Goal: Transaction & Acquisition: Obtain resource

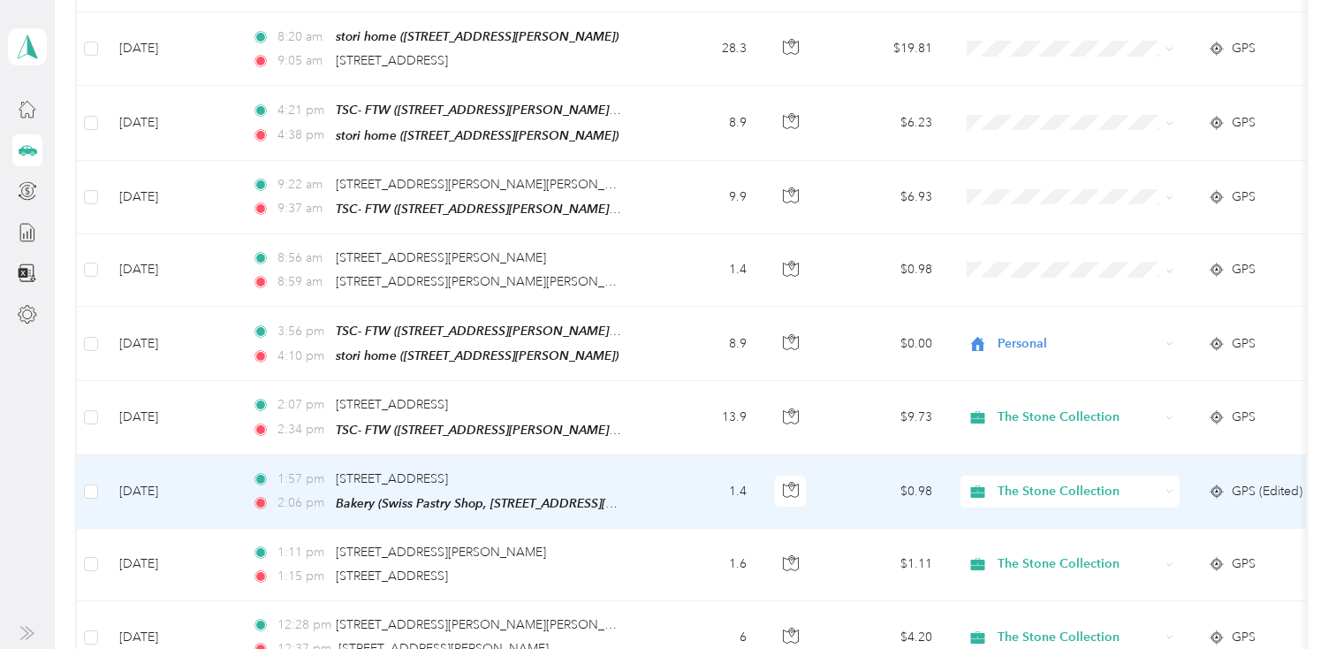
scroll to position [870, 0]
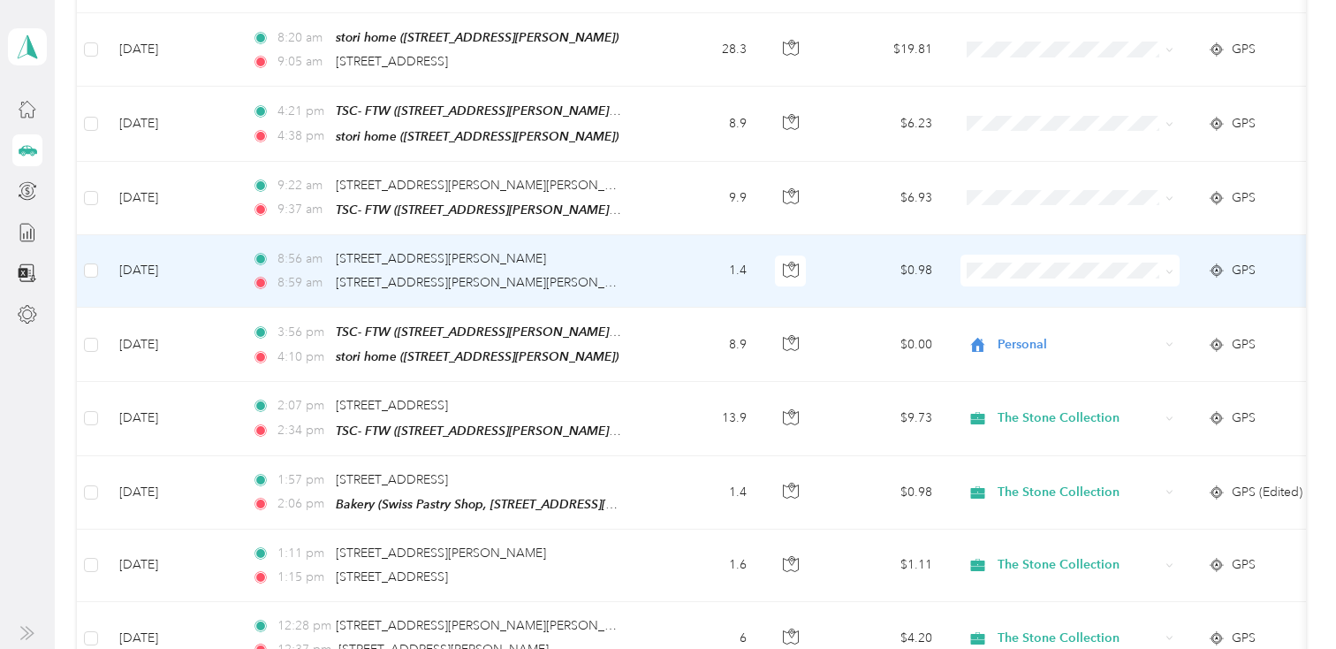
click at [1029, 276] on span at bounding box center [1069, 270] width 219 height 32
click at [1030, 293] on span "The Stone Collection" at bounding box center [1085, 300] width 163 height 19
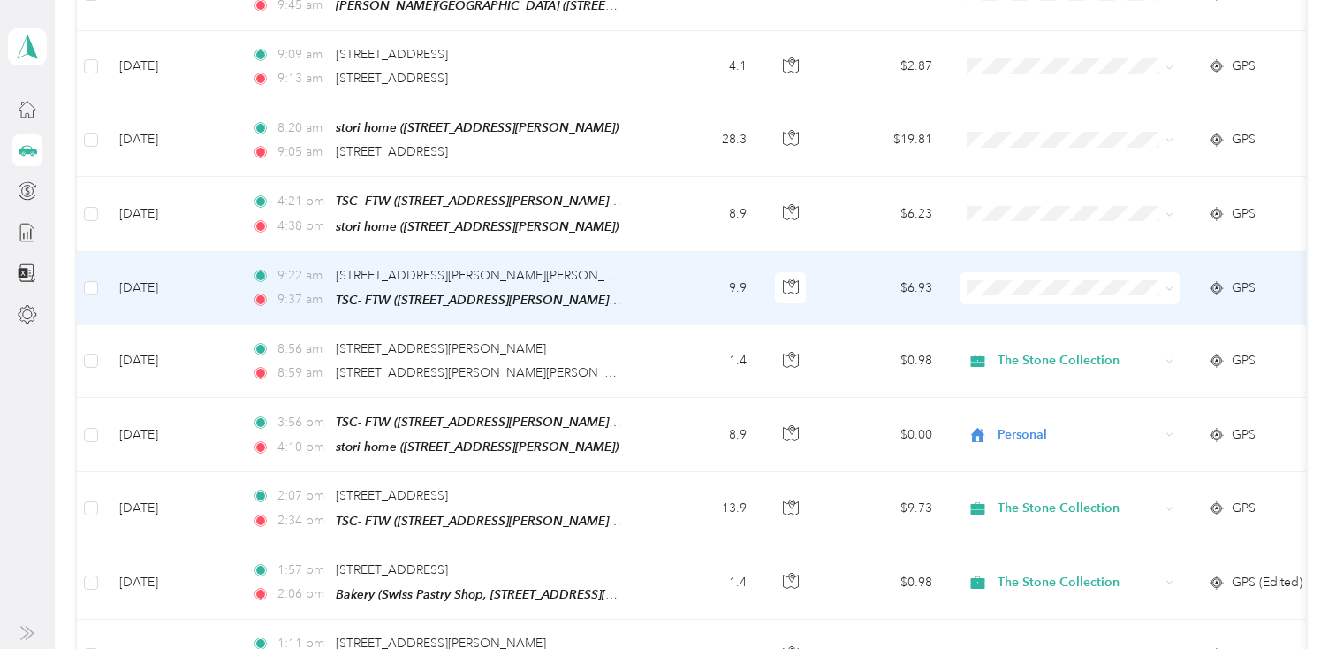
scroll to position [781, 0]
click at [1029, 313] on span "The Stone Collection" at bounding box center [1085, 315] width 163 height 19
click at [708, 293] on td "9.9" at bounding box center [702, 287] width 117 height 73
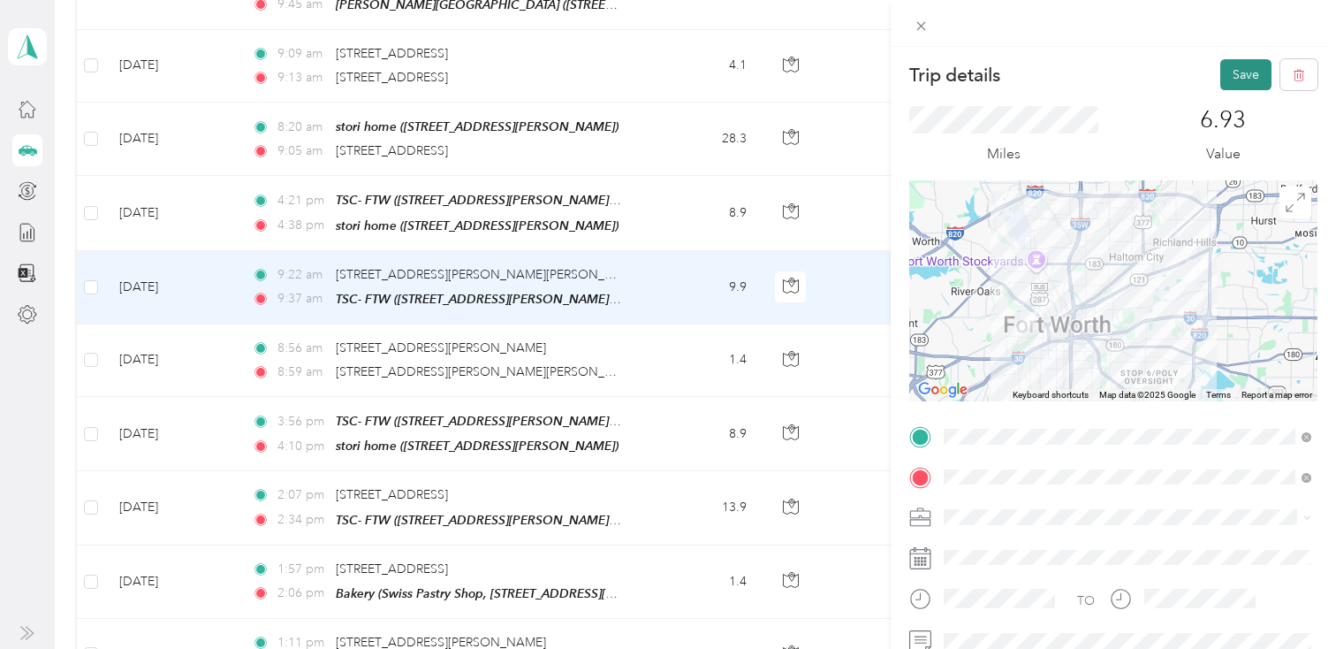
click at [1251, 71] on button "Save" at bounding box center [1245, 74] width 51 height 31
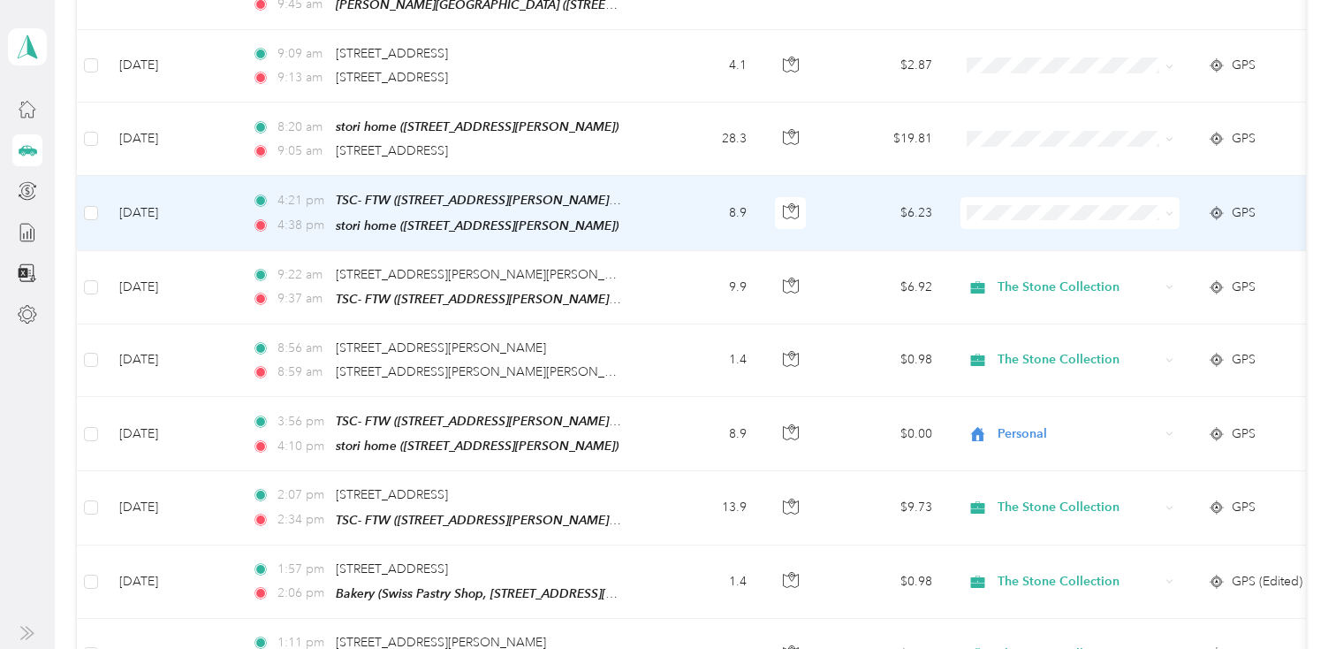
click at [1069, 265] on span "Personal" at bounding box center [1085, 271] width 163 height 19
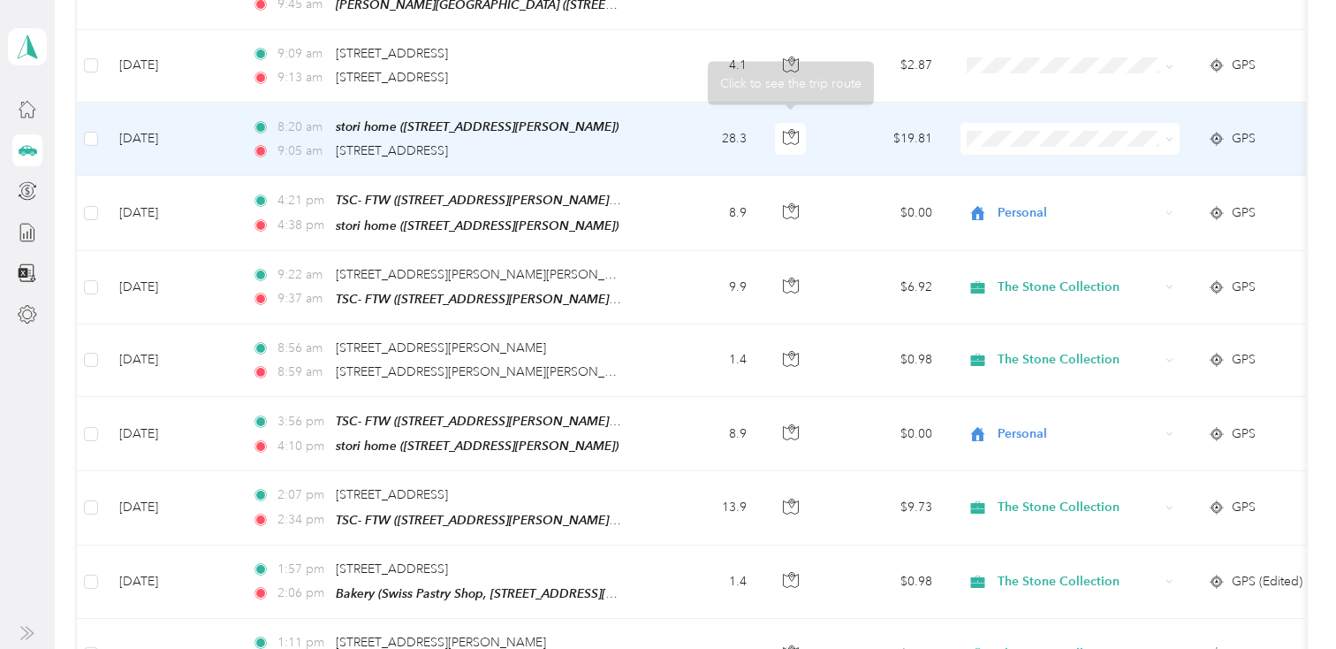
click at [685, 153] on td "28.3" at bounding box center [702, 138] width 117 height 73
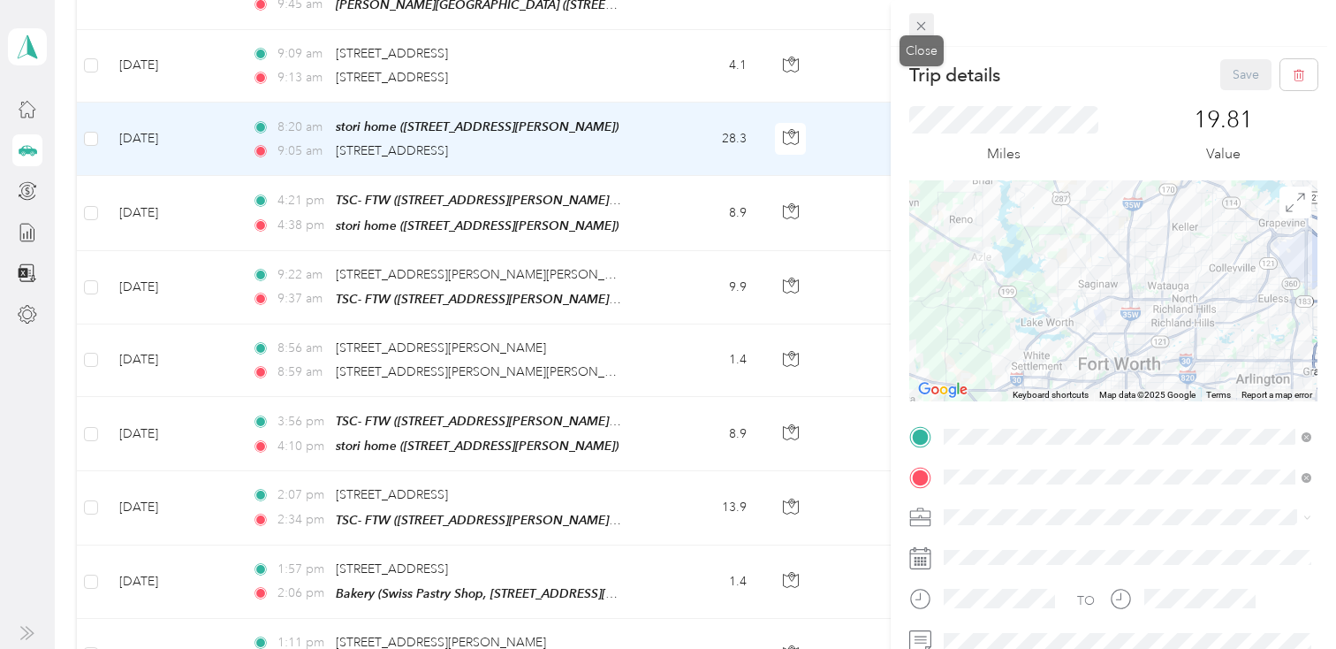
click at [918, 31] on icon at bounding box center [921, 26] width 15 height 15
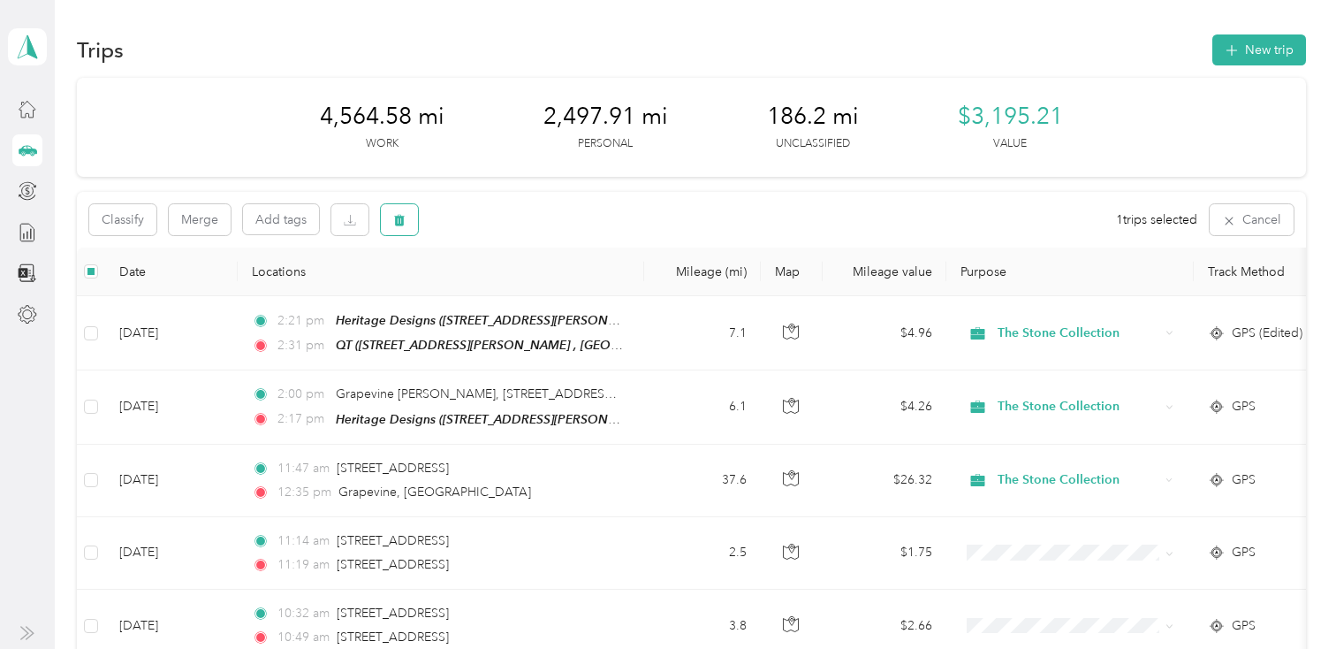
click at [401, 221] on icon "button" at bounding box center [399, 220] width 11 height 11
click at [519, 296] on button "Yes" at bounding box center [530, 293] width 34 height 28
click at [1251, 52] on button "New trip" at bounding box center [1259, 49] width 94 height 31
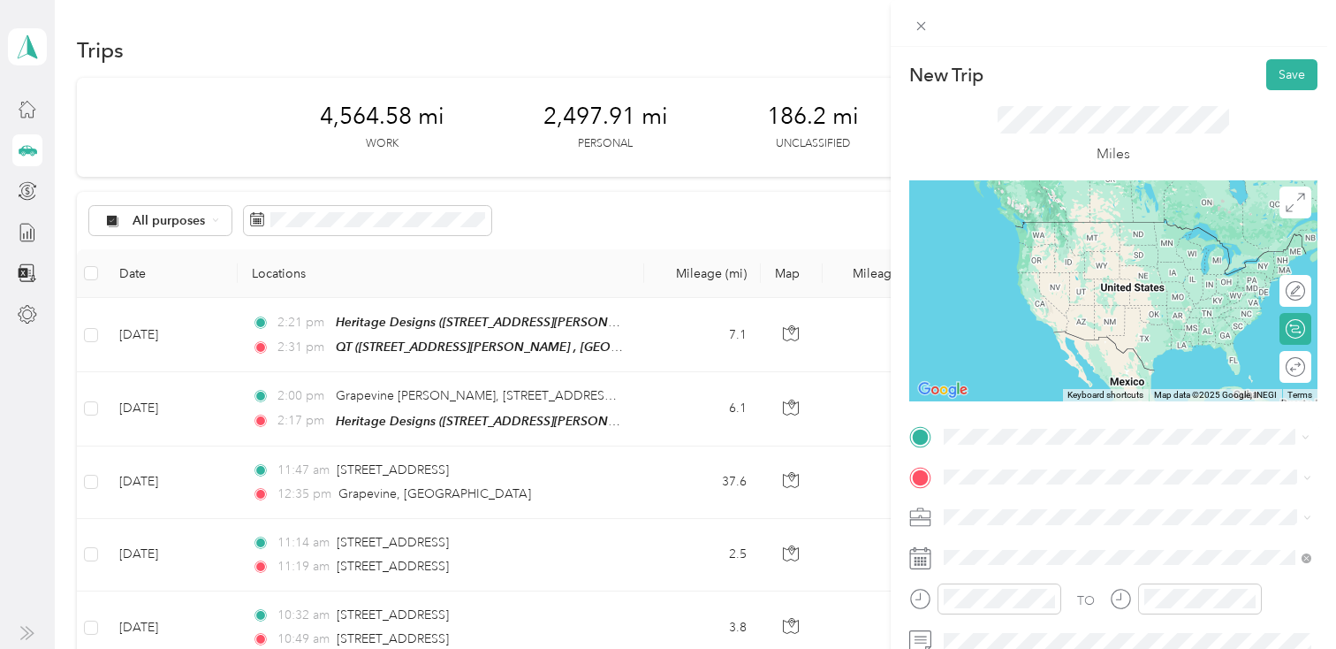
click at [1031, 238] on div "The Stone Collection-Ft W [STREET_ADDRESS][PERSON_NAME]" at bounding box center [1082, 238] width 210 height 37
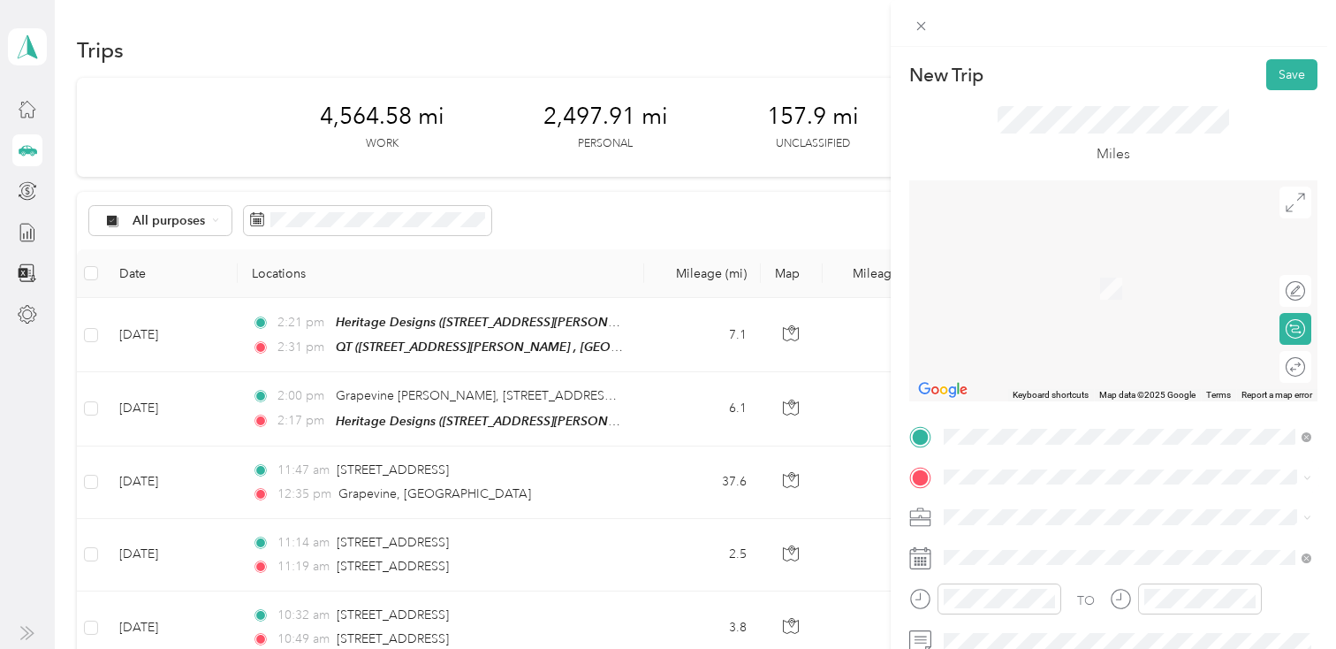
click at [1043, 299] on li "Farm-to-[GEOGRAPHIC_DATA] [GEOGRAPHIC_DATA][US_STATE]" at bounding box center [1128, 285] width 380 height 49
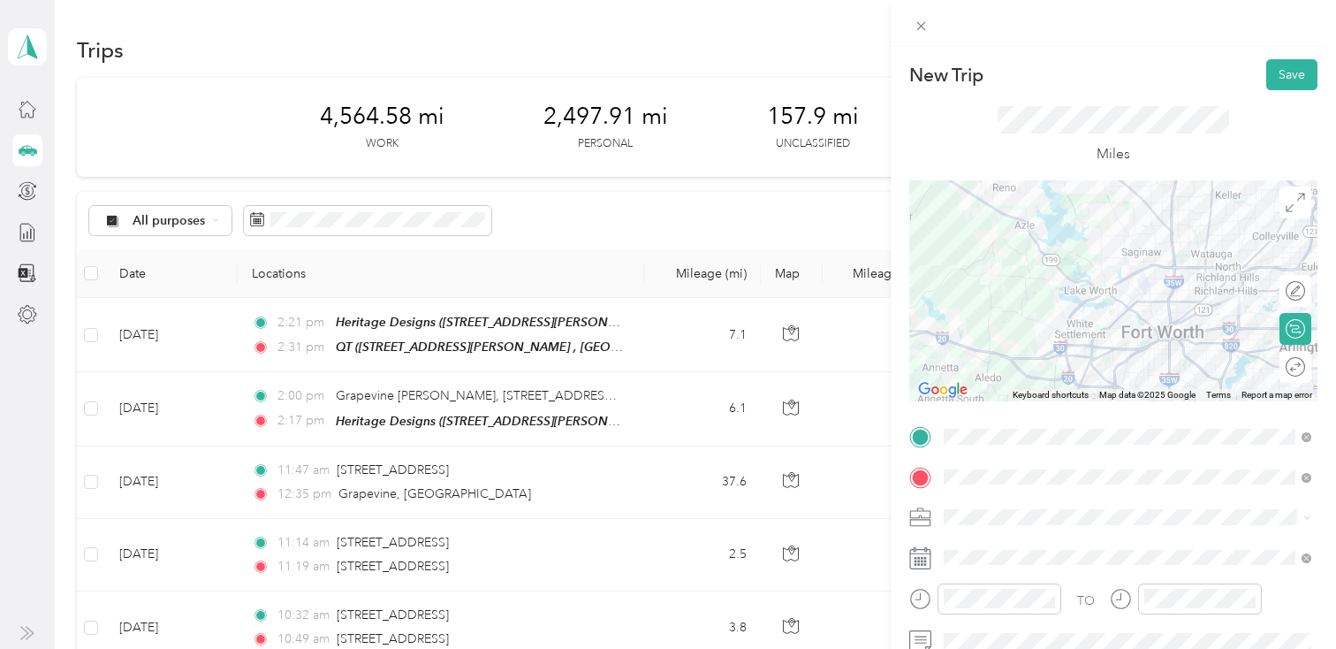
click at [929, 556] on icon at bounding box center [920, 558] width 22 height 22
click at [922, 557] on icon at bounding box center [920, 558] width 22 height 22
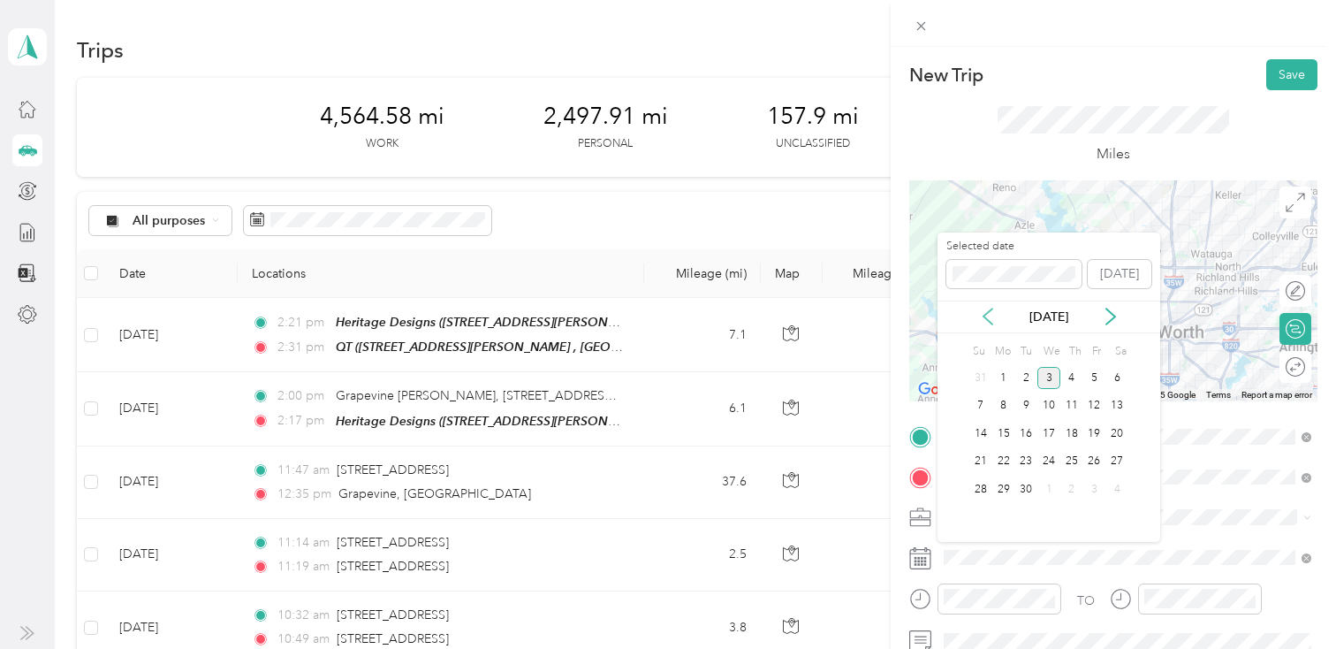
click at [993, 323] on icon at bounding box center [988, 316] width 18 height 18
click at [1066, 487] on div "28" at bounding box center [1071, 489] width 23 height 22
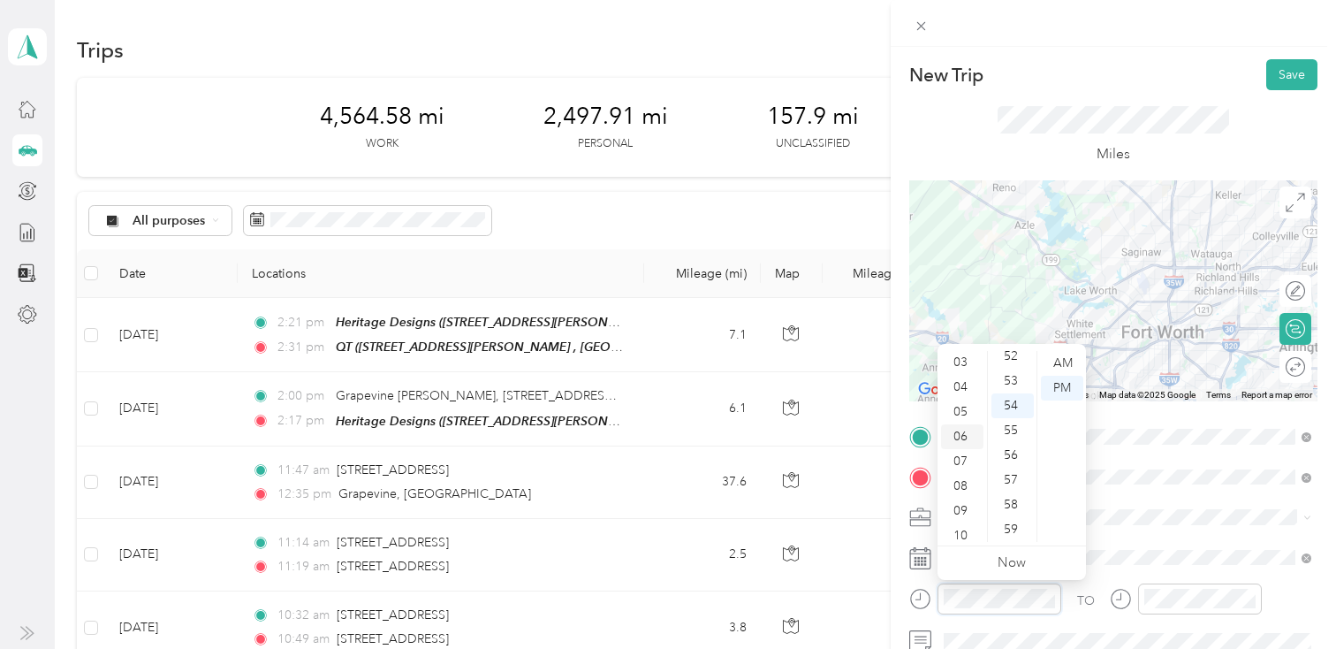
scroll to position [102, 0]
click at [964, 458] on div "08" at bounding box center [962, 459] width 42 height 25
click at [1013, 431] on div "20" at bounding box center [1012, 433] width 42 height 25
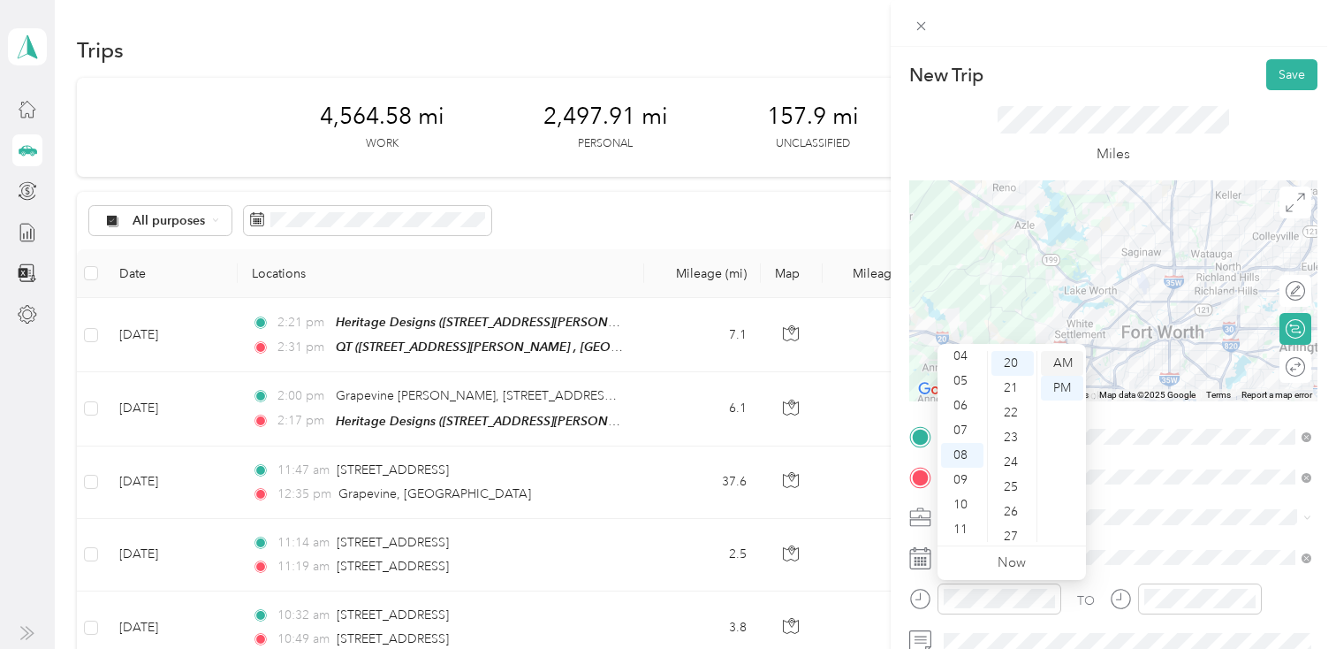
click at [1061, 361] on div "AM" at bounding box center [1062, 363] width 42 height 25
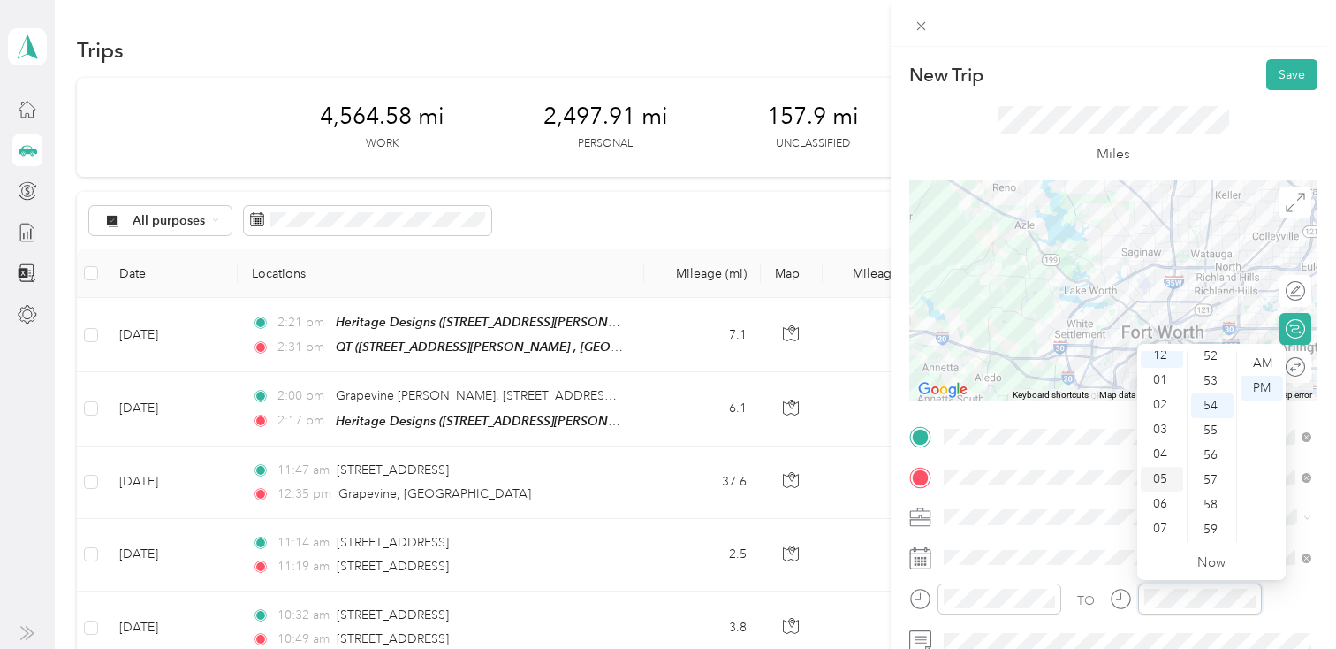
scroll to position [0, 0]
click at [1165, 519] on div "09" at bounding box center [1162, 523] width 42 height 25
click at [1261, 357] on div "AM" at bounding box center [1262, 363] width 42 height 25
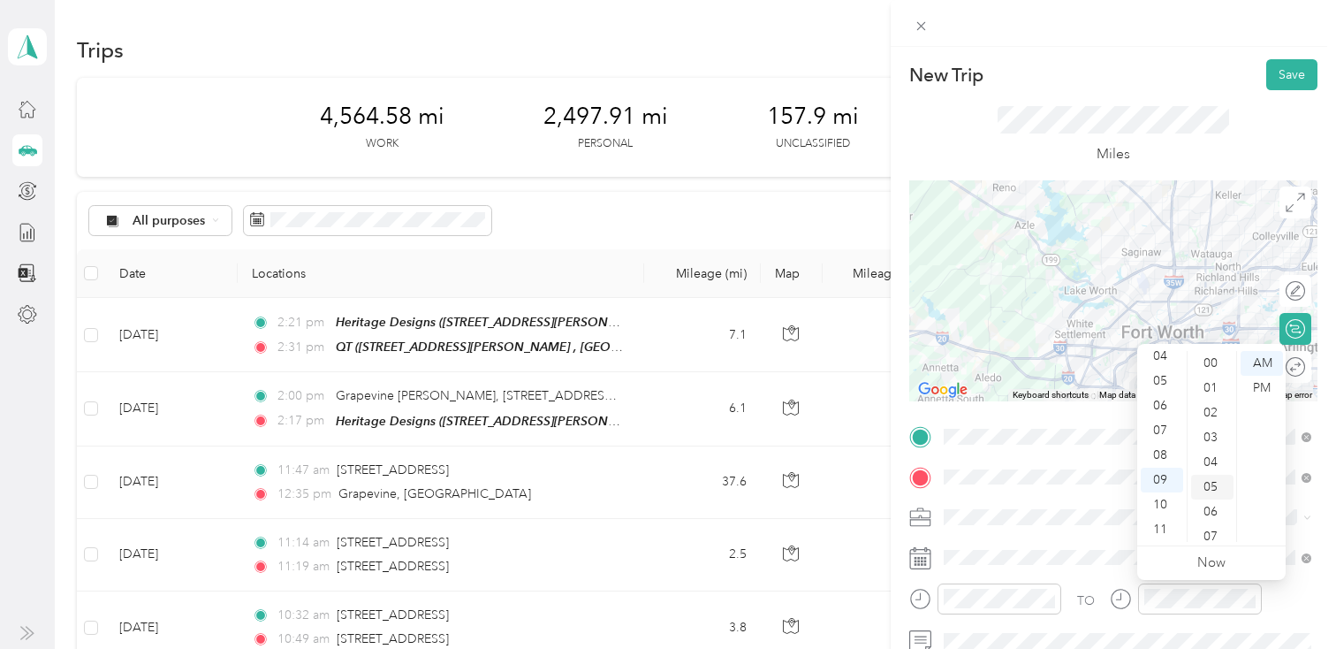
click at [1216, 482] on div "05" at bounding box center [1212, 487] width 42 height 25
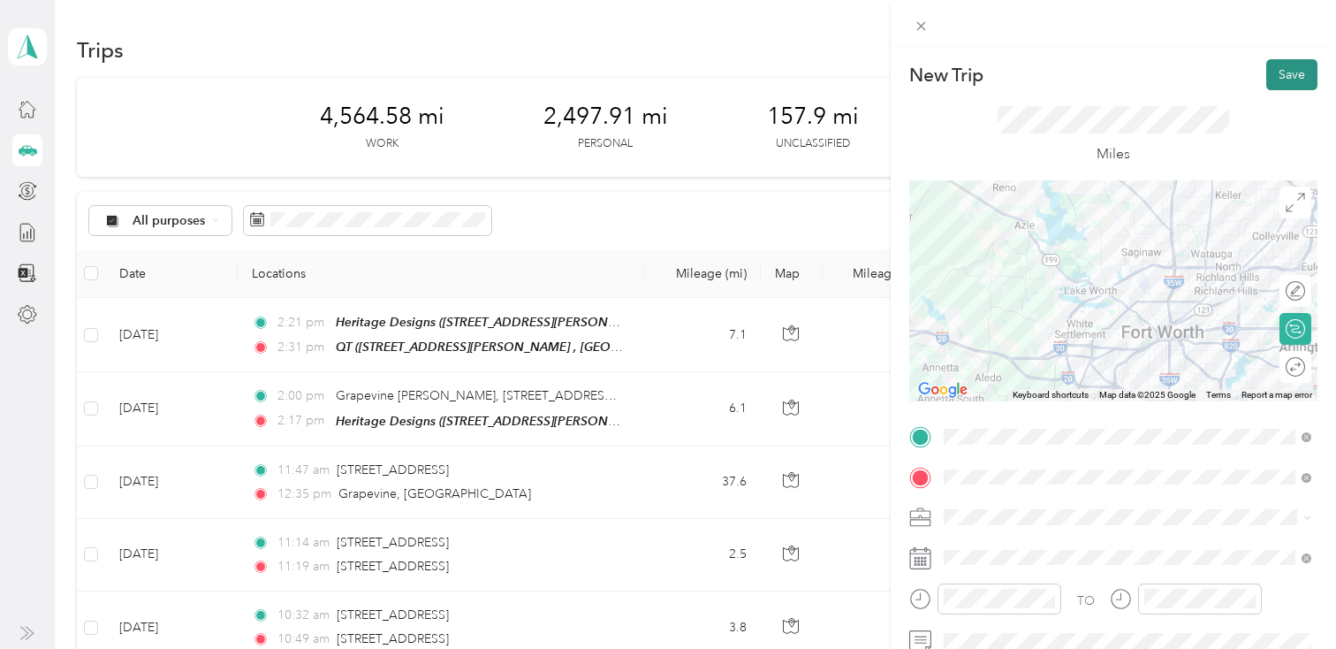
click at [1288, 68] on button "Save" at bounding box center [1291, 74] width 51 height 31
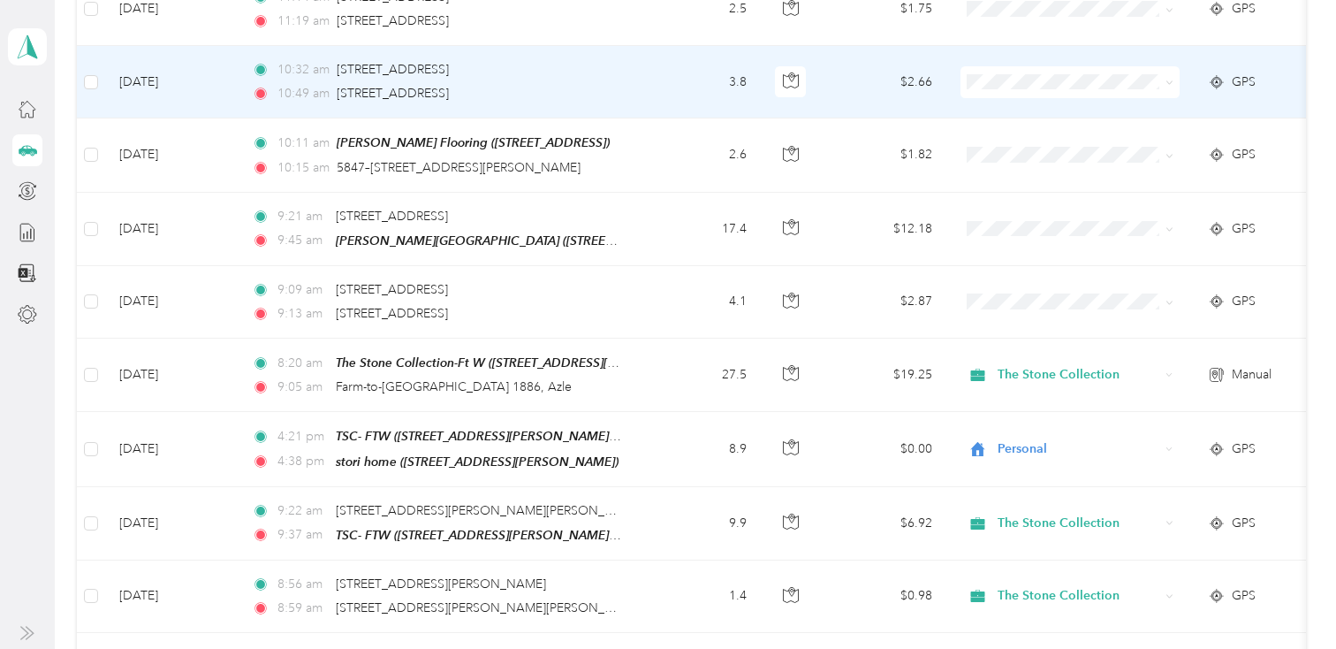
scroll to position [538, 0]
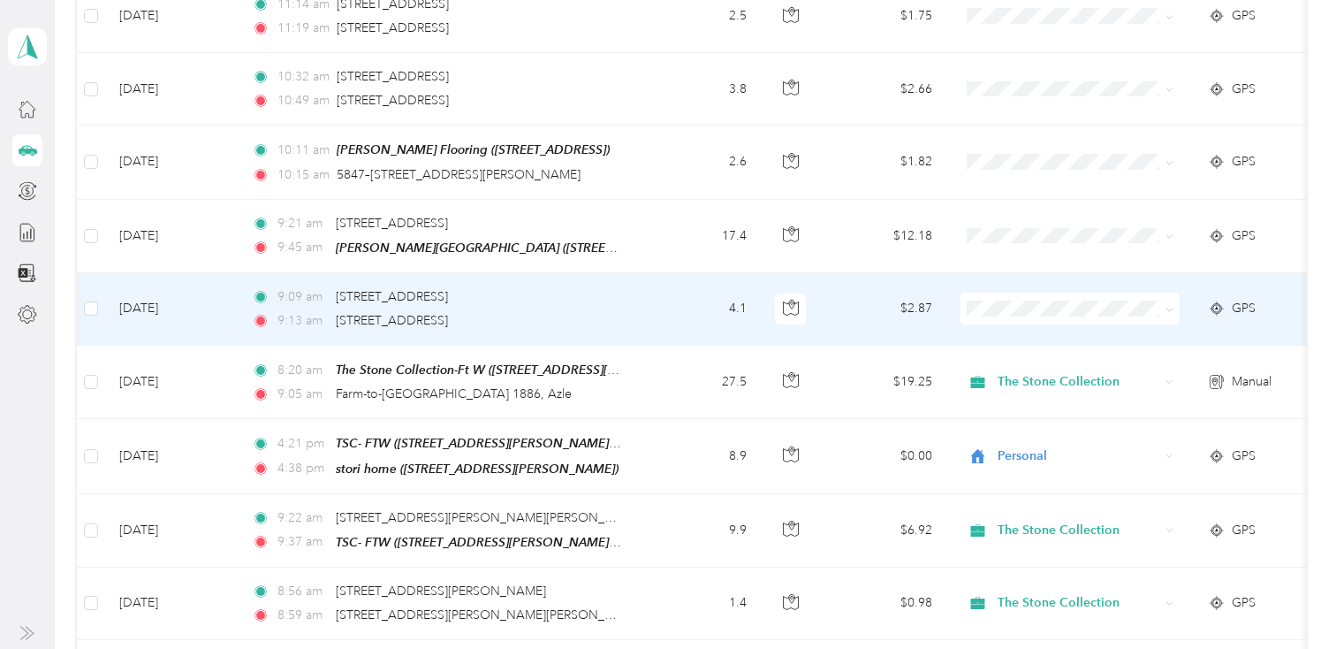
click at [648, 306] on td "4.1" at bounding box center [702, 309] width 117 height 72
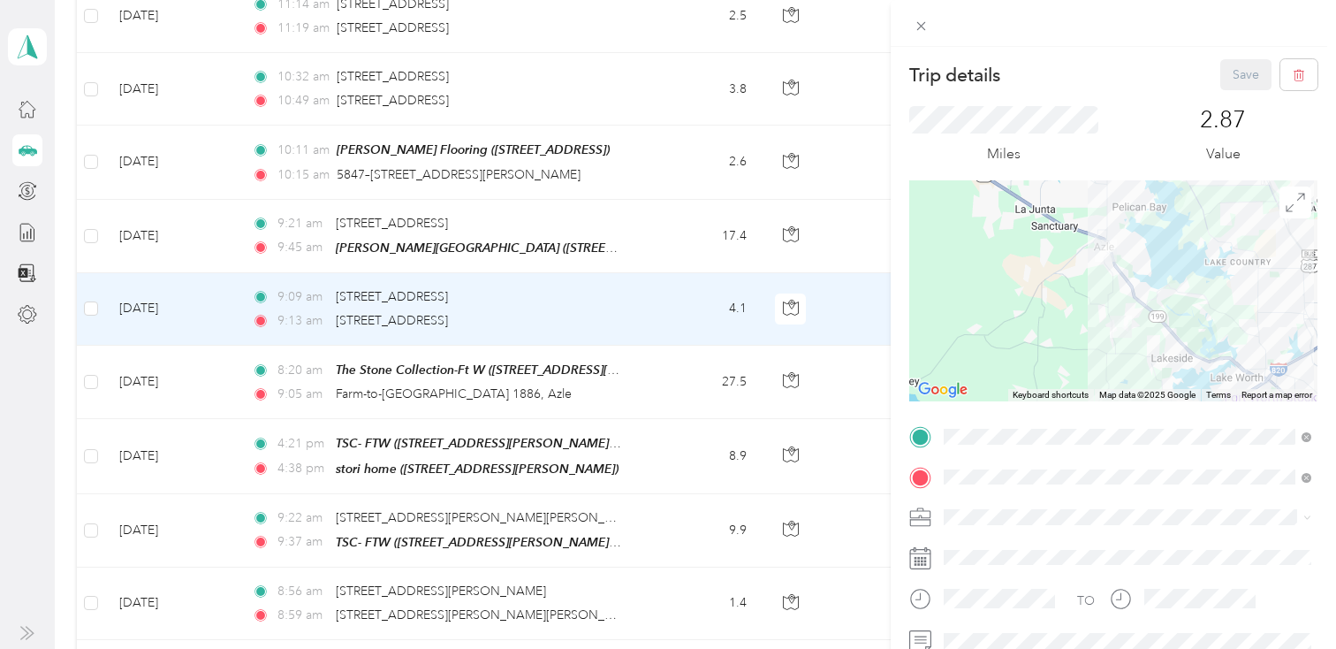
click at [648, 307] on div "Trip details Save This trip cannot be edited because it is either under review,…" at bounding box center [668, 324] width 1336 height 649
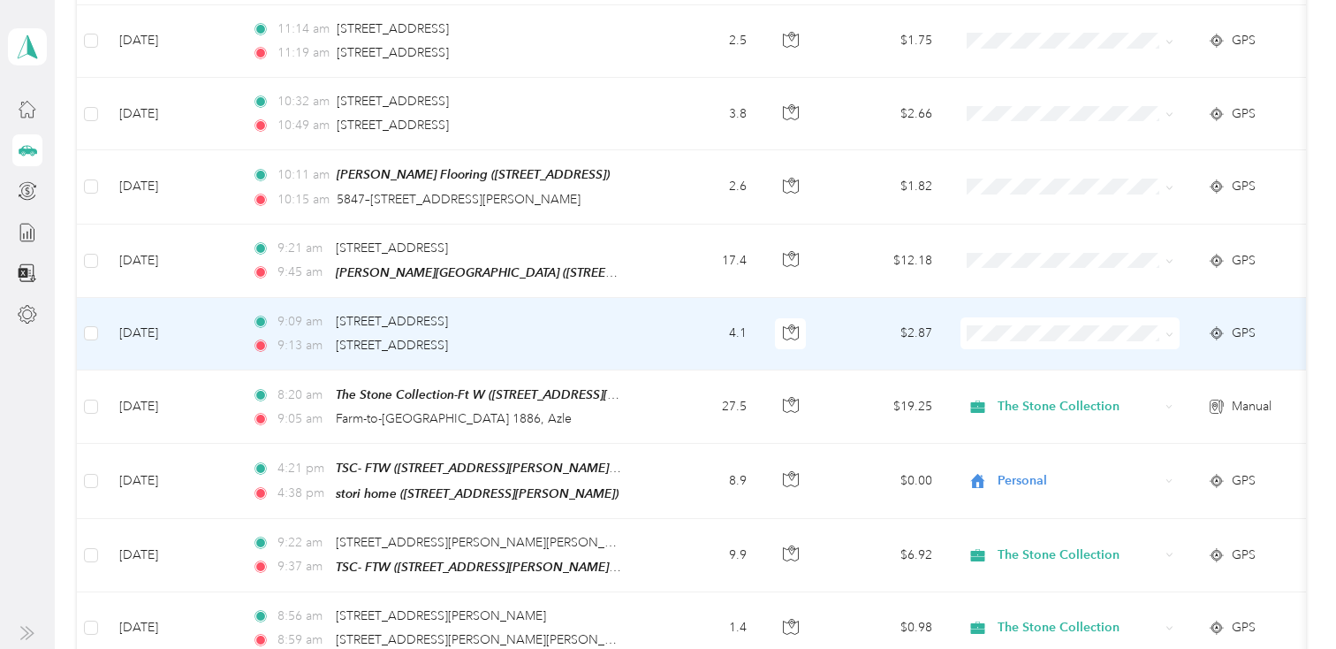
scroll to position [484, 0]
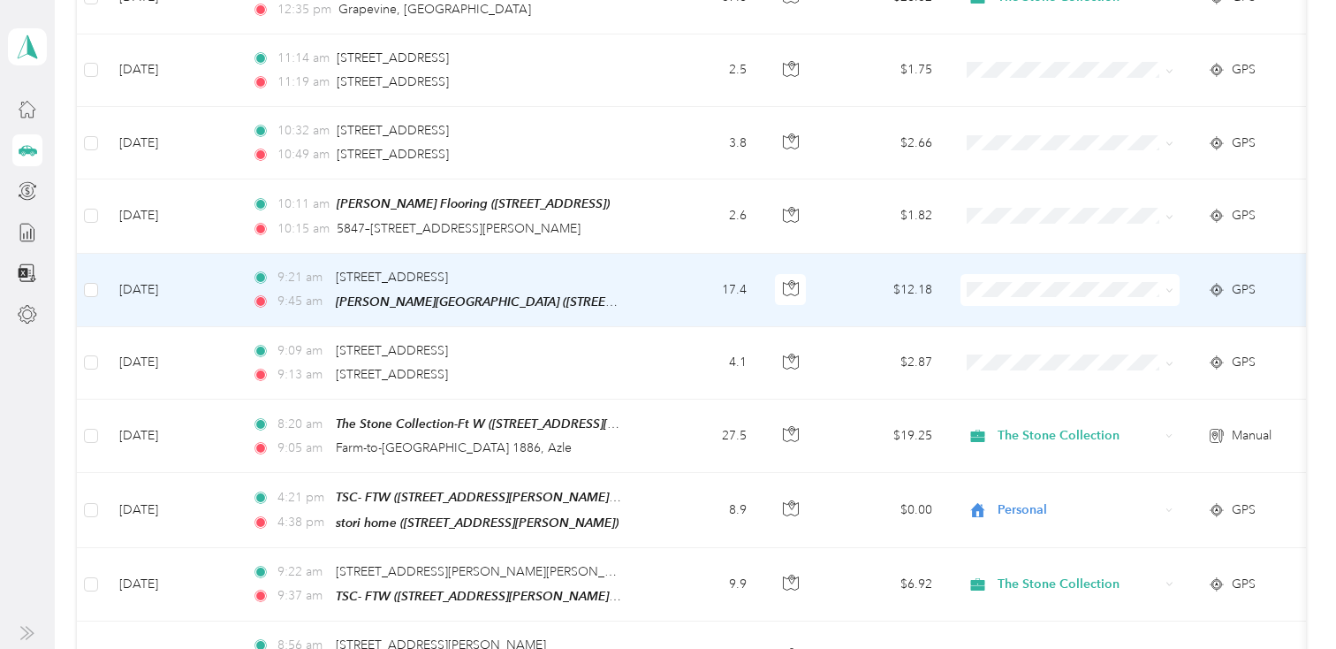
click at [1020, 315] on span "The Stone Collection" at bounding box center [1085, 320] width 163 height 19
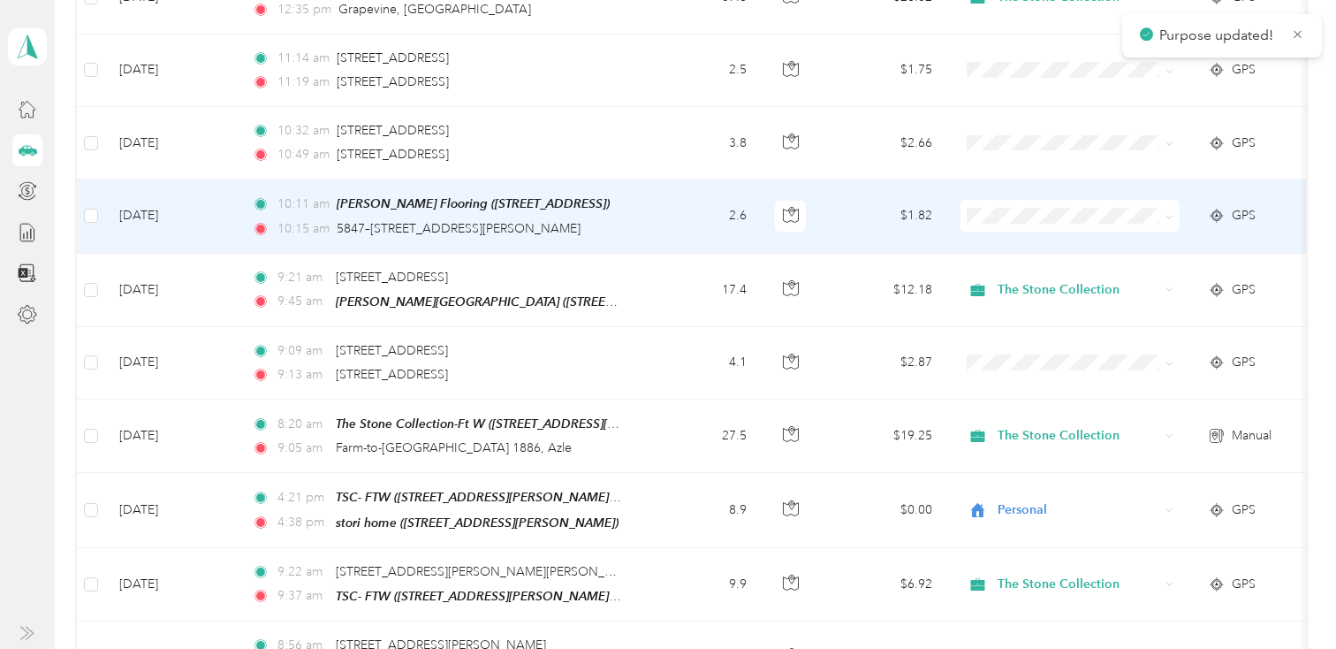
click at [1020, 242] on span "The Stone Collection" at bounding box center [1085, 248] width 163 height 19
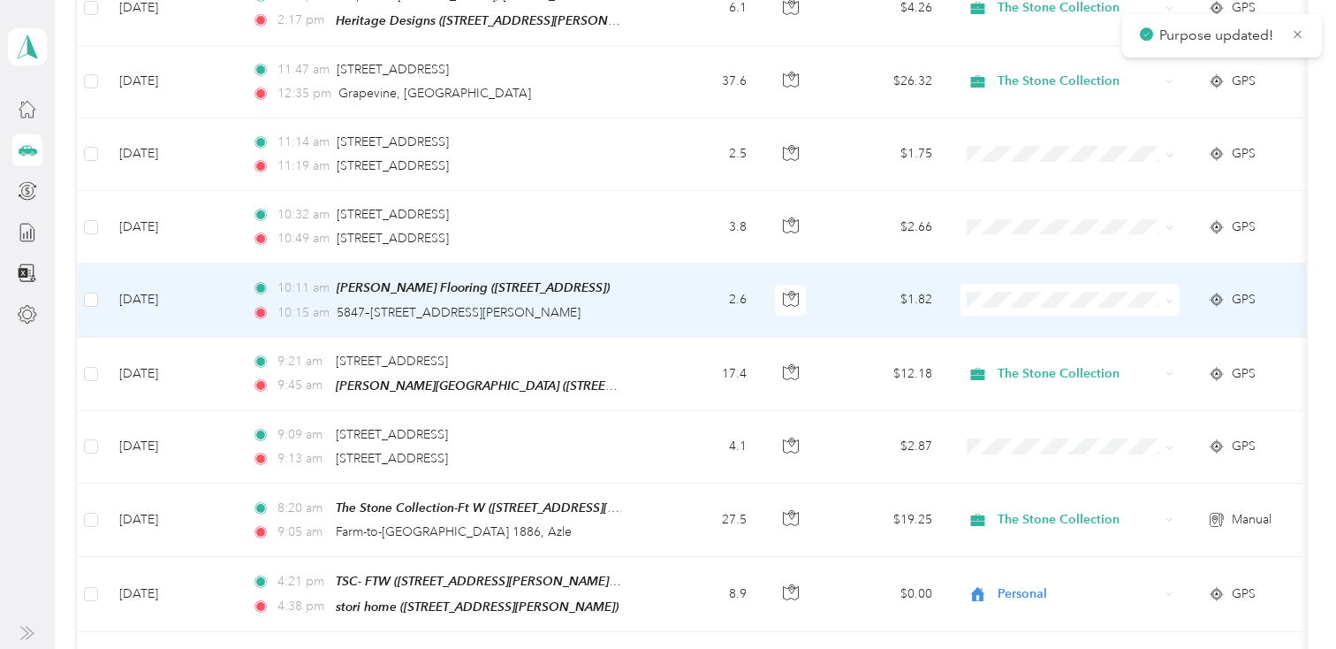
scroll to position [397, 0]
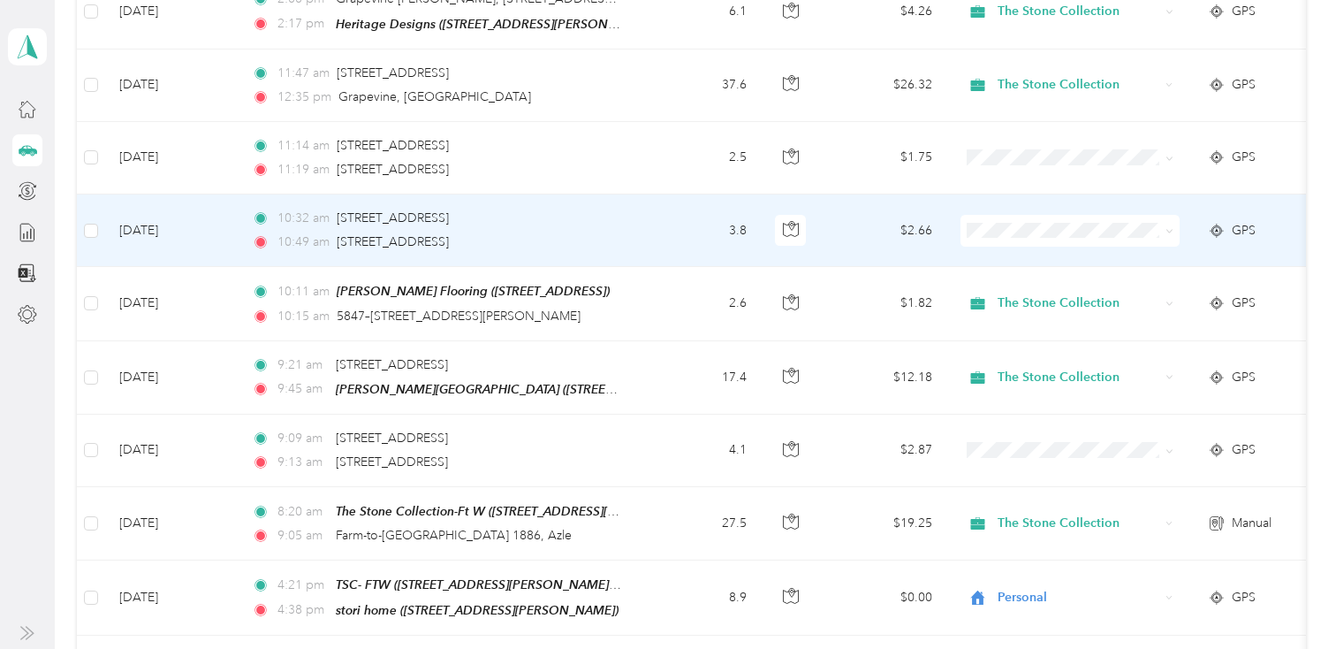
click at [665, 226] on td "3.8" at bounding box center [702, 230] width 117 height 72
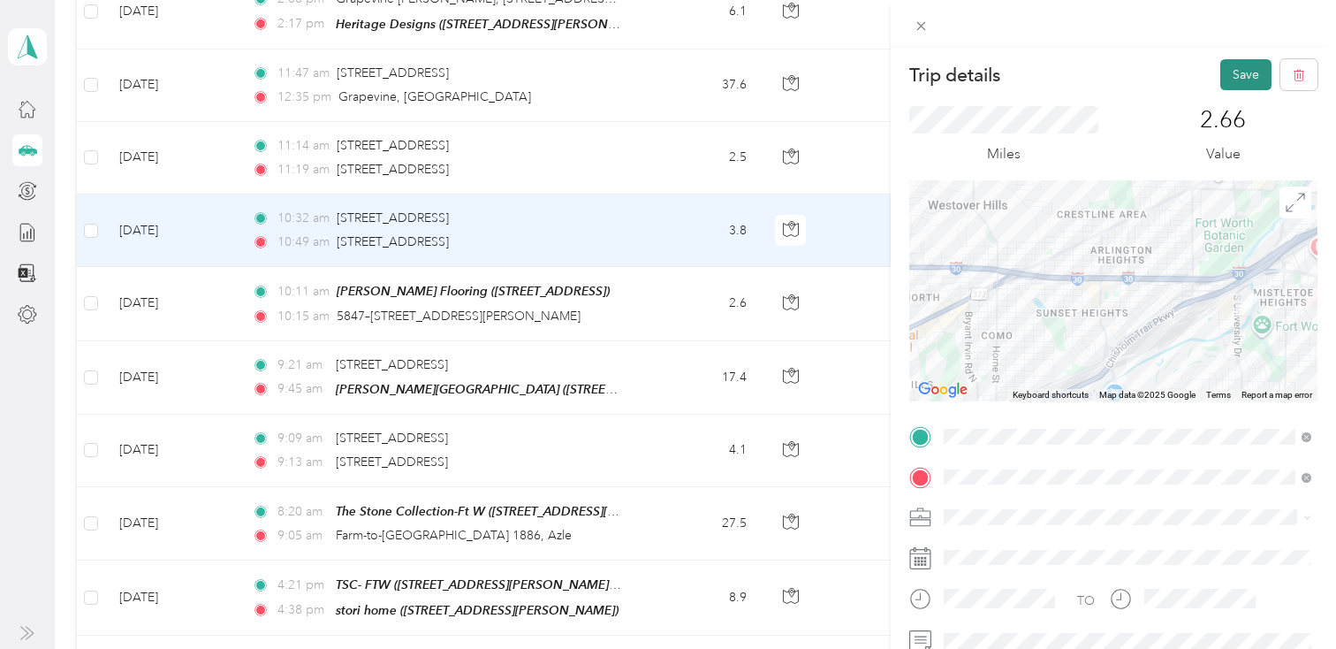
click at [1242, 64] on button "Save" at bounding box center [1245, 74] width 51 height 31
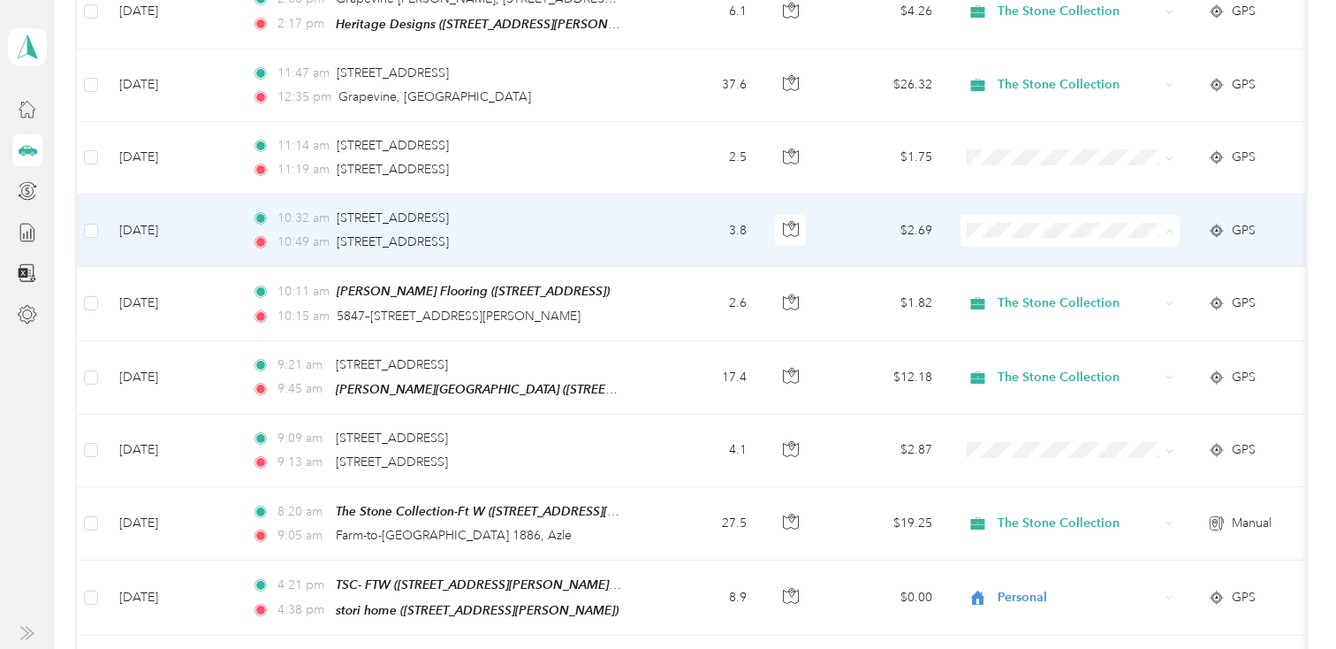
click at [1044, 261] on span "The Stone Collection" at bounding box center [1085, 262] width 163 height 19
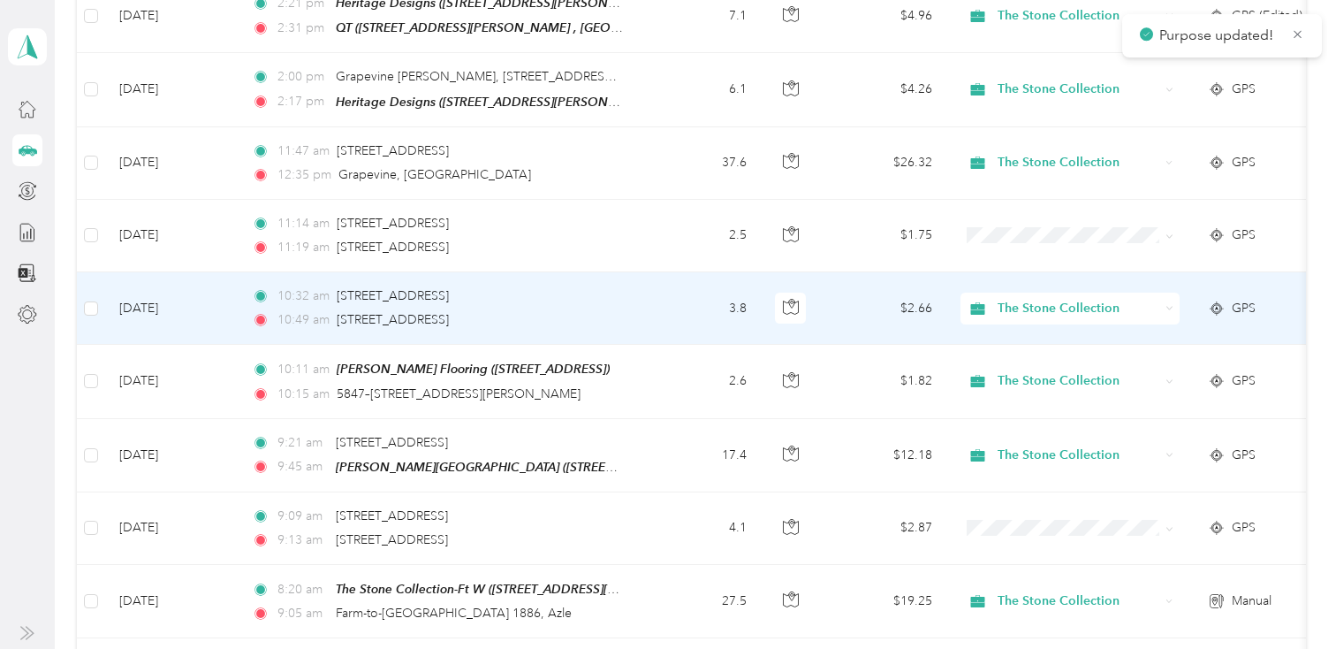
scroll to position [312, 0]
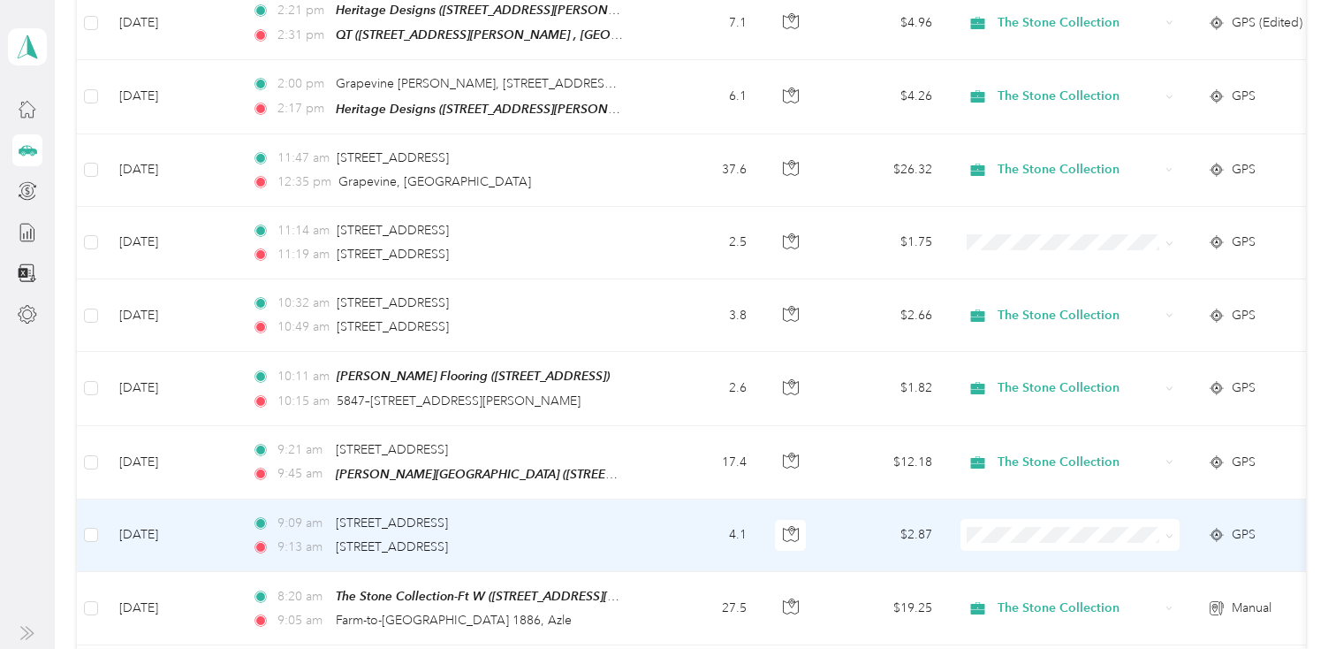
click at [1027, 575] on ol "The Stone Collection Personal" at bounding box center [1069, 573] width 219 height 62
click at [591, 533] on div "9:09 am [STREET_ADDRESS] 9:13 am [STREET_ADDRESS]" at bounding box center [437, 534] width 371 height 43
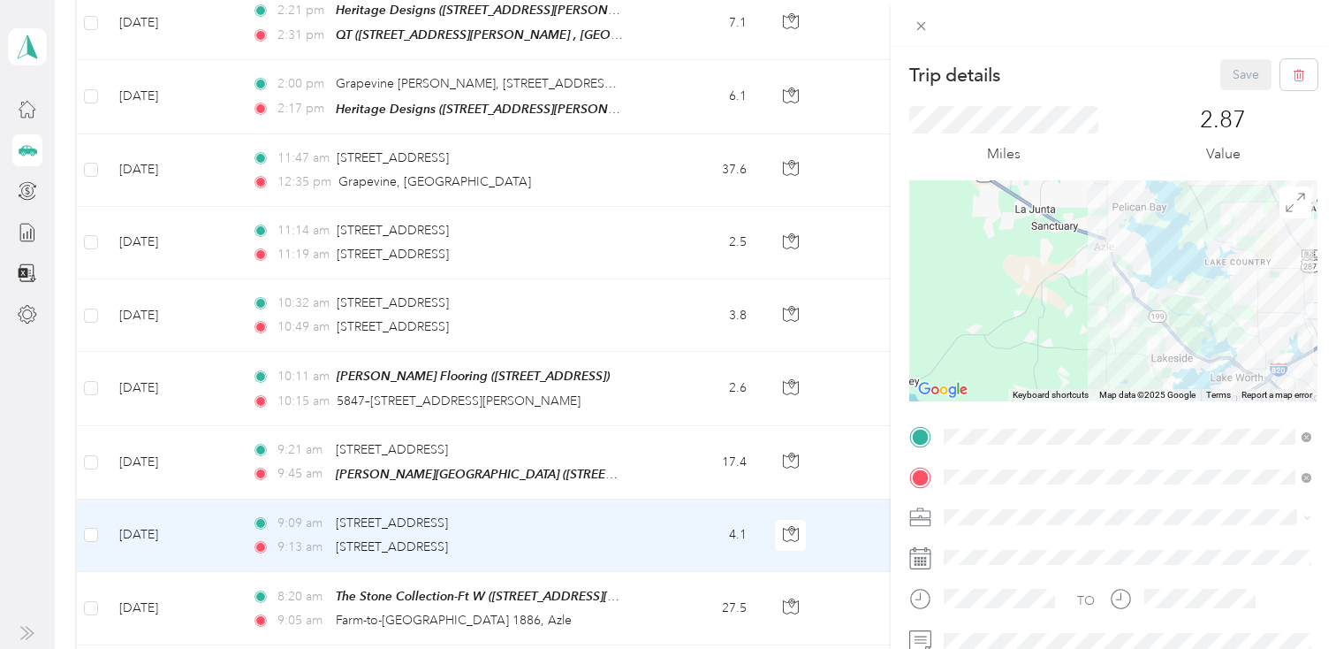
click at [593, 533] on div "Trip details Save This trip cannot be edited because it is either under review,…" at bounding box center [668, 324] width 1336 height 649
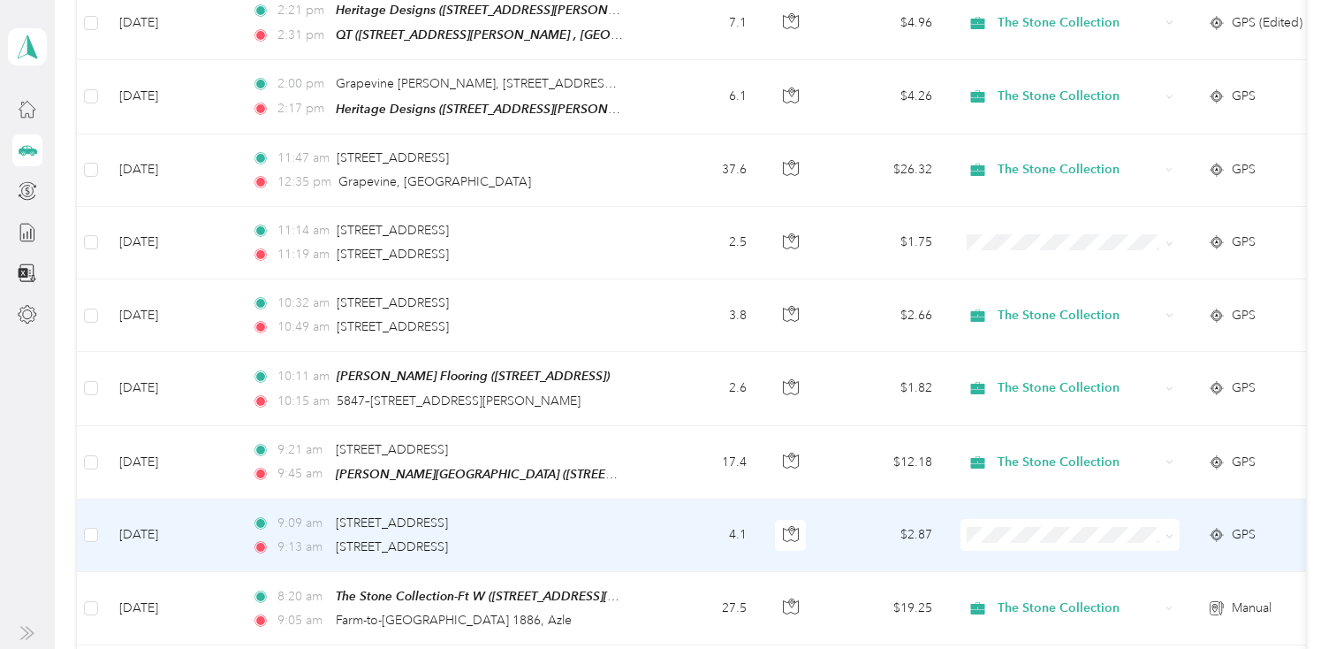
click at [983, 522] on span at bounding box center [1069, 535] width 219 height 32
click at [1019, 558] on span "The Stone Collection" at bounding box center [1085, 557] width 163 height 19
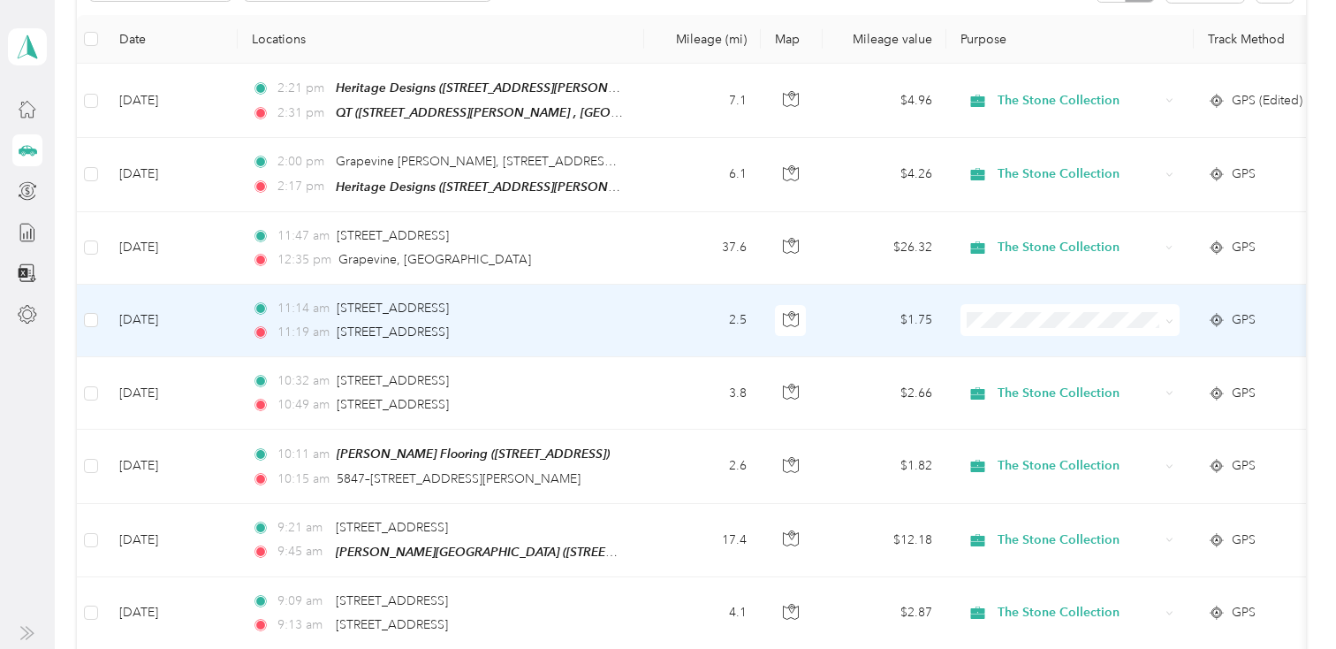
scroll to position [224, 0]
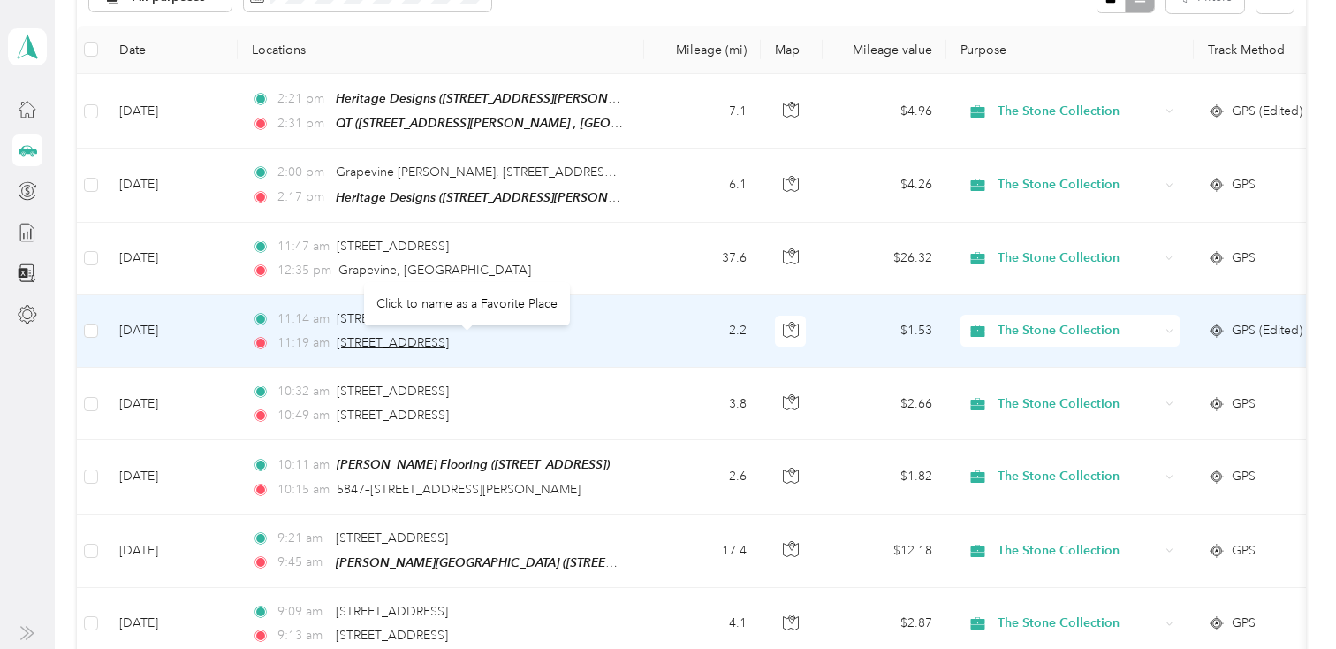
click at [433, 338] on span "[STREET_ADDRESS]" at bounding box center [393, 342] width 112 height 15
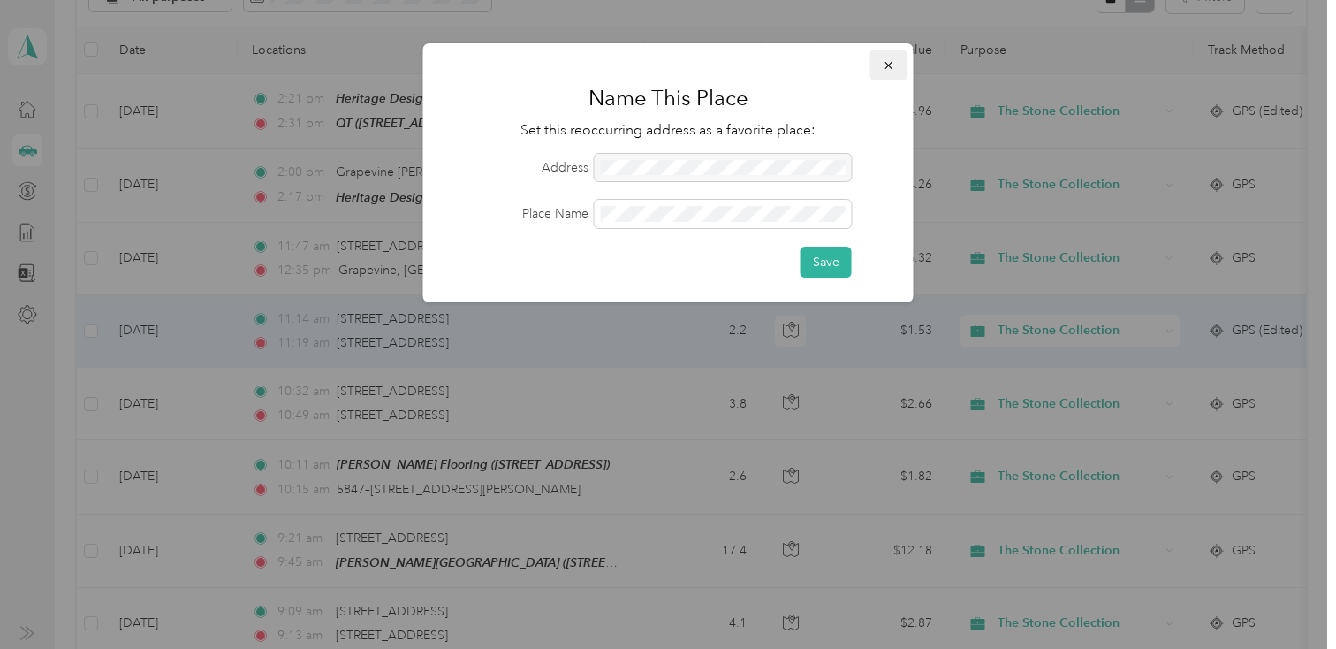
click at [890, 60] on icon "button" at bounding box center [889, 65] width 12 height 12
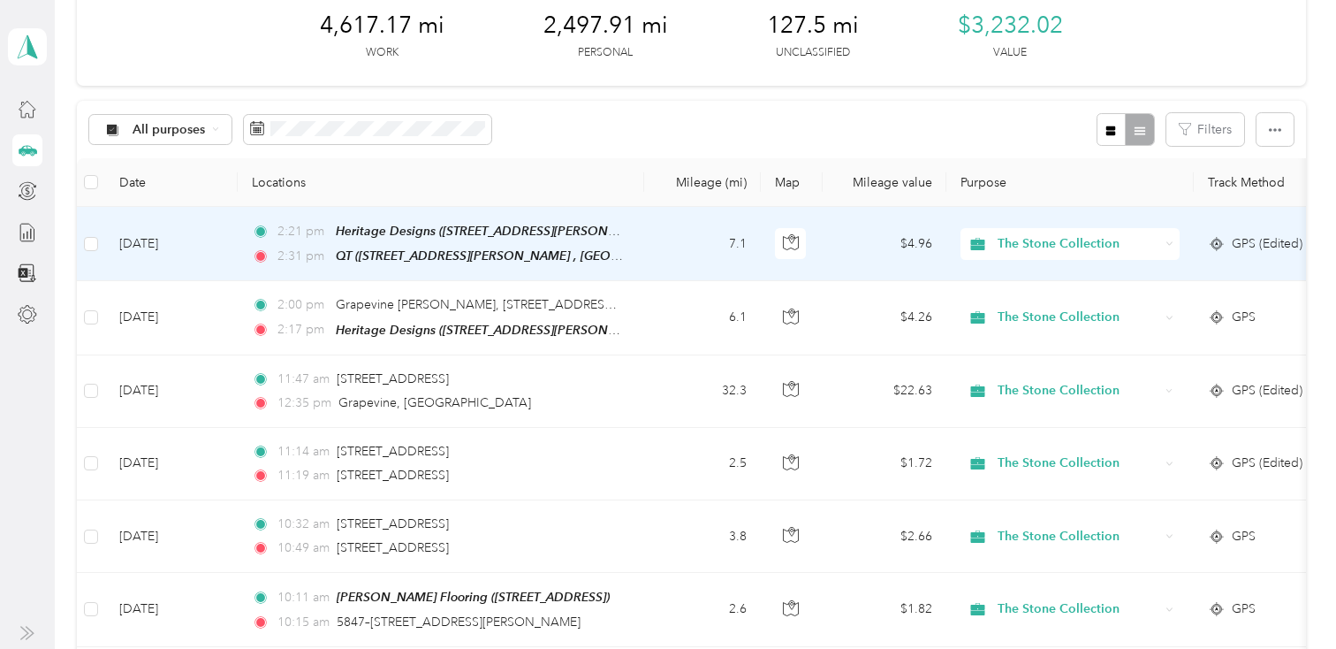
scroll to position [82, 0]
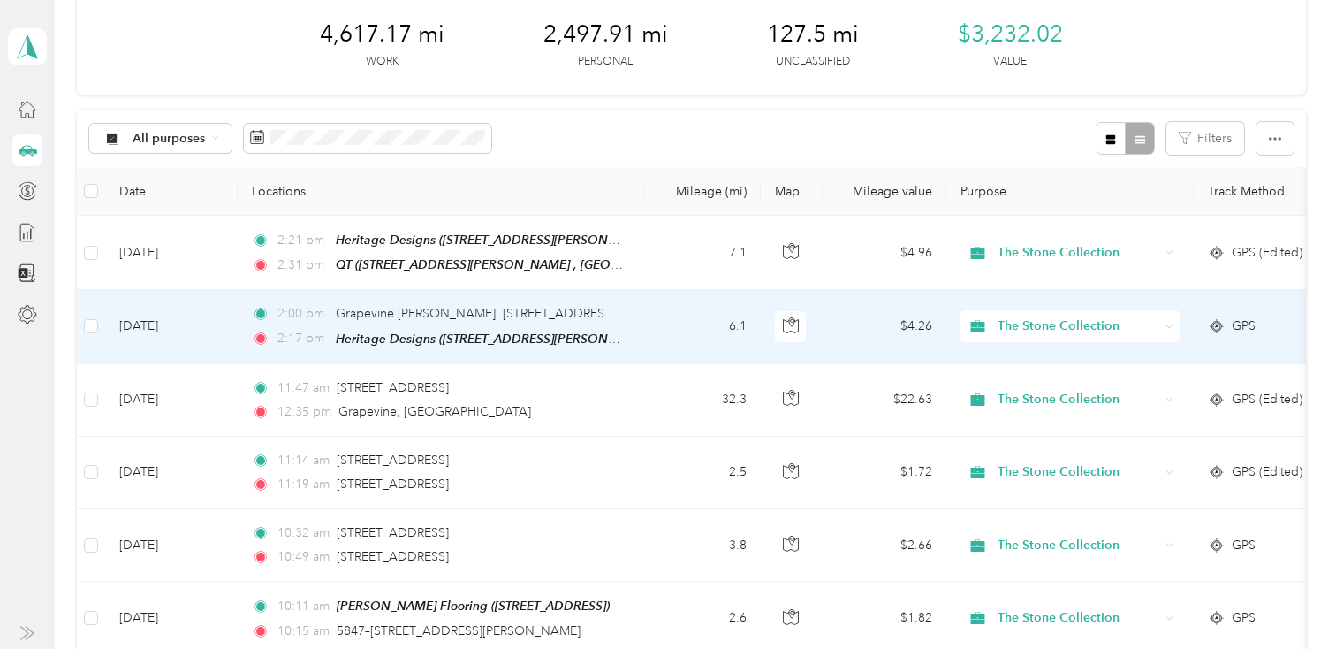
click at [684, 323] on td "6.1" at bounding box center [702, 326] width 117 height 73
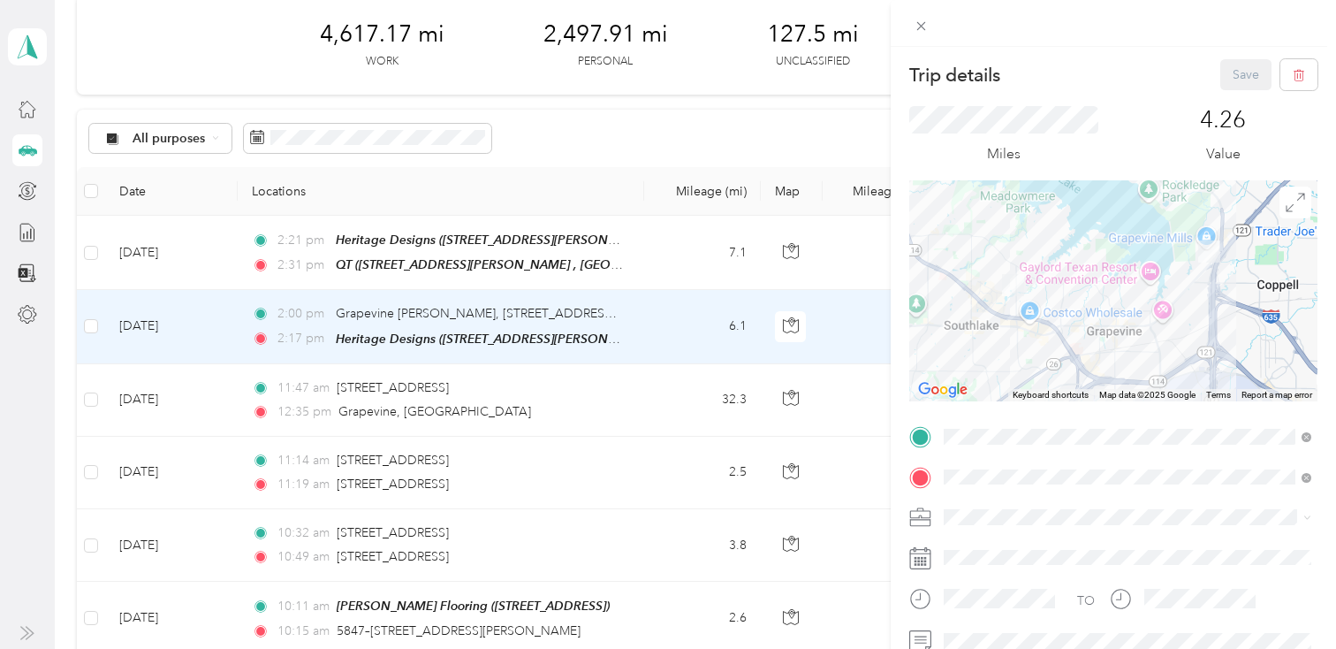
click at [684, 323] on div "Trip details Save This trip cannot be edited because it is either under review,…" at bounding box center [668, 324] width 1336 height 649
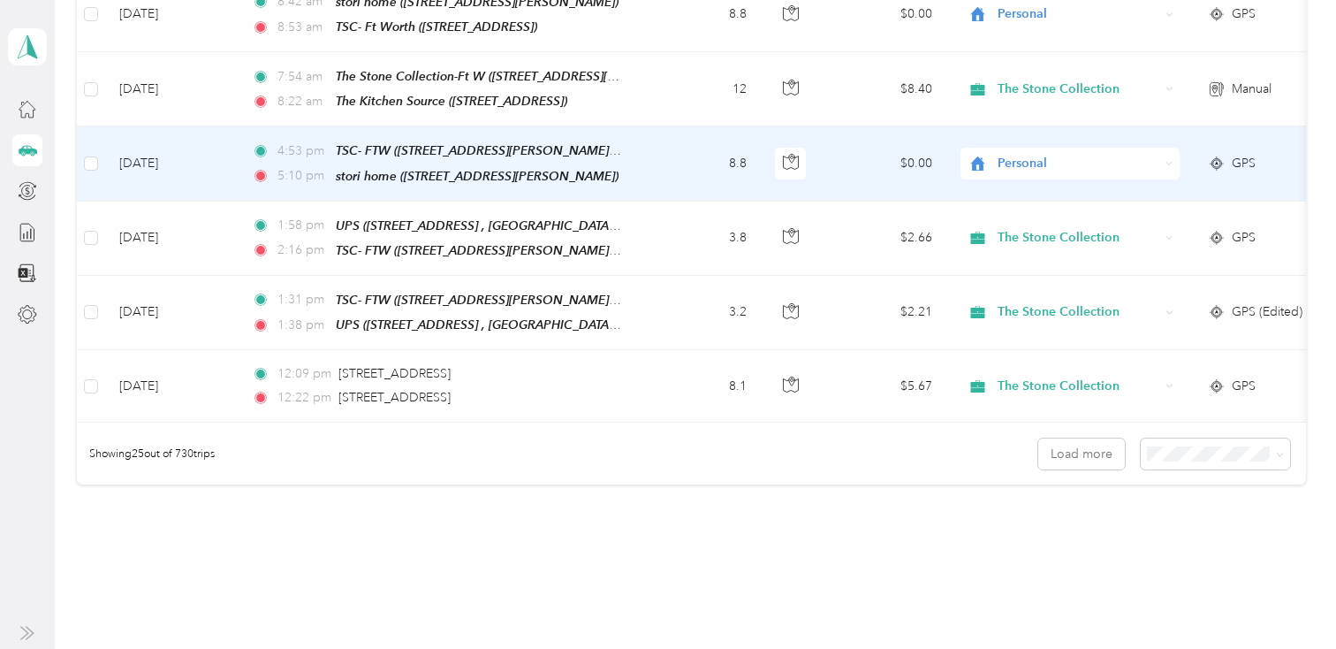
scroll to position [1784, 0]
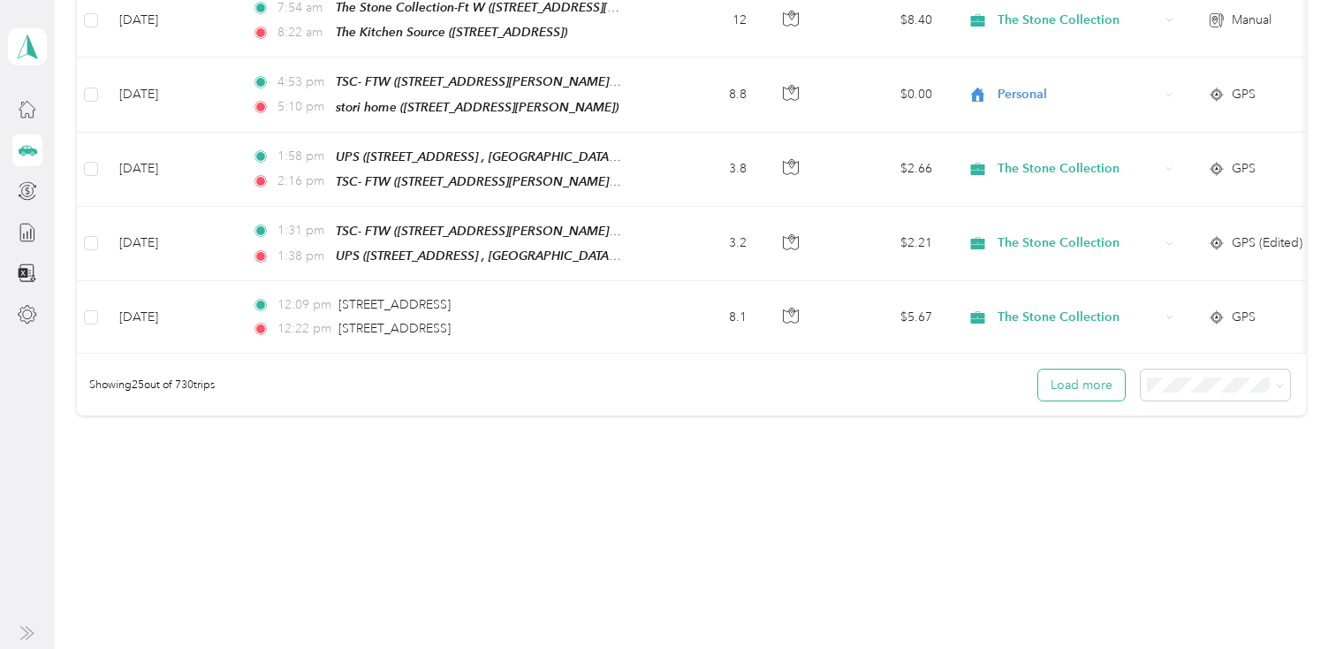
click at [1058, 374] on button "Load more" at bounding box center [1081, 384] width 87 height 31
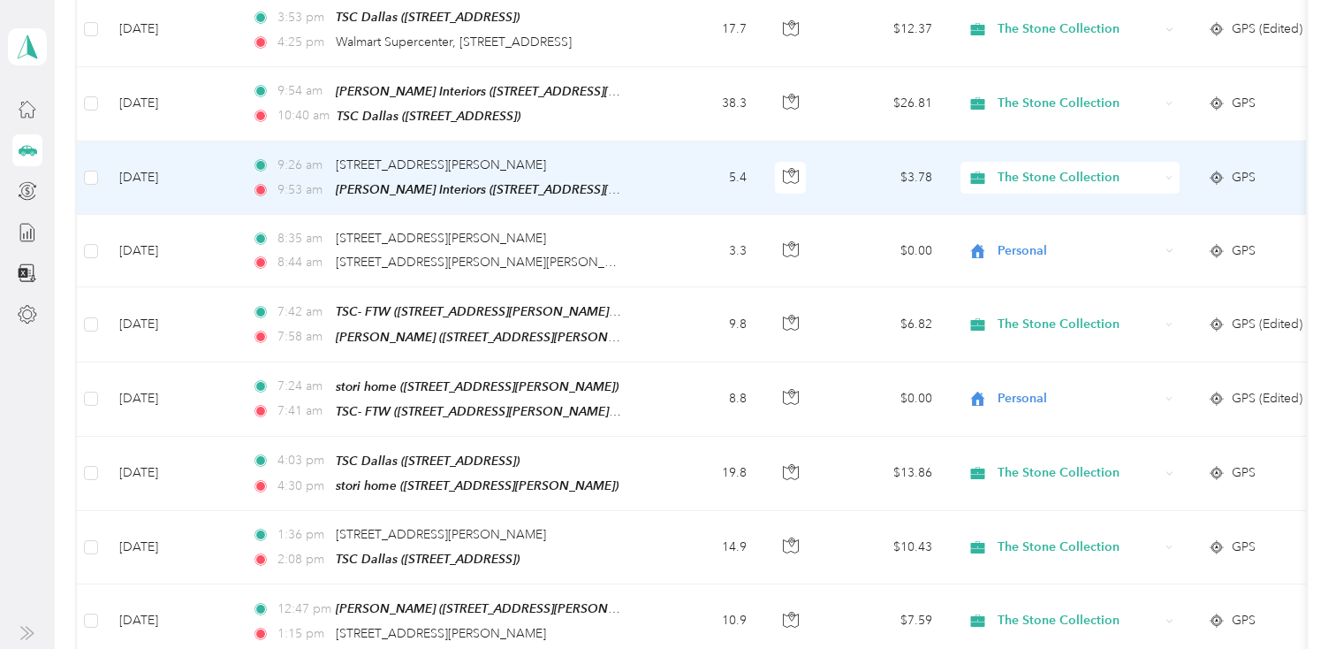
scroll to position [3614, 0]
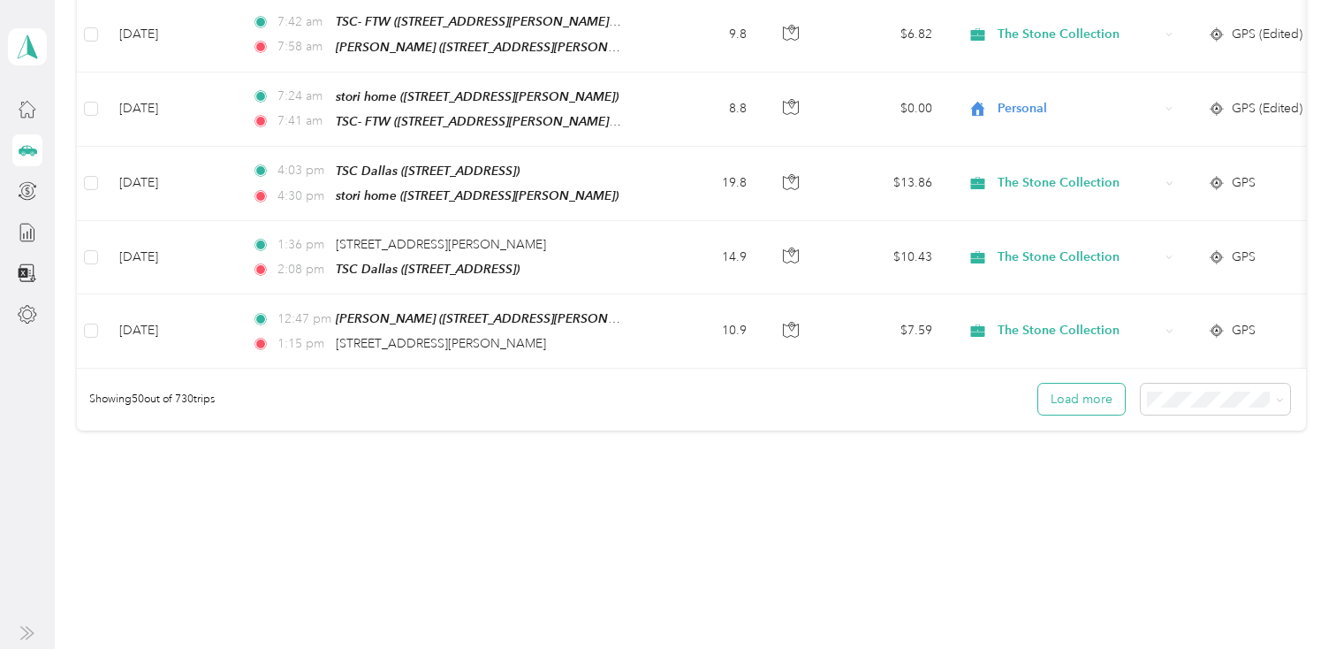
click at [1069, 383] on button "Load more" at bounding box center [1081, 398] width 87 height 31
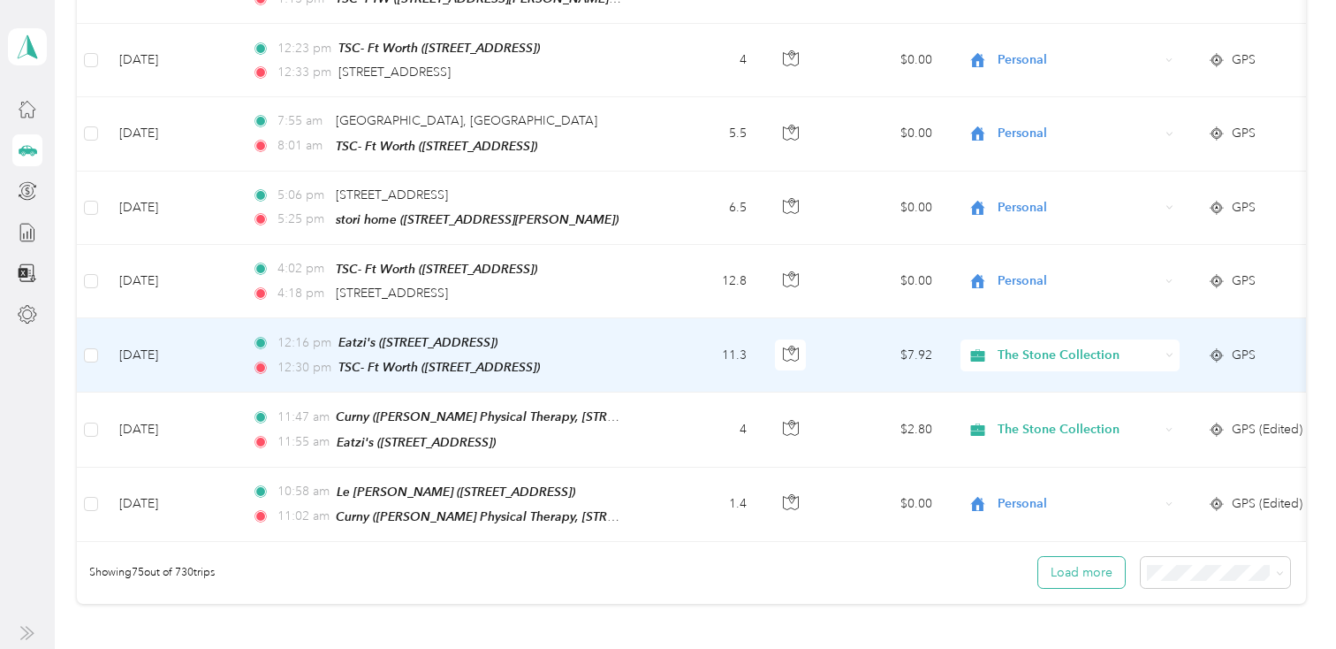
scroll to position [5447, 0]
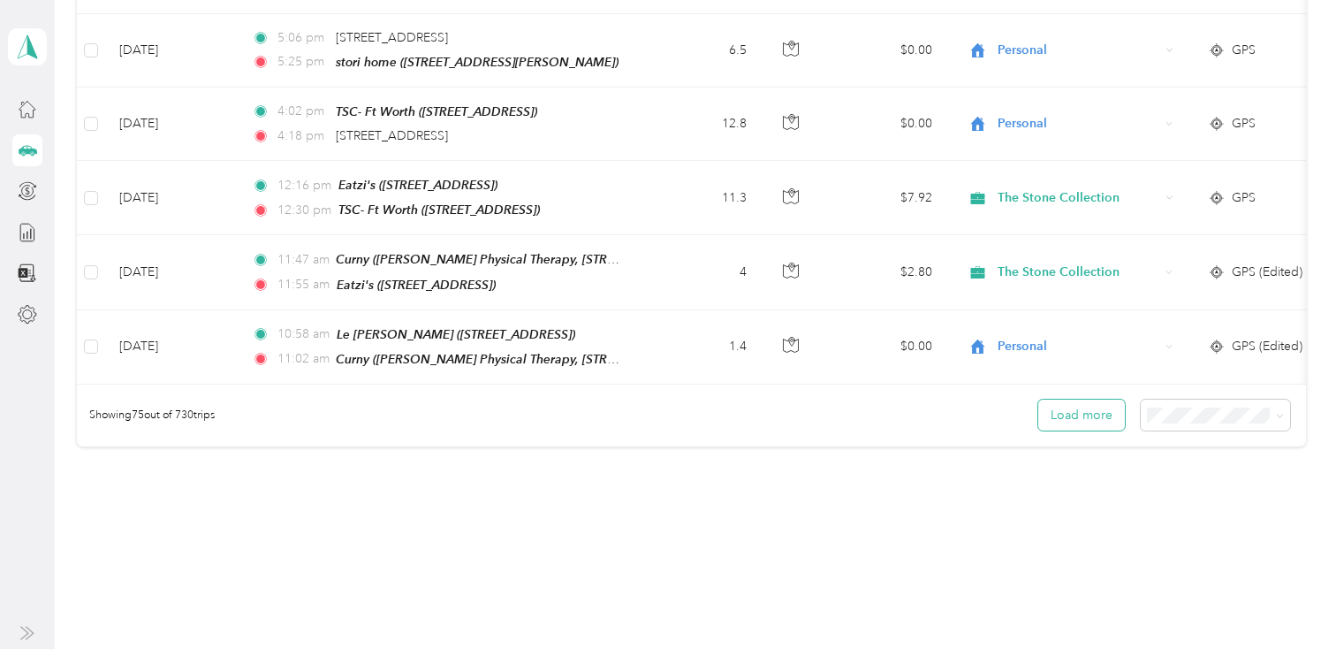
click at [1069, 399] on button "Load more" at bounding box center [1081, 414] width 87 height 31
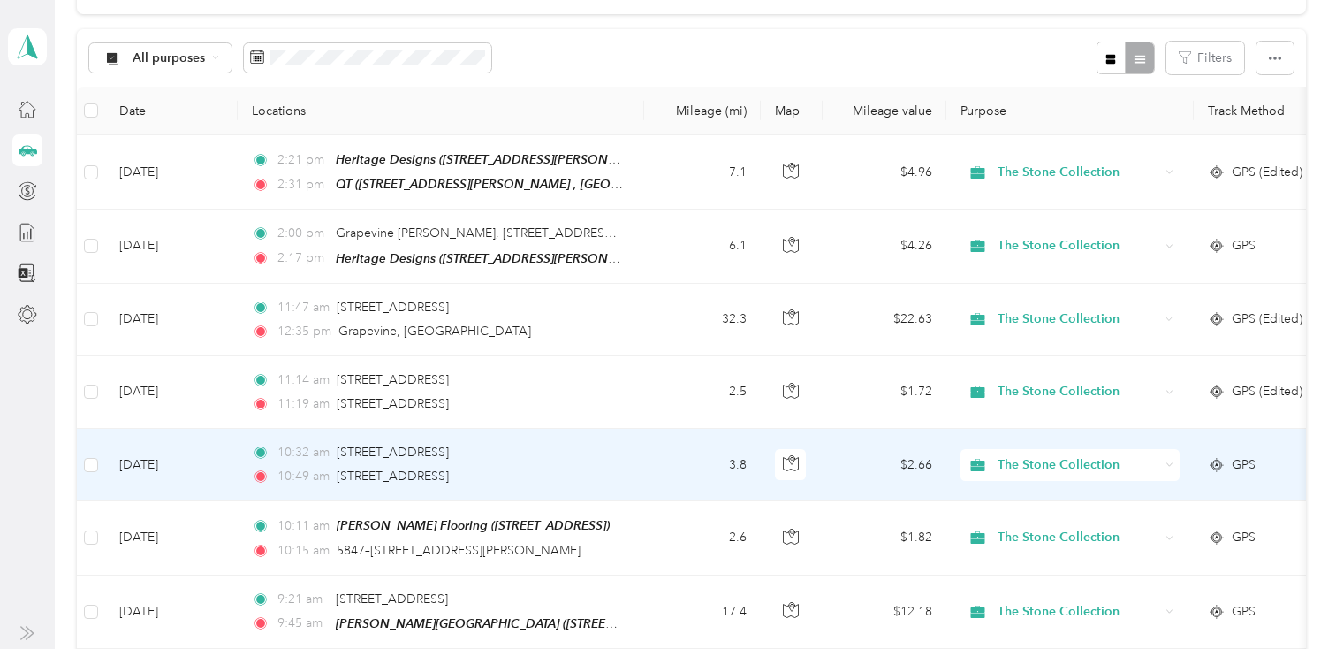
scroll to position [0, 0]
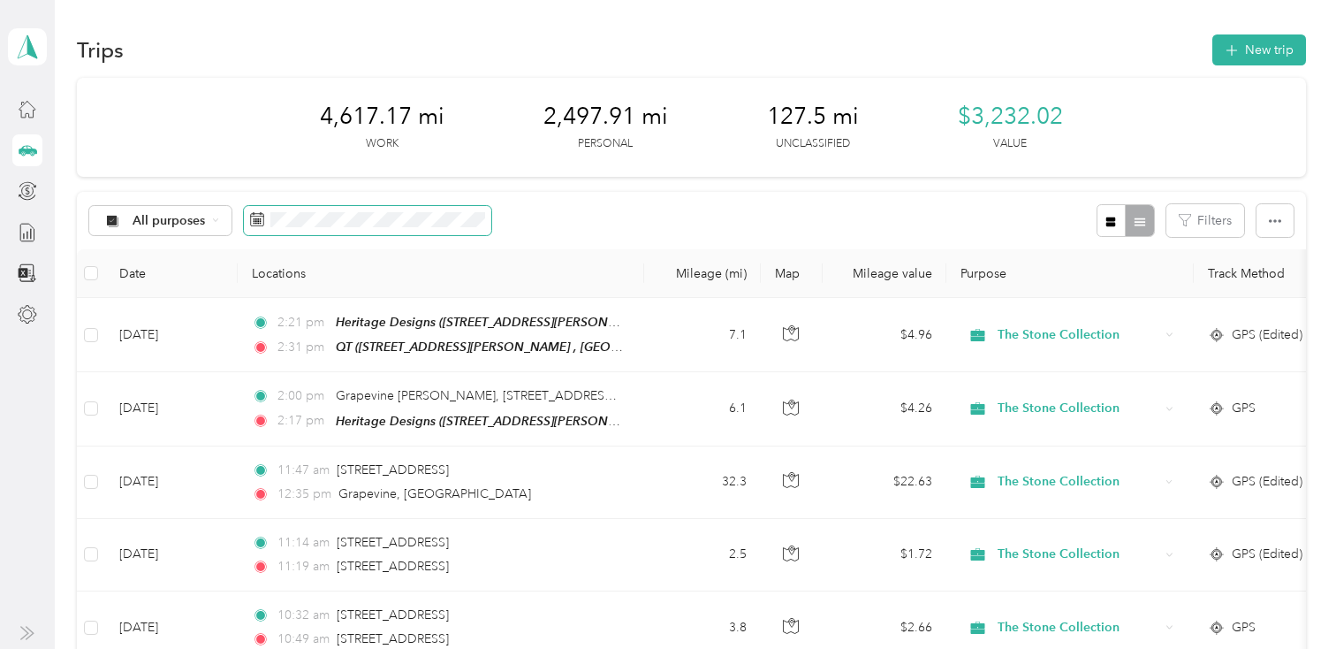
click at [253, 219] on icon at bounding box center [257, 219] width 14 height 14
click at [256, 220] on icon at bounding box center [257, 219] width 14 height 14
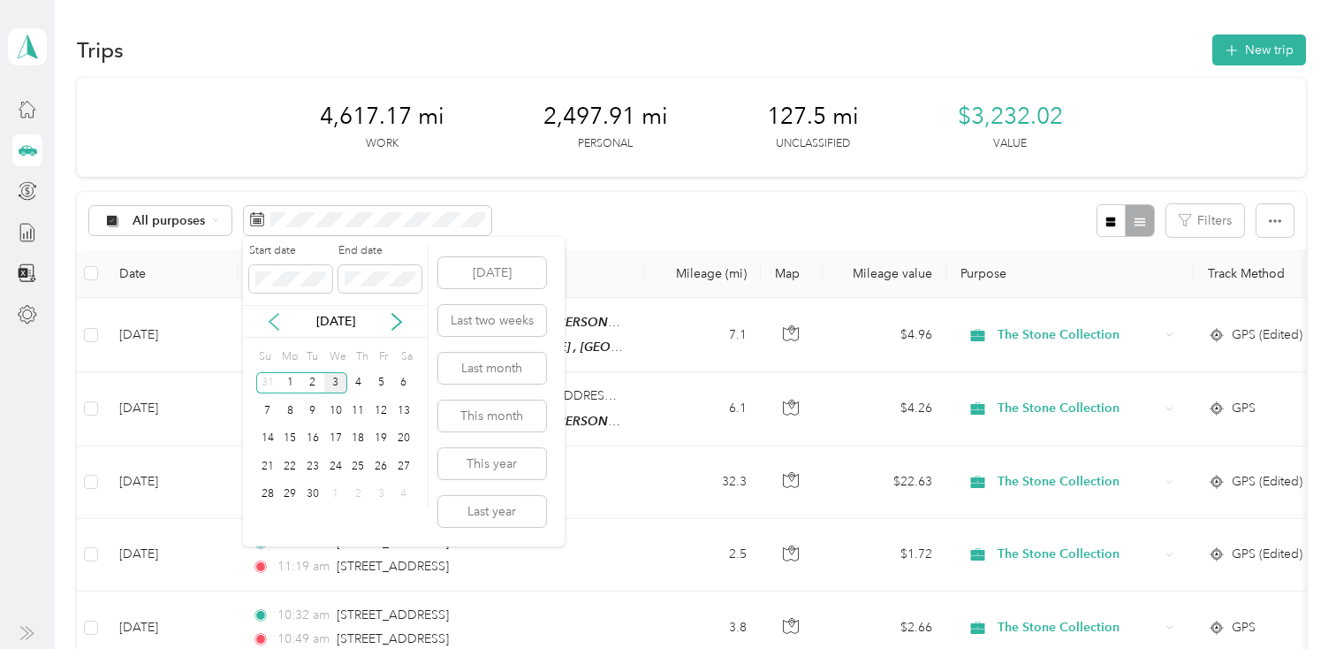
click at [275, 316] on icon at bounding box center [274, 322] width 9 height 16
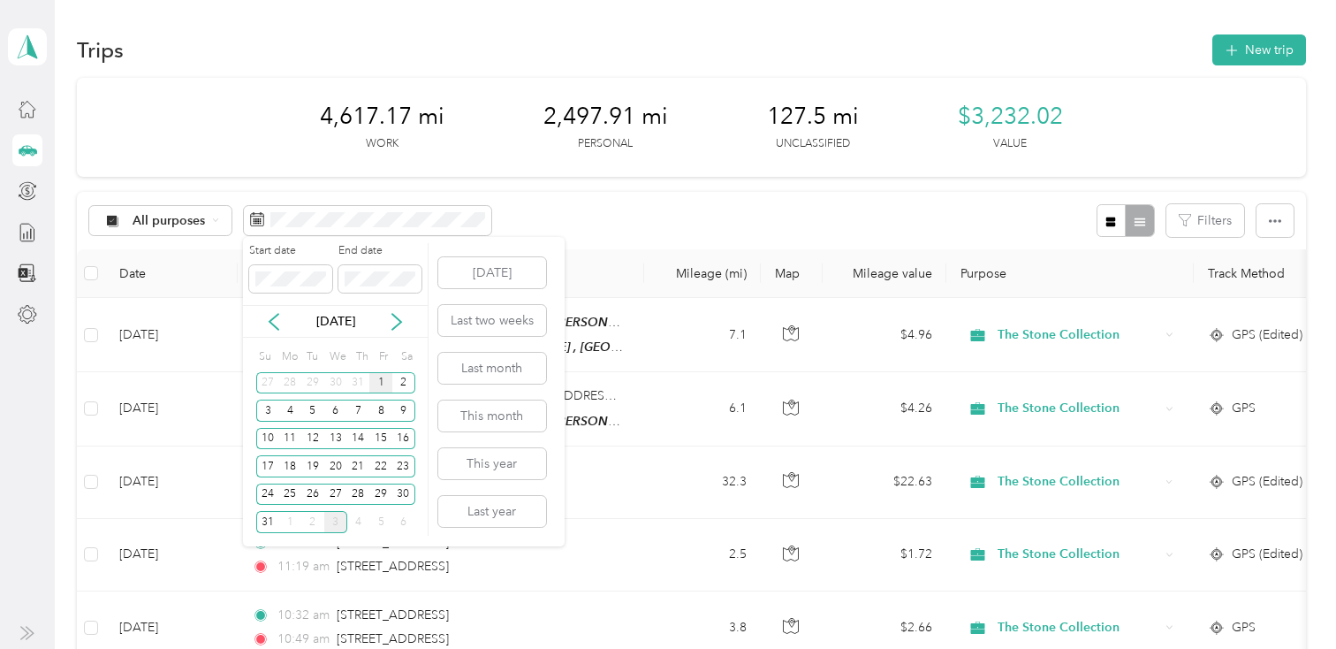
click at [378, 376] on div "1" at bounding box center [380, 383] width 23 height 22
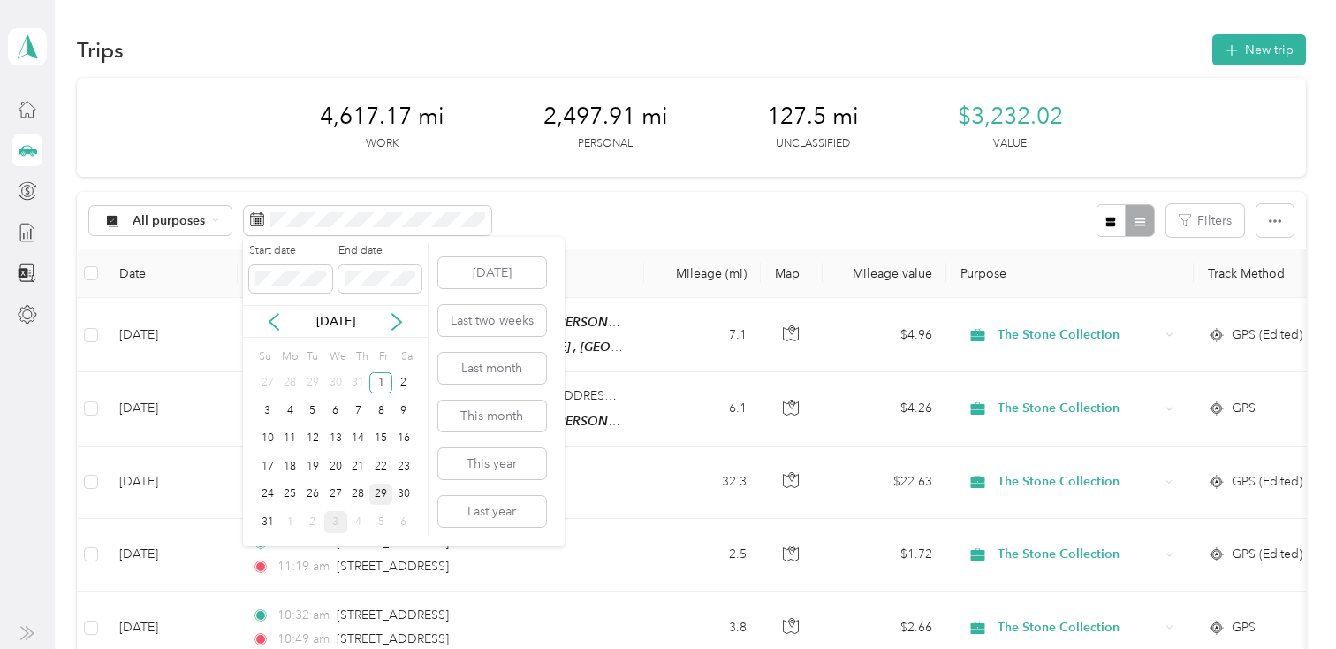
click at [374, 496] on div "29" at bounding box center [380, 494] width 23 height 22
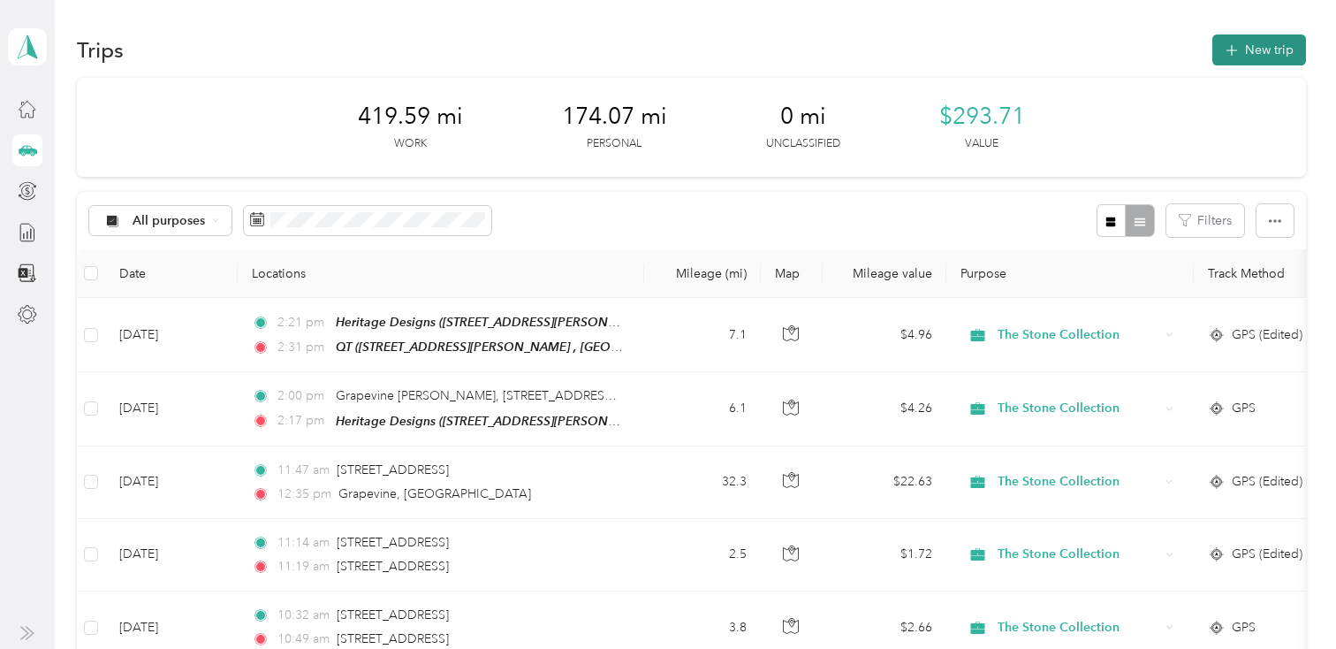
click at [1251, 47] on button "New trip" at bounding box center [1259, 49] width 94 height 31
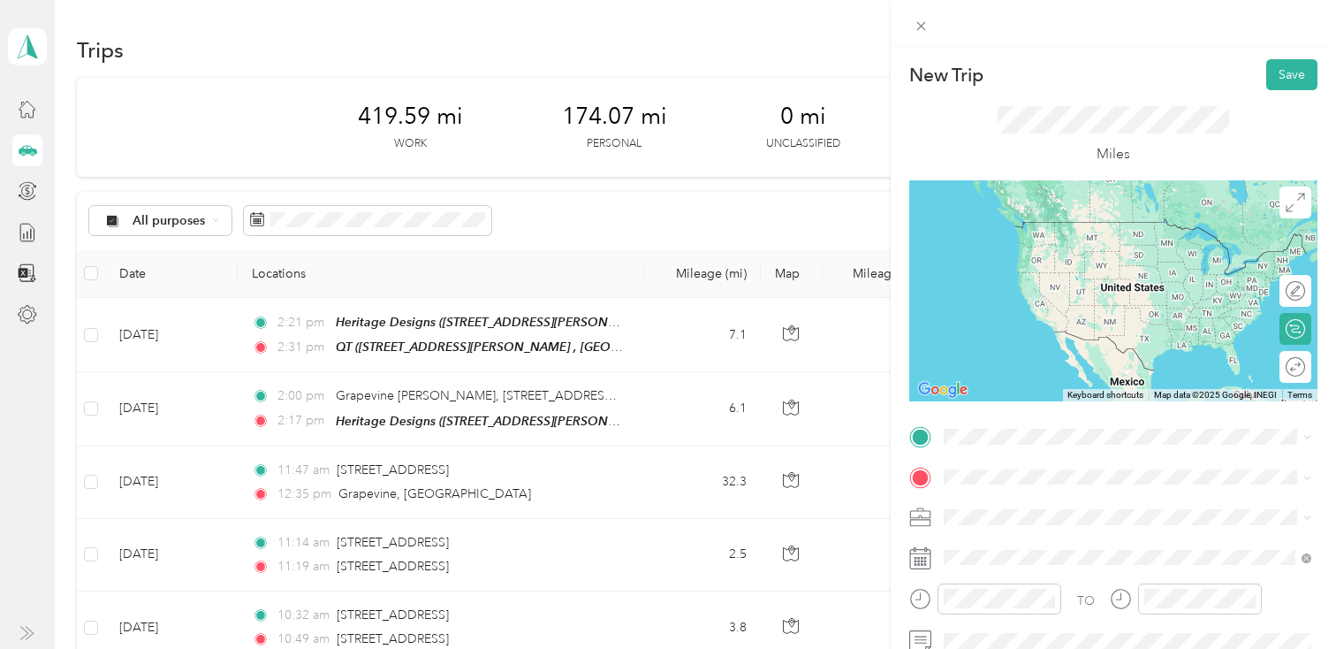
click at [1051, 251] on div "The Stone Collection-Ft W [STREET_ADDRESS][PERSON_NAME]" at bounding box center [1082, 232] width 210 height 37
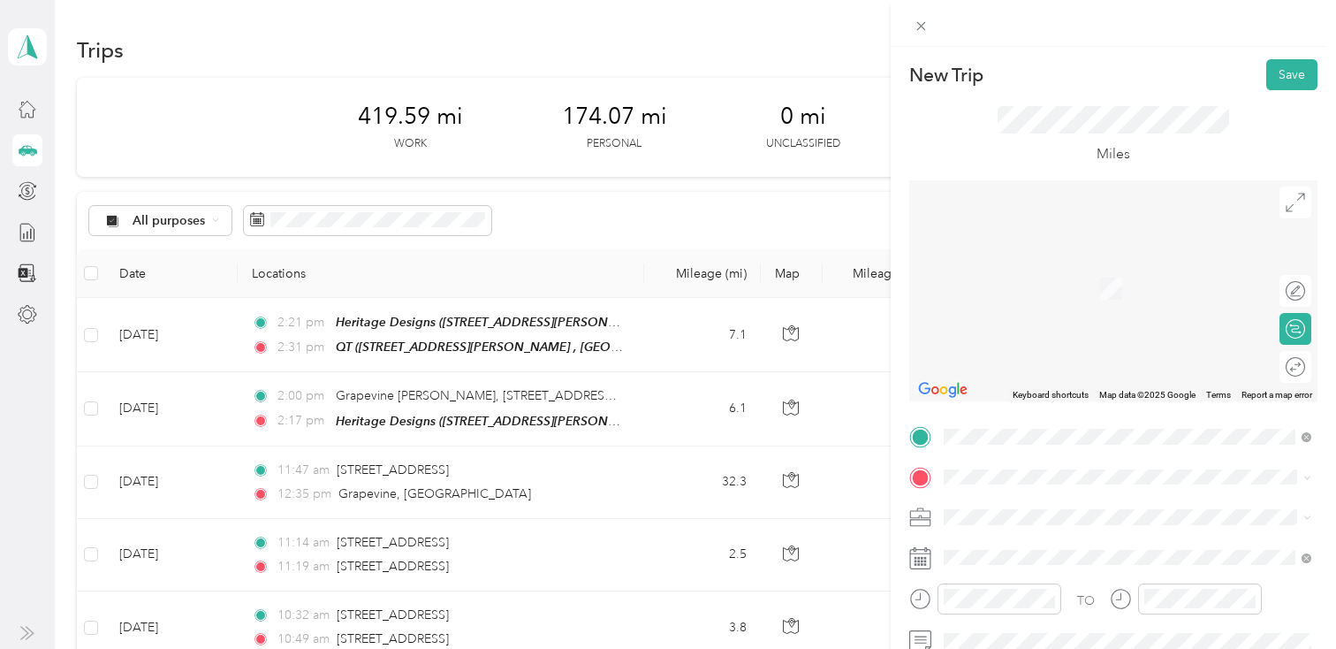
click at [1037, 275] on div "[PERSON_NAME] Design [STREET_ADDRESS][PERSON_NAME]" at bounding box center [1082, 272] width 210 height 37
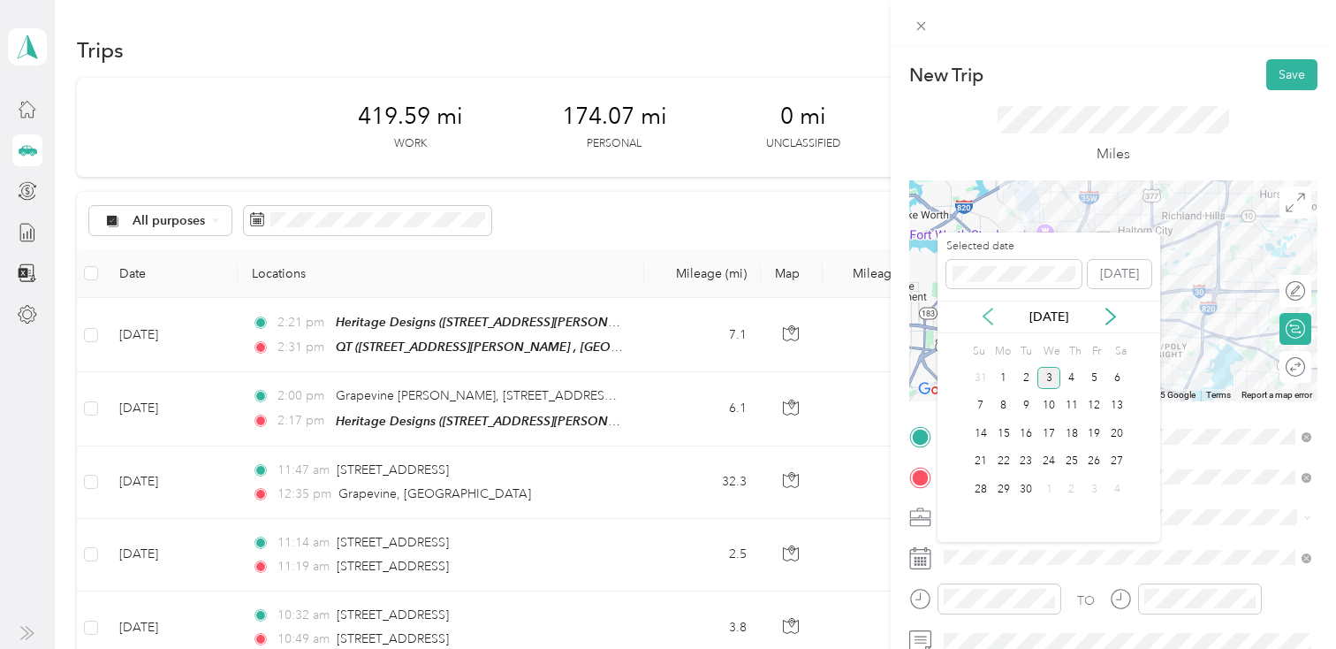
click at [991, 311] on icon at bounding box center [988, 316] width 18 height 18
click at [1094, 484] on div "29" at bounding box center [1094, 489] width 23 height 22
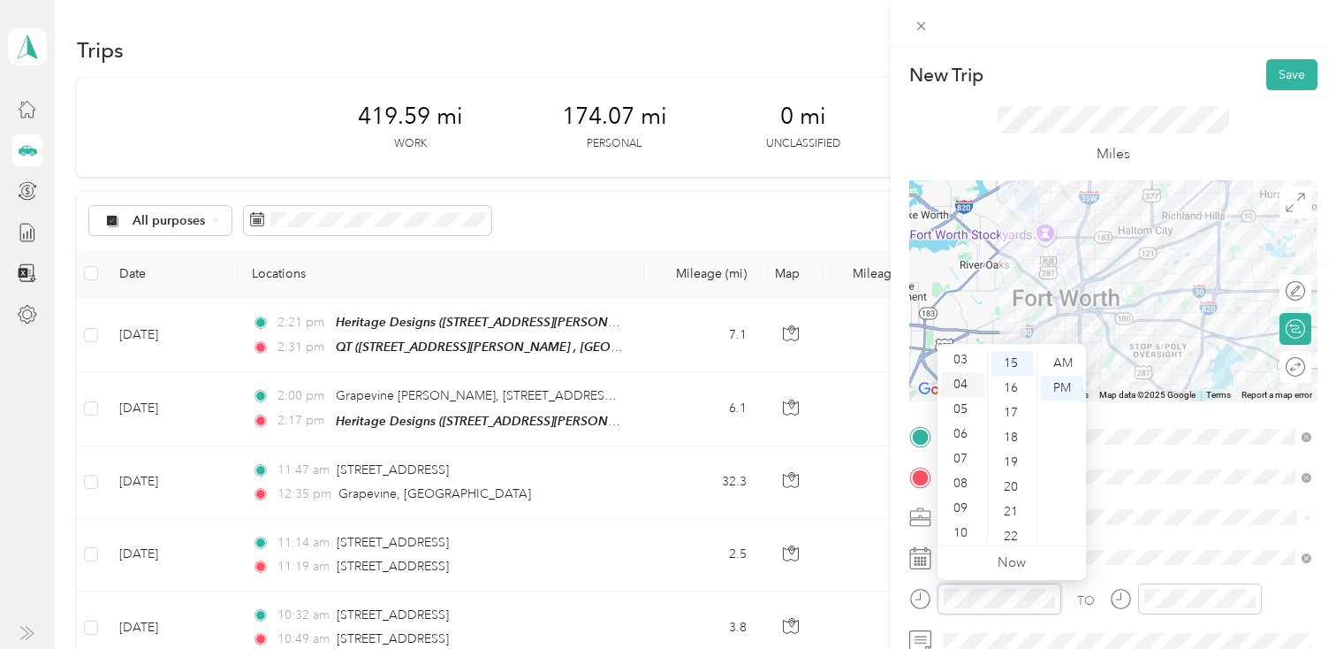
scroll to position [106, 0]
click at [967, 498] on div "10" at bounding box center [962, 504] width 42 height 25
click at [1060, 358] on div "AM" at bounding box center [1062, 363] width 42 height 25
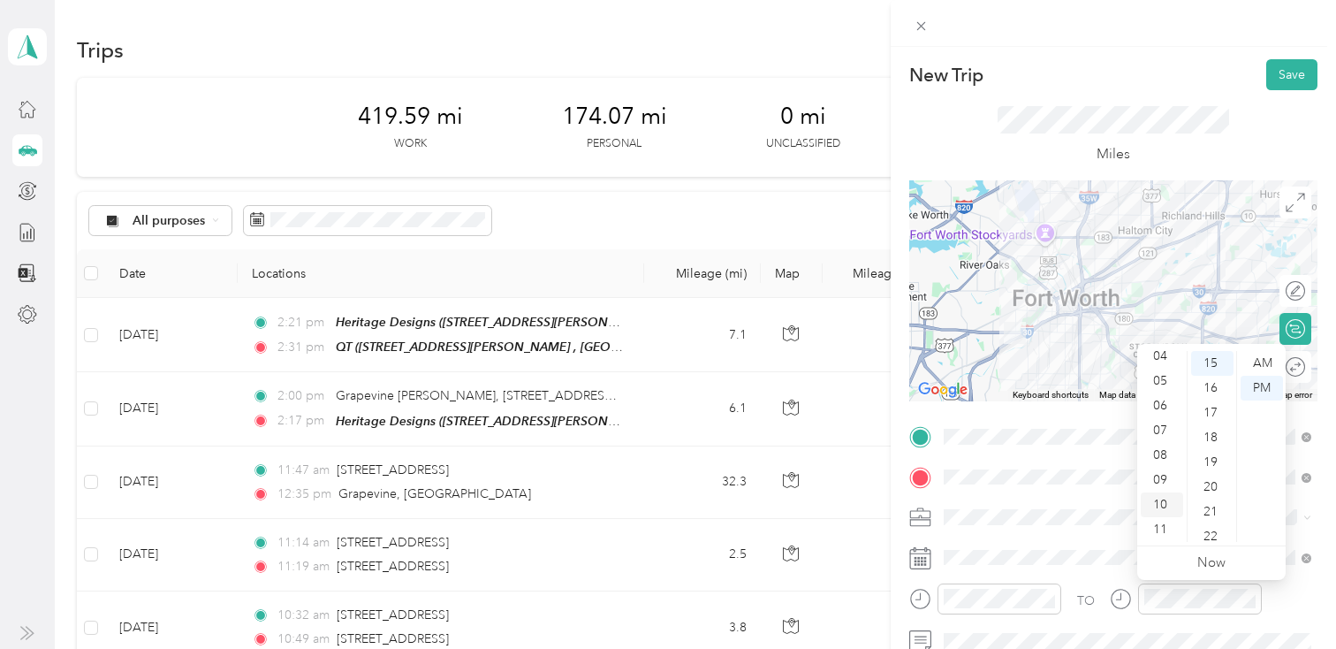
click at [1165, 511] on div "10" at bounding box center [1162, 504] width 42 height 25
click at [1210, 467] on div "35" at bounding box center [1212, 466] width 42 height 25
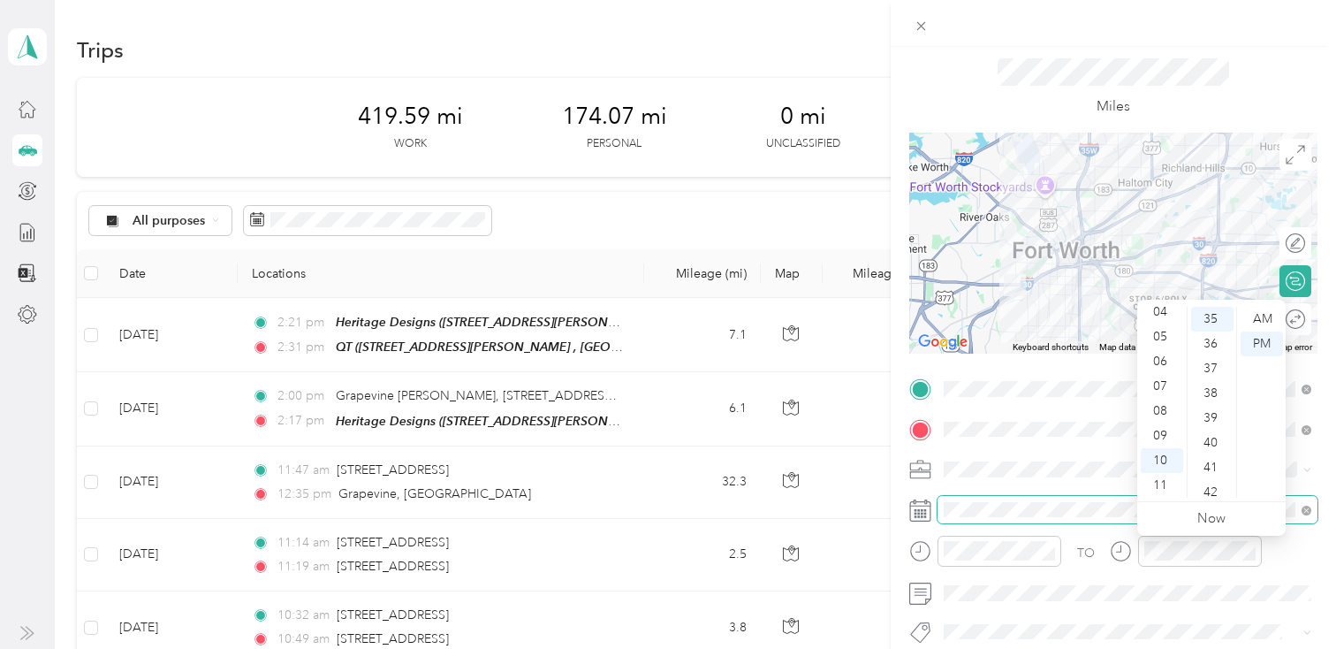
scroll to position [68, 0]
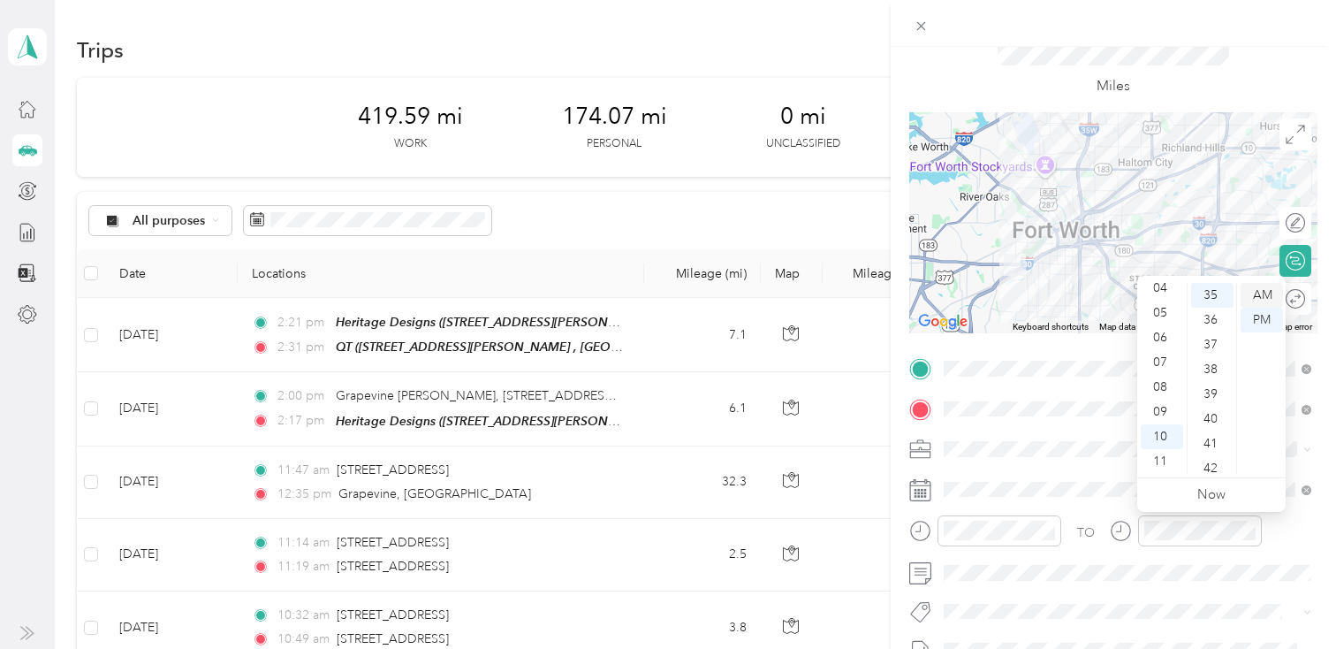
click at [1261, 296] on div "AM" at bounding box center [1262, 295] width 42 height 25
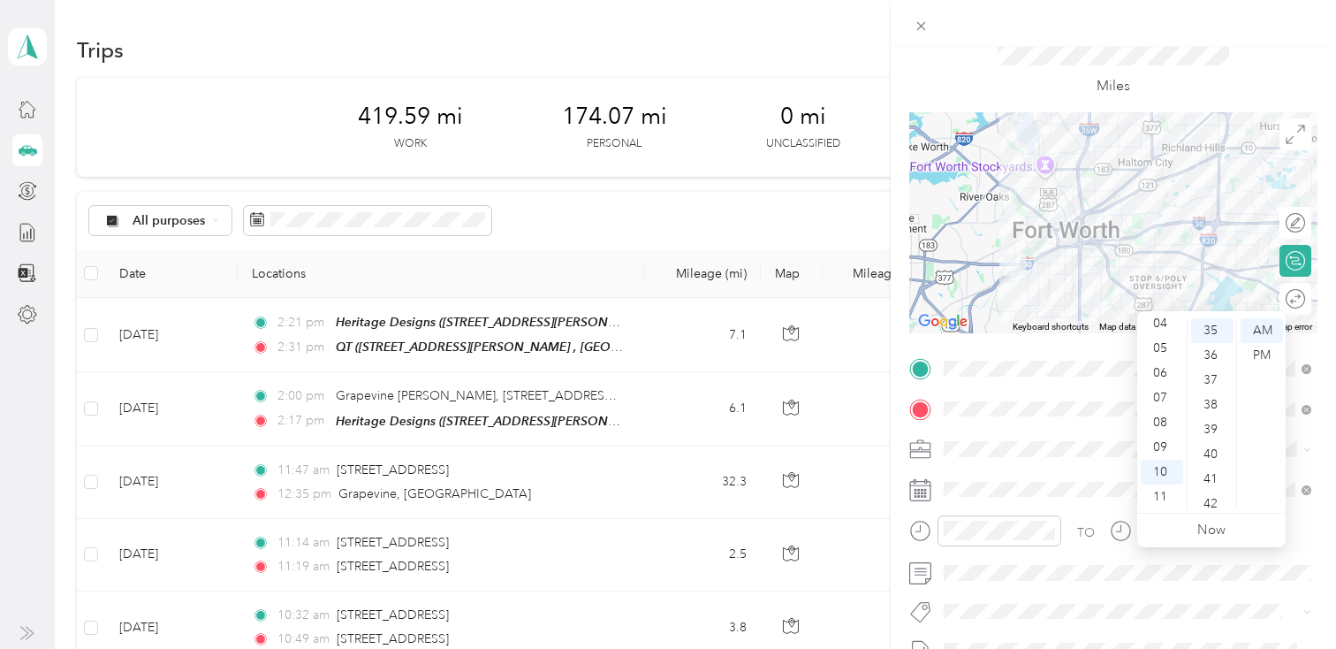
scroll to position [0, 0]
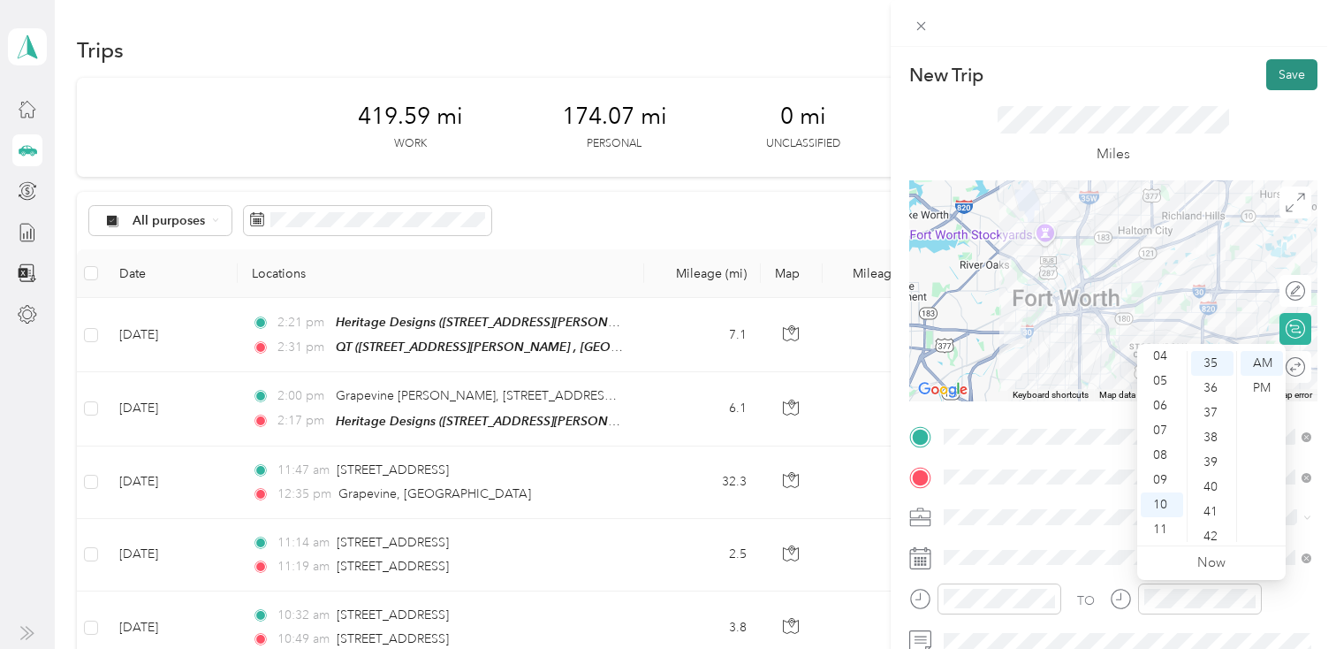
click at [1271, 74] on button "Save" at bounding box center [1291, 74] width 51 height 31
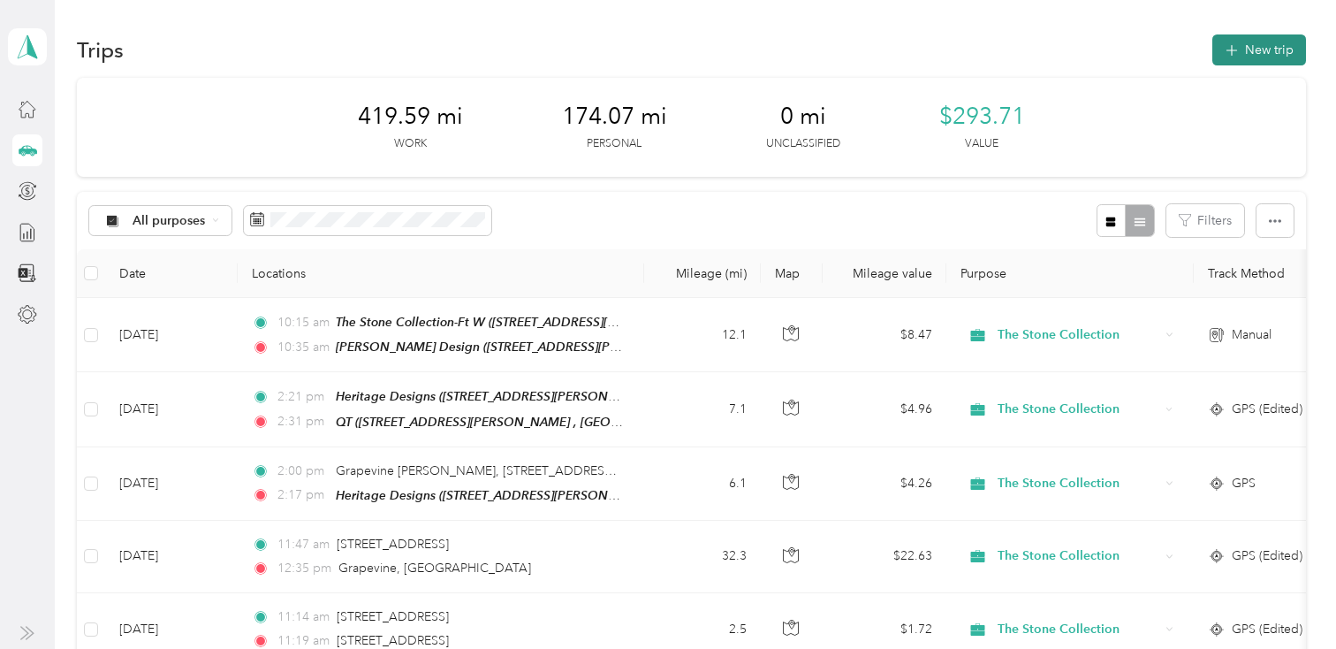
click at [1266, 52] on button "New trip" at bounding box center [1259, 49] width 94 height 31
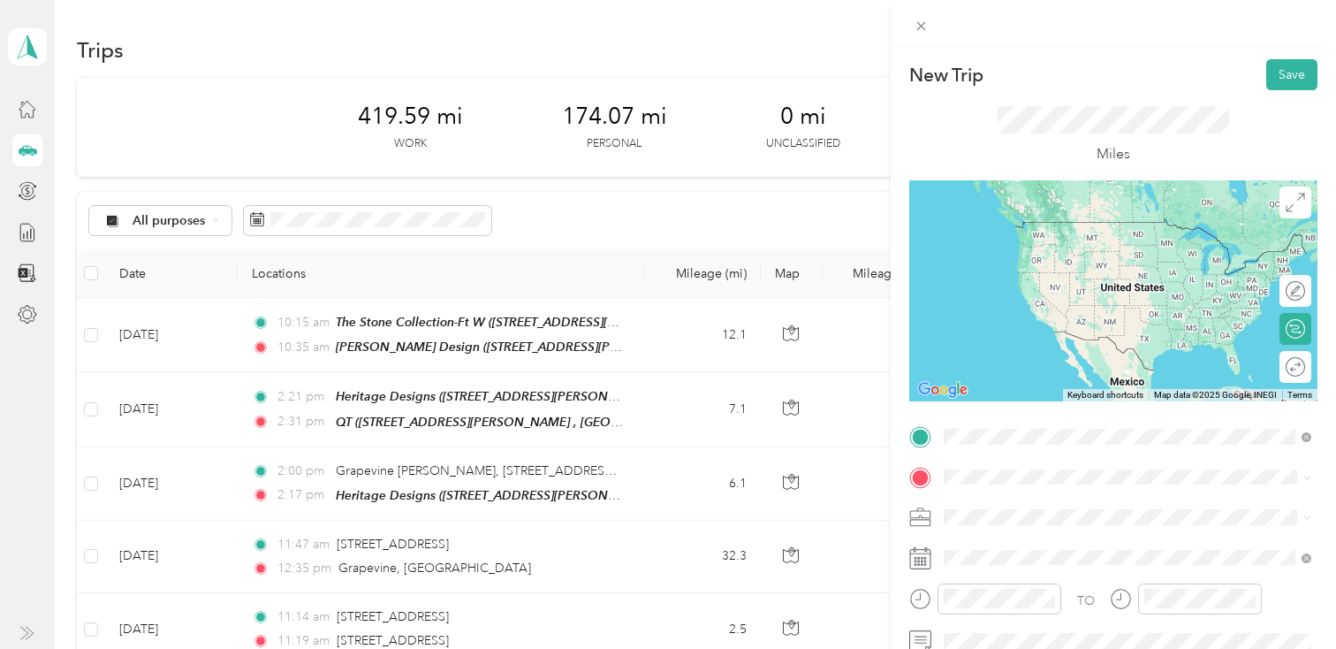
click at [1059, 237] on div "[PERSON_NAME] Design [STREET_ADDRESS][PERSON_NAME]" at bounding box center [1082, 238] width 210 height 37
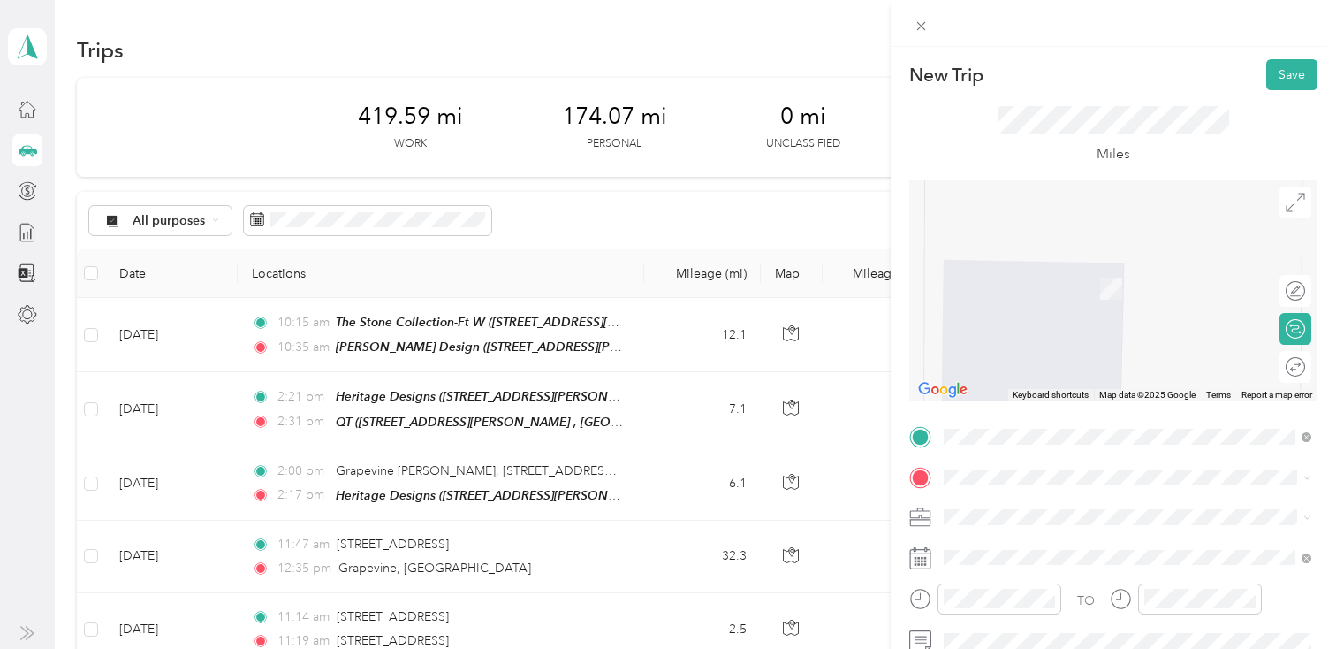
click at [998, 548] on span "[STREET_ADDRESS][US_STATE]" at bounding box center [1065, 540] width 177 height 16
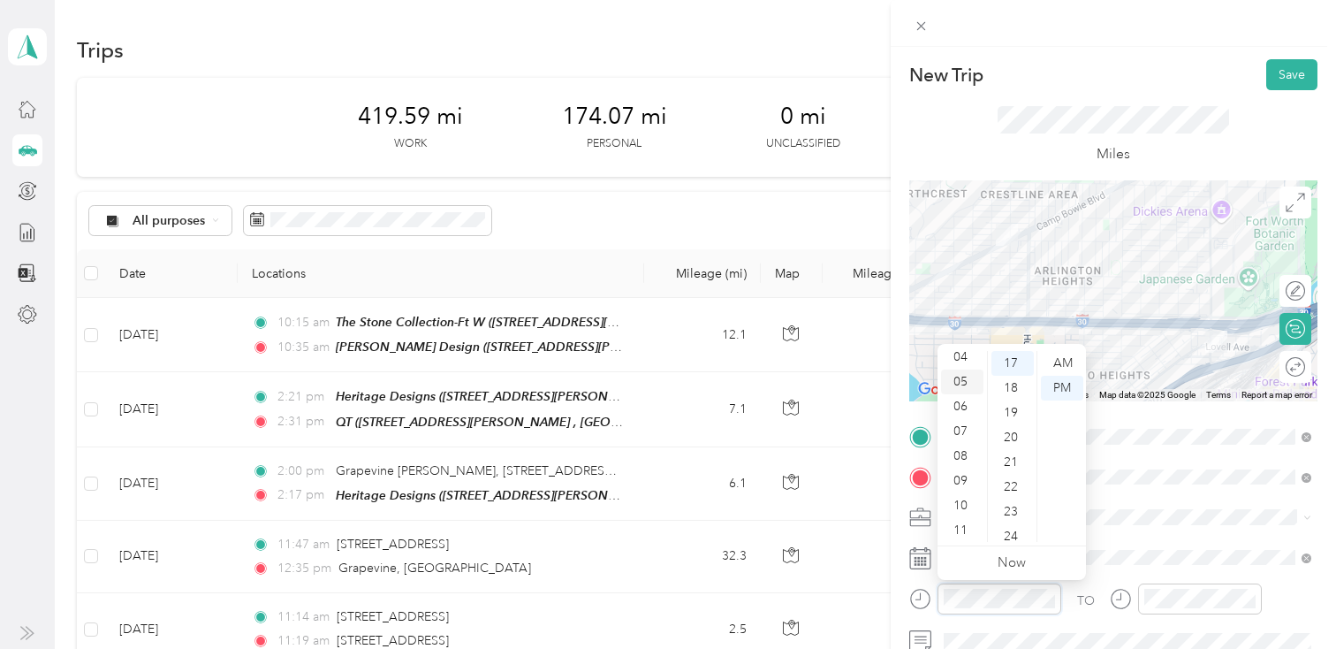
scroll to position [106, 0]
click at [968, 499] on div "10" at bounding box center [962, 504] width 42 height 25
click at [1021, 479] on div "36" at bounding box center [1012, 485] width 42 height 25
click at [1059, 365] on div "AM" at bounding box center [1062, 363] width 42 height 25
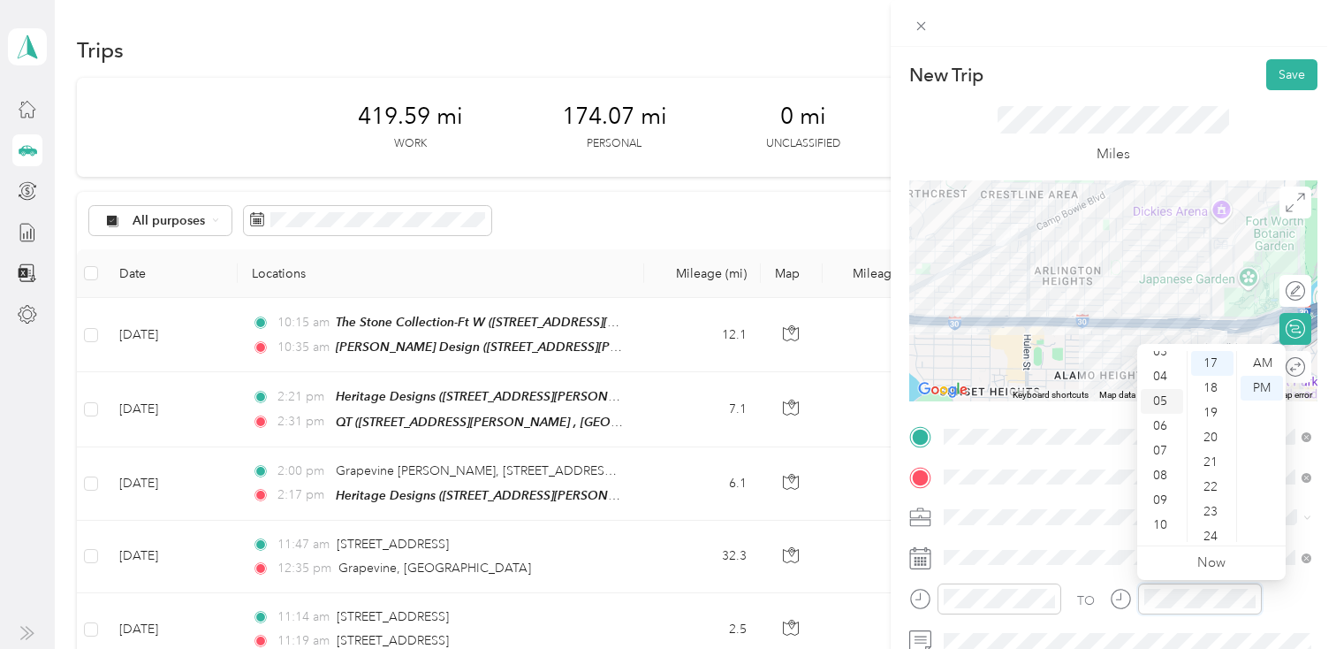
scroll to position [106, 0]
click at [1164, 500] on div "10" at bounding box center [1162, 504] width 42 height 25
click at [1212, 512] on div "50" at bounding box center [1212, 522] width 42 height 25
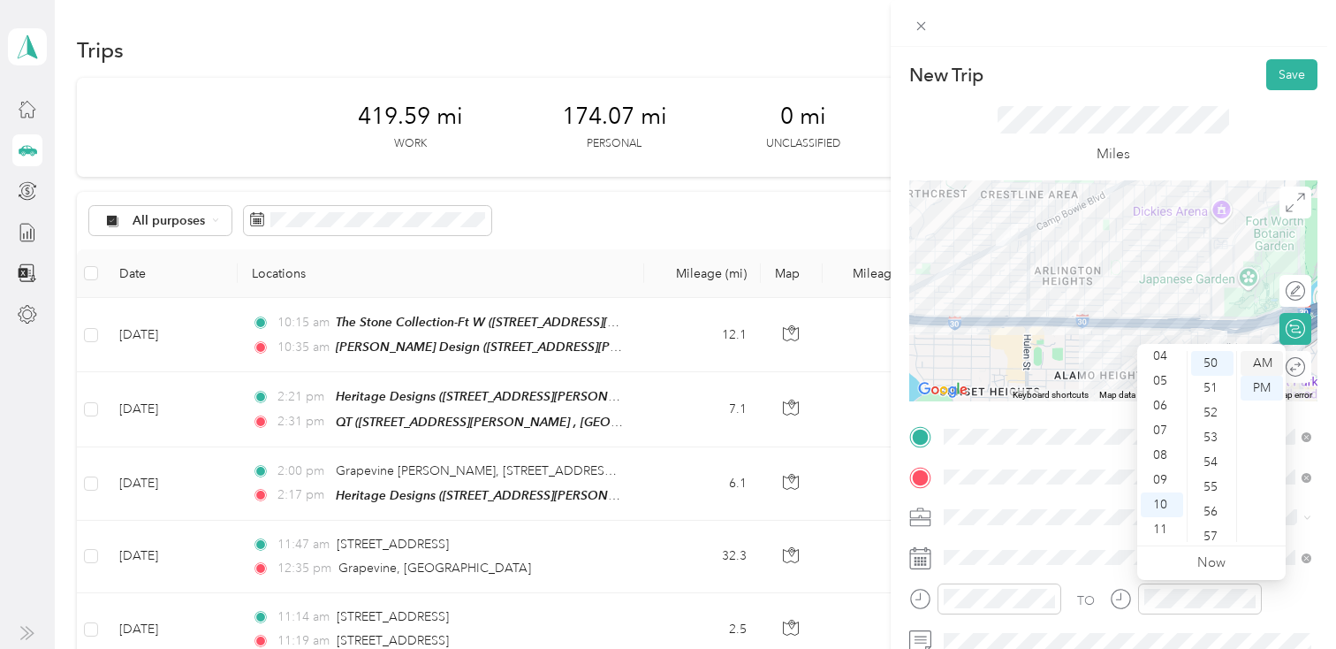
click at [1264, 353] on div "AM" at bounding box center [1262, 363] width 42 height 25
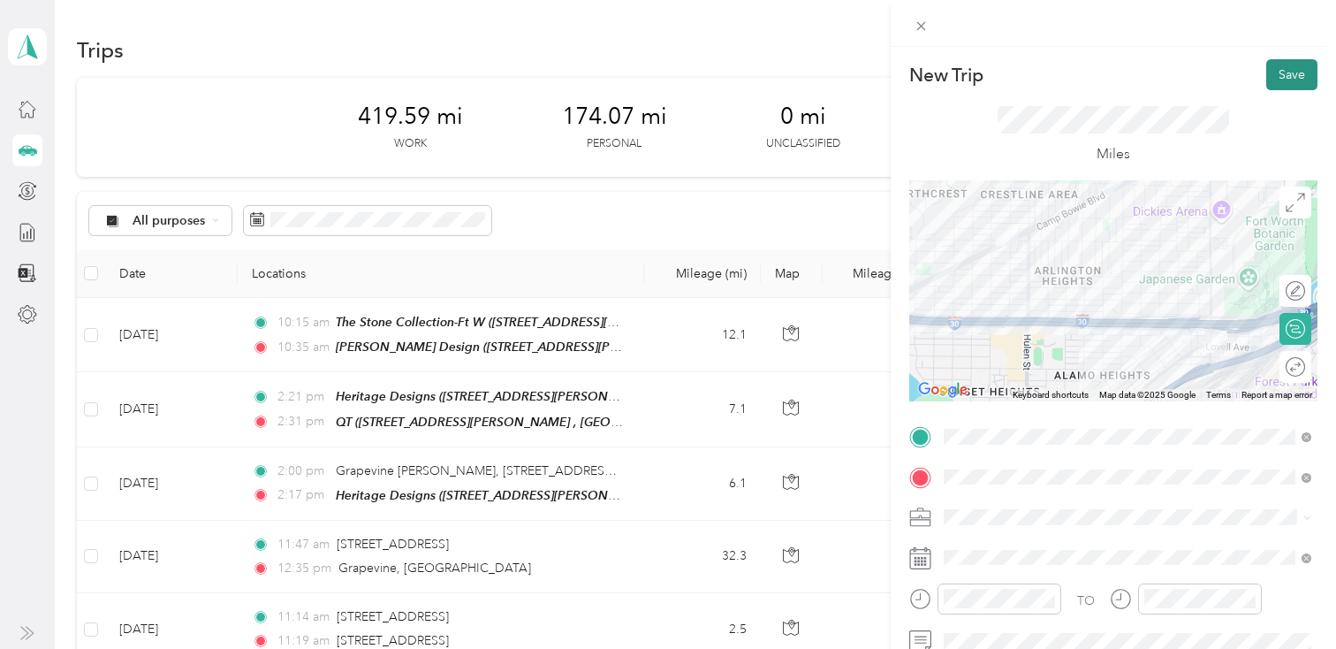
click at [1285, 73] on button "Save" at bounding box center [1291, 74] width 51 height 31
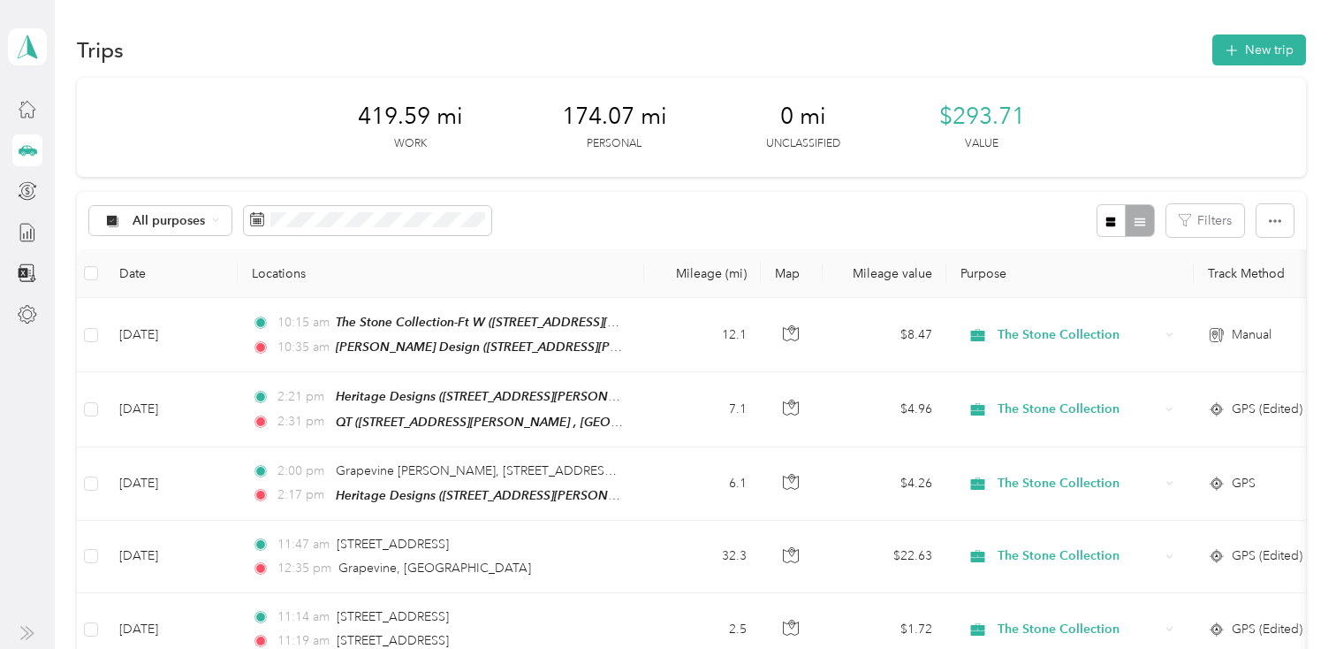
scroll to position [6, 0]
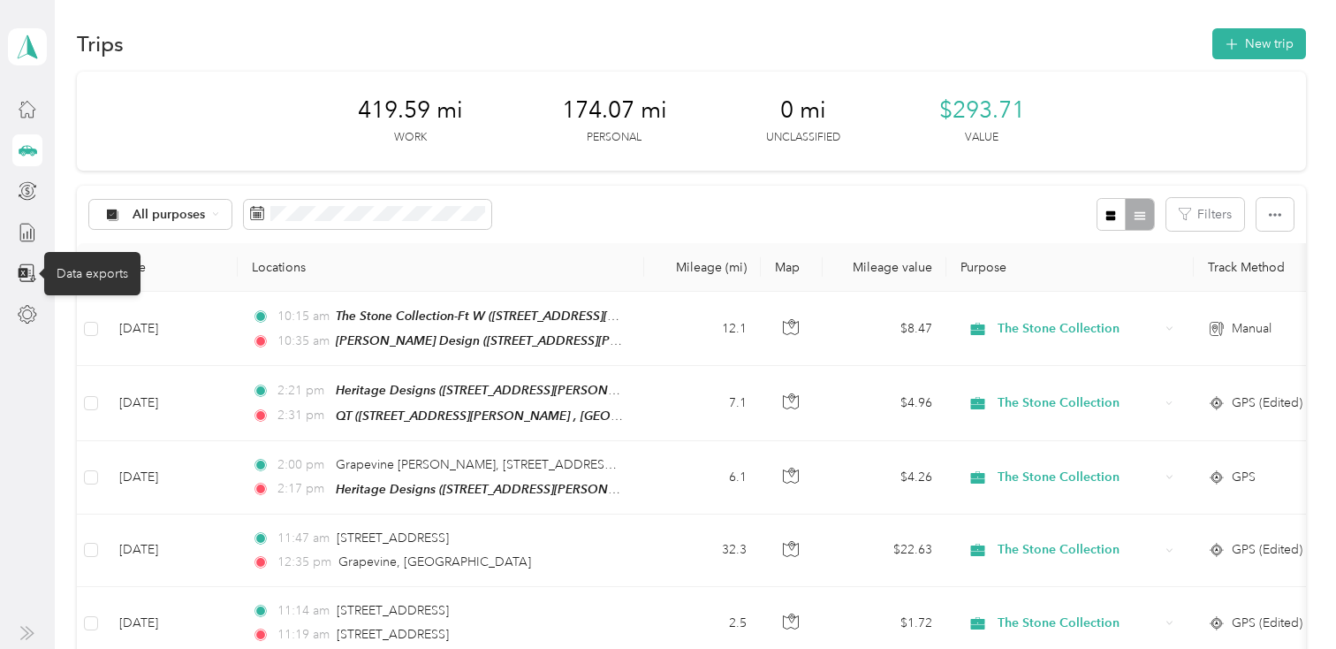
click at [72, 270] on div "Data exports" at bounding box center [92, 273] width 96 height 43
click at [25, 271] on icon at bounding box center [24, 273] width 10 height 10
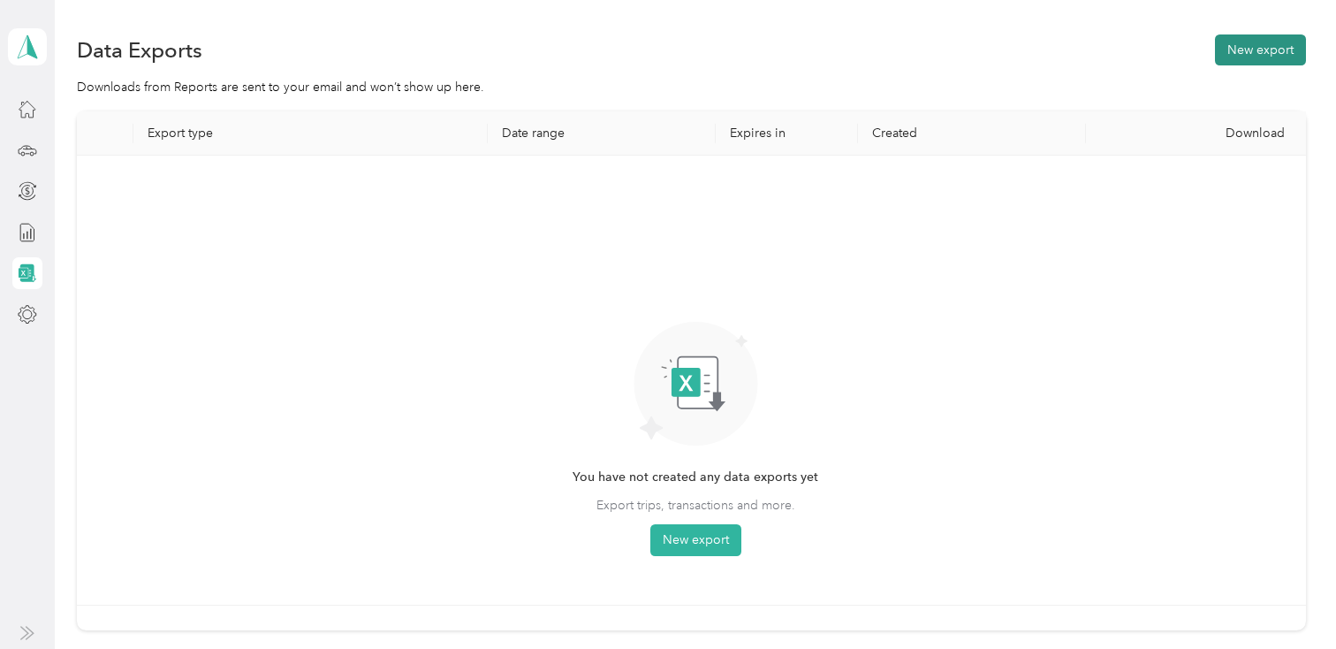
click at [1250, 42] on button "New export" at bounding box center [1260, 49] width 91 height 31
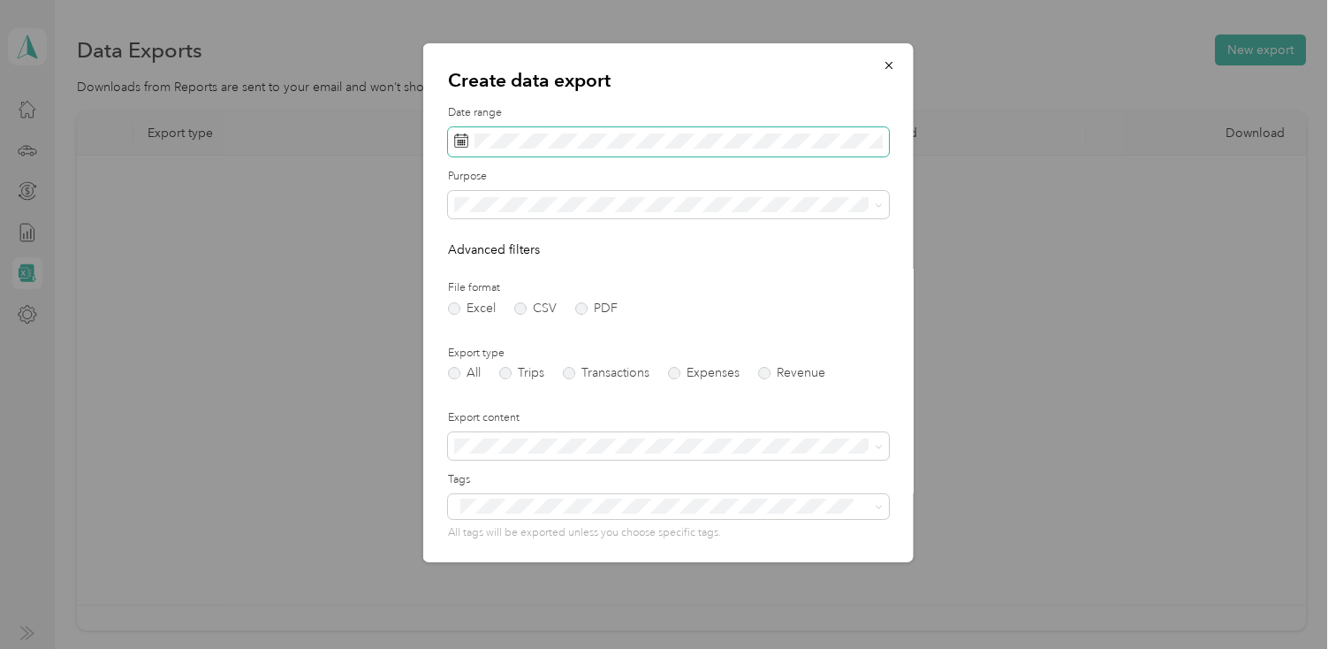
click at [455, 149] on span at bounding box center [461, 142] width 14 height 18
click at [459, 139] on icon at bounding box center [461, 140] width 14 height 14
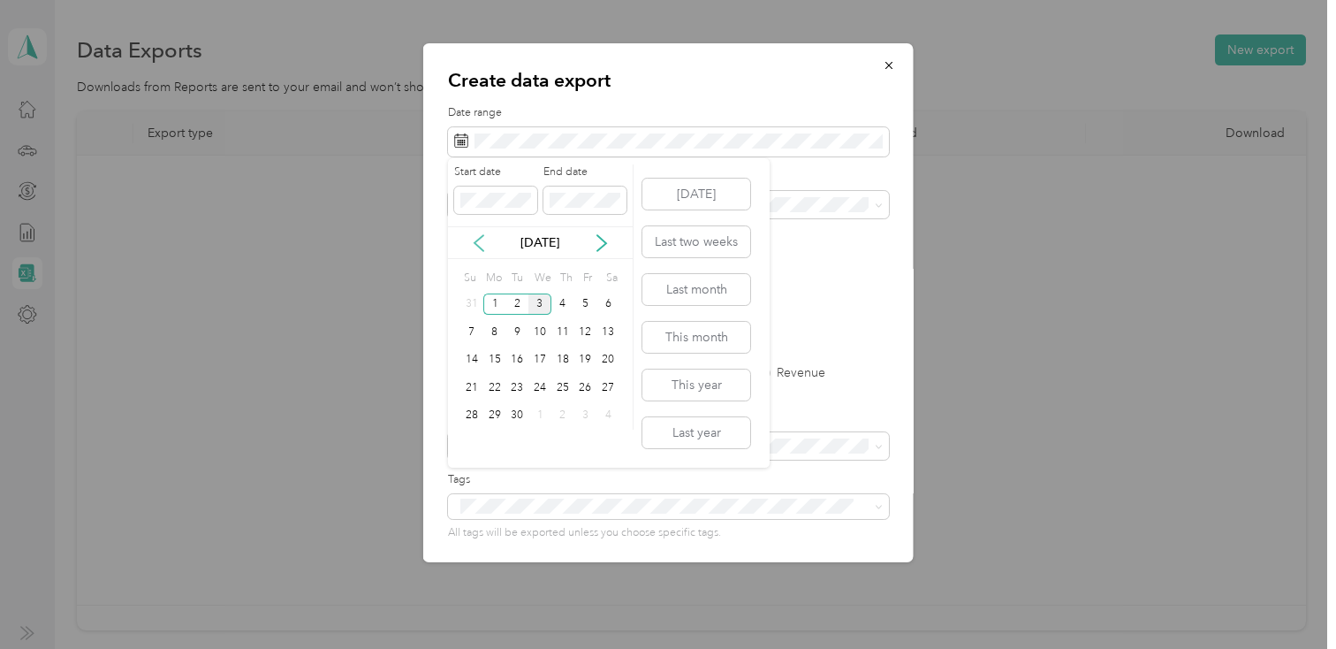
click at [478, 246] on icon at bounding box center [479, 243] width 9 height 16
click at [590, 306] on div "1" at bounding box center [585, 304] width 23 height 22
click at [588, 407] on div "29" at bounding box center [585, 416] width 23 height 22
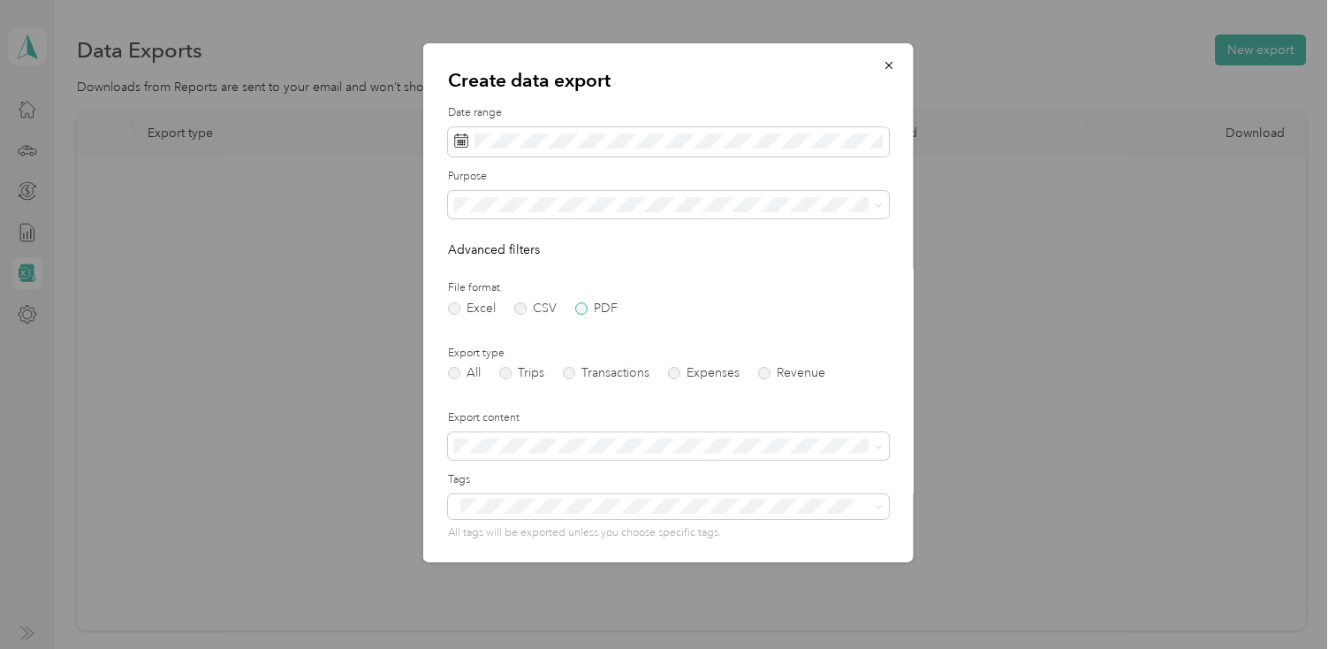
click at [581, 306] on label "PDF" at bounding box center [596, 308] width 42 height 12
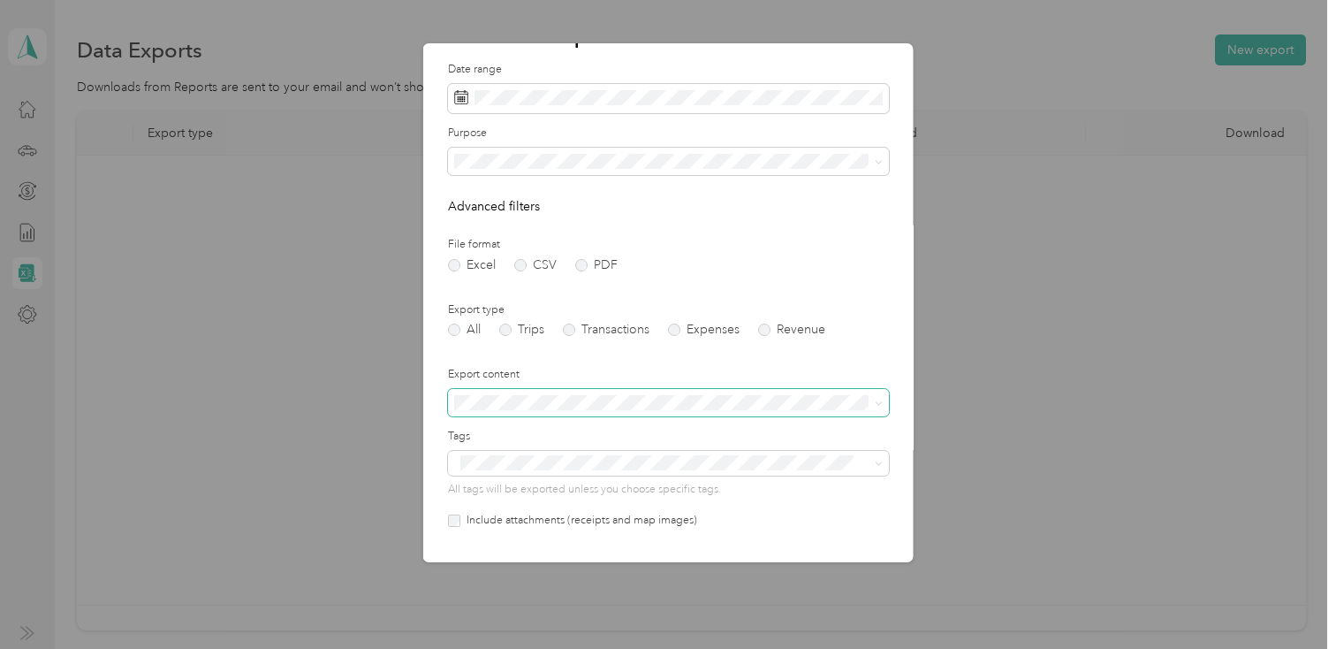
scroll to position [26, 0]
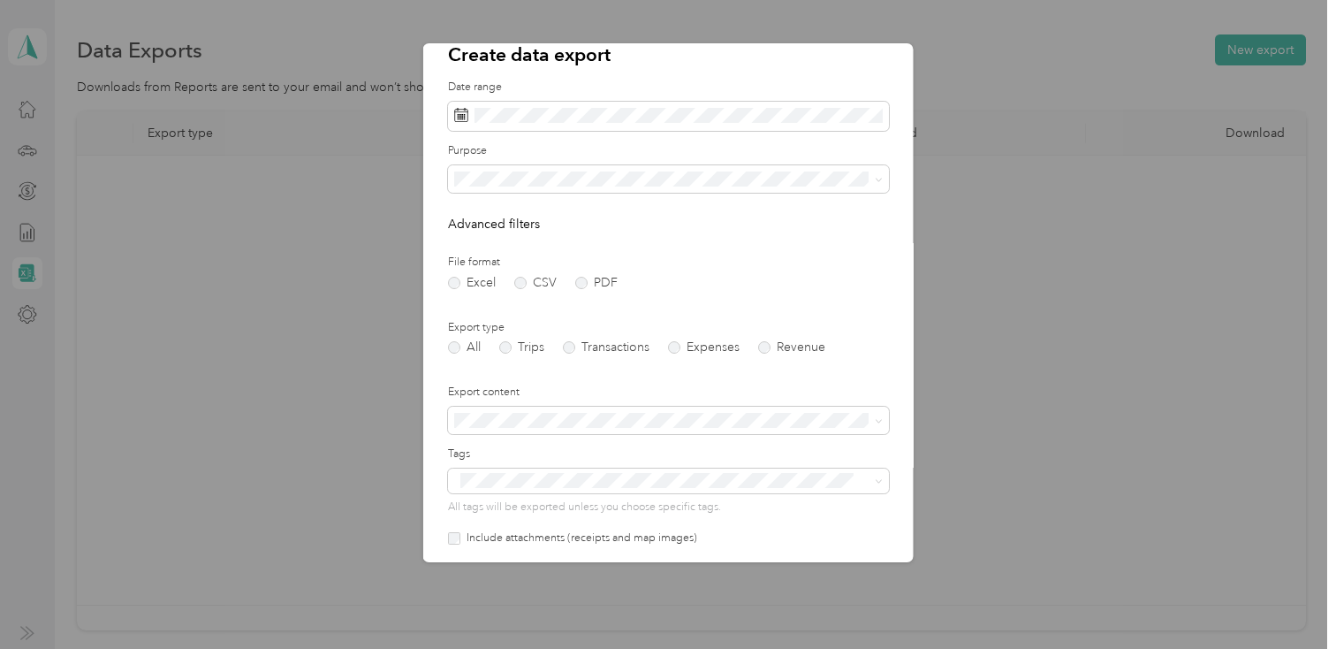
click at [559, 233] on span "The Stone Collection" at bounding box center [519, 240] width 118 height 15
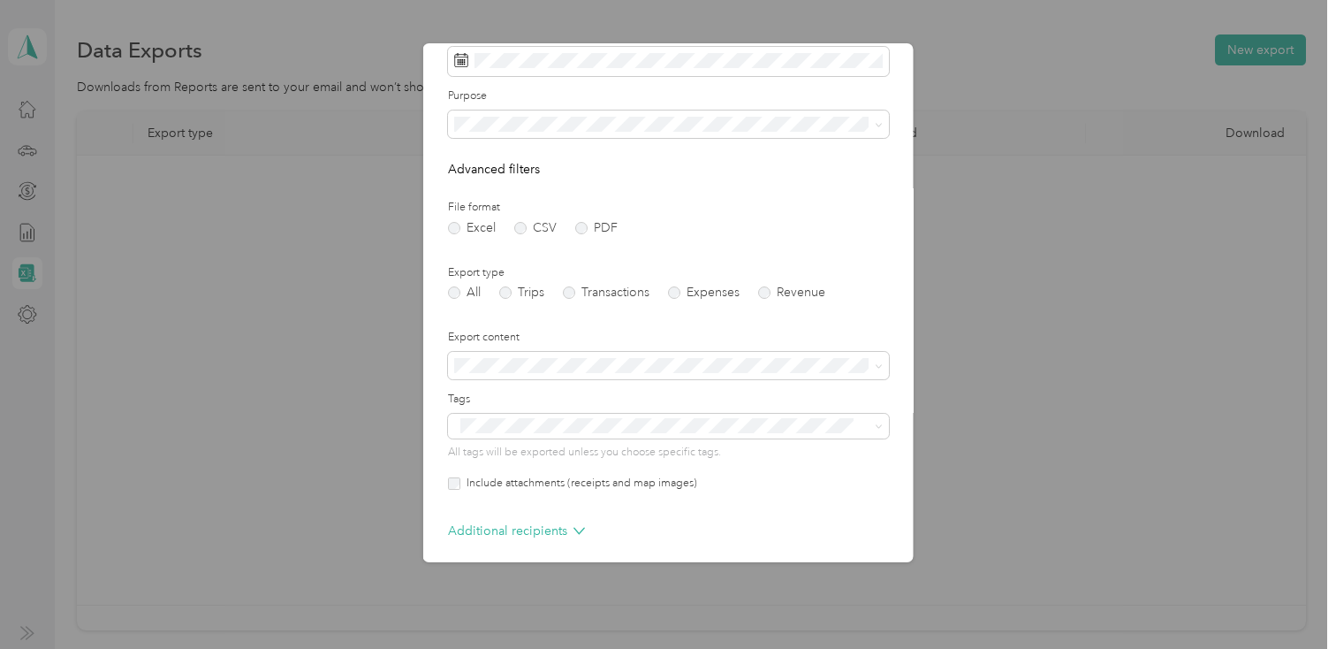
scroll to position [155, 0]
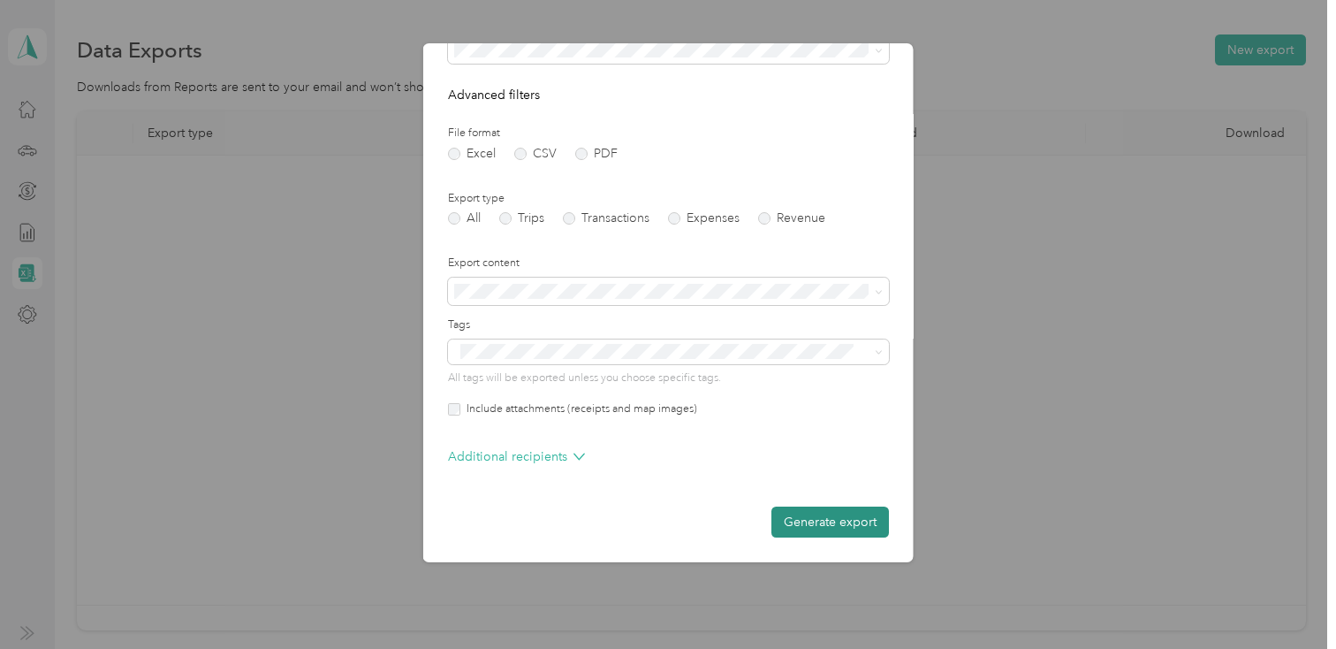
click at [818, 519] on button "Generate export" at bounding box center [830, 521] width 118 height 31
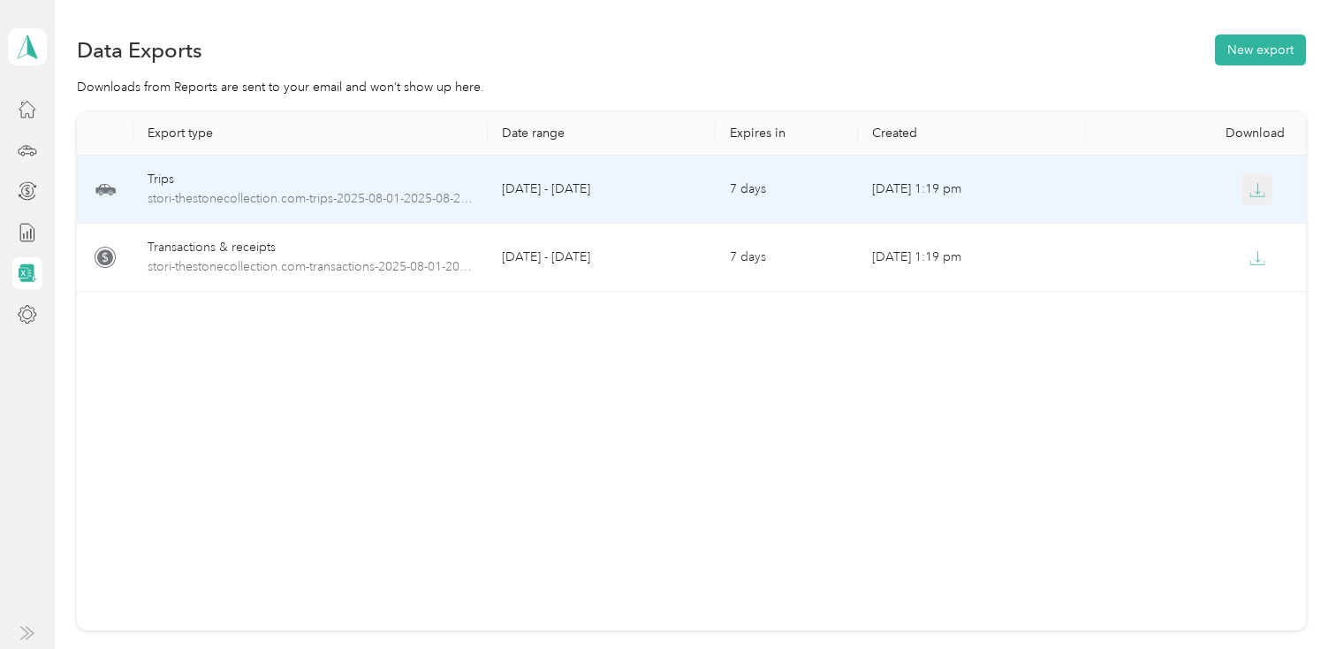
click at [1257, 182] on icon "button" at bounding box center [1257, 190] width 16 height 16
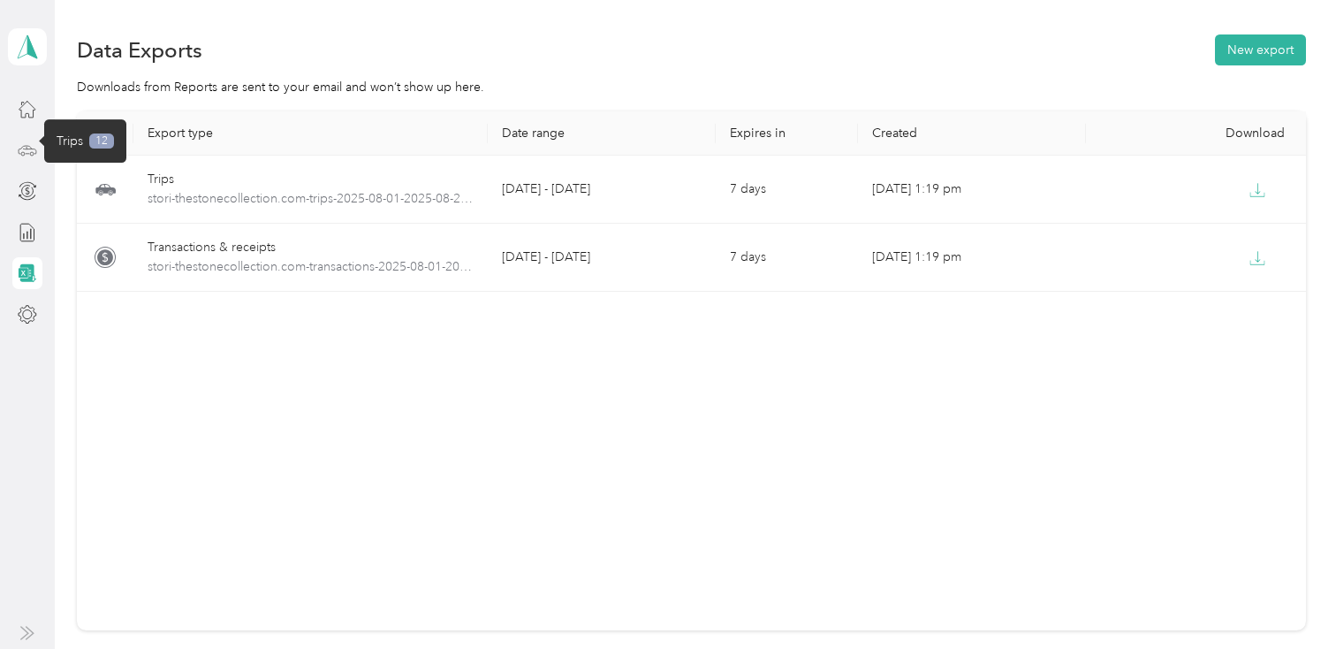
click at [28, 156] on icon at bounding box center [27, 149] width 19 height 19
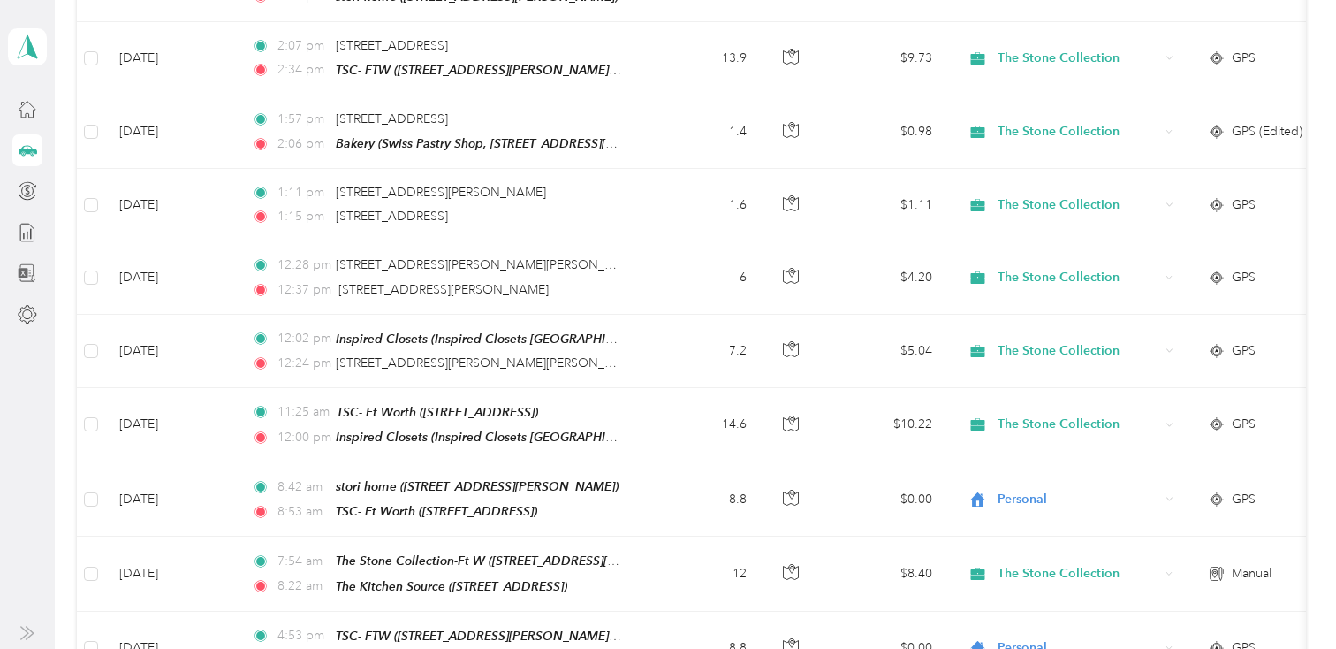
scroll to position [1785, 0]
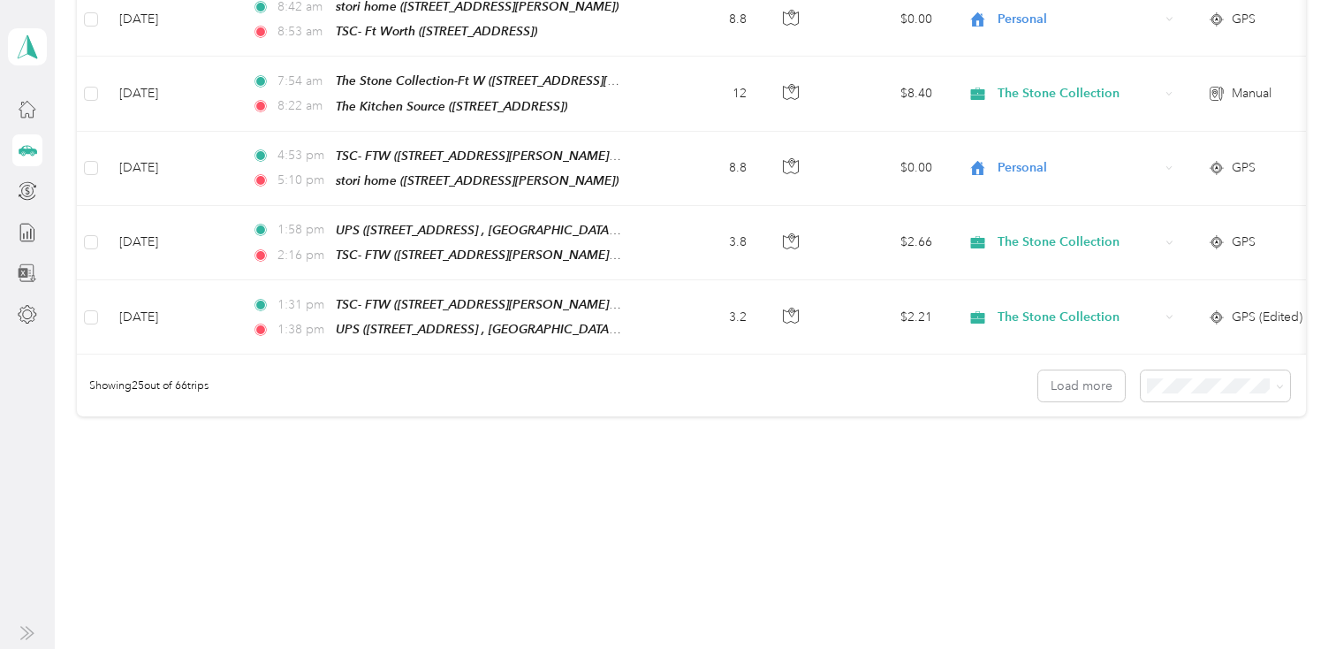
click at [1070, 397] on div "Showing 25 out of 66 trips Load more" at bounding box center [691, 385] width 1229 height 62
click at [1076, 379] on button "Load more" at bounding box center [1081, 385] width 87 height 31
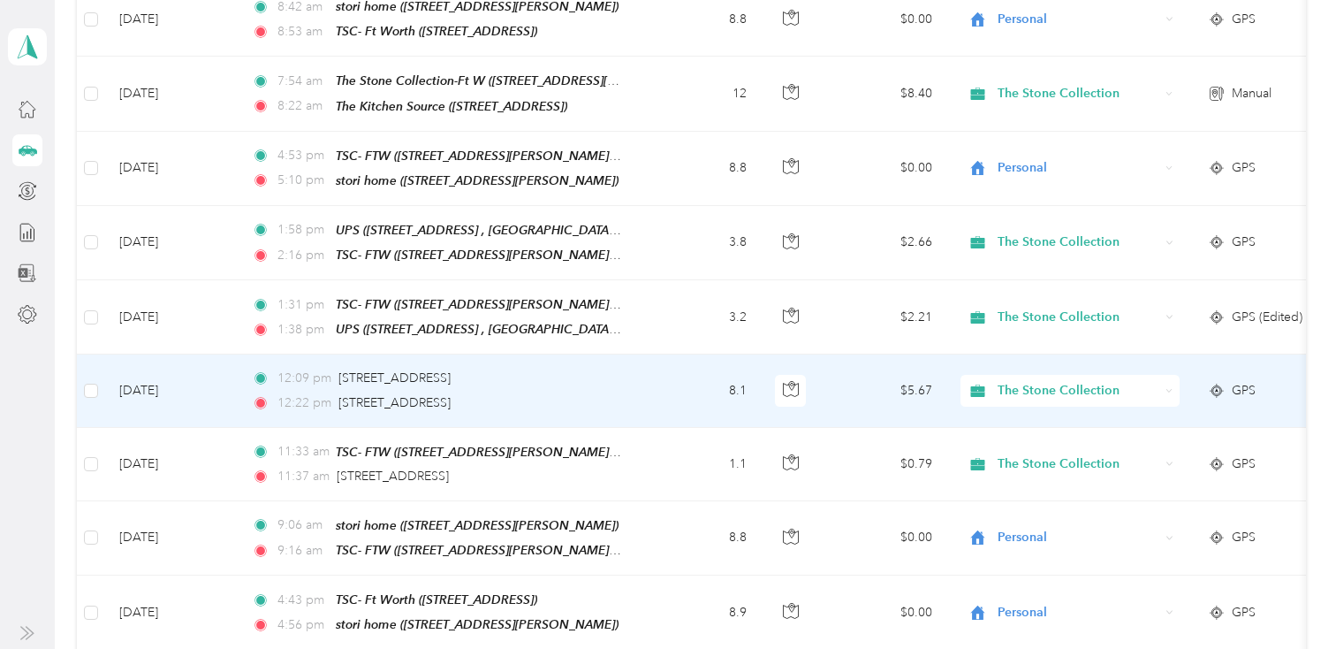
click at [1075, 371] on div "All purposes Filters Date Locations Mileage (mi) Map Mileage value Purpose Trac…" at bounding box center [691, 333] width 1229 height 3853
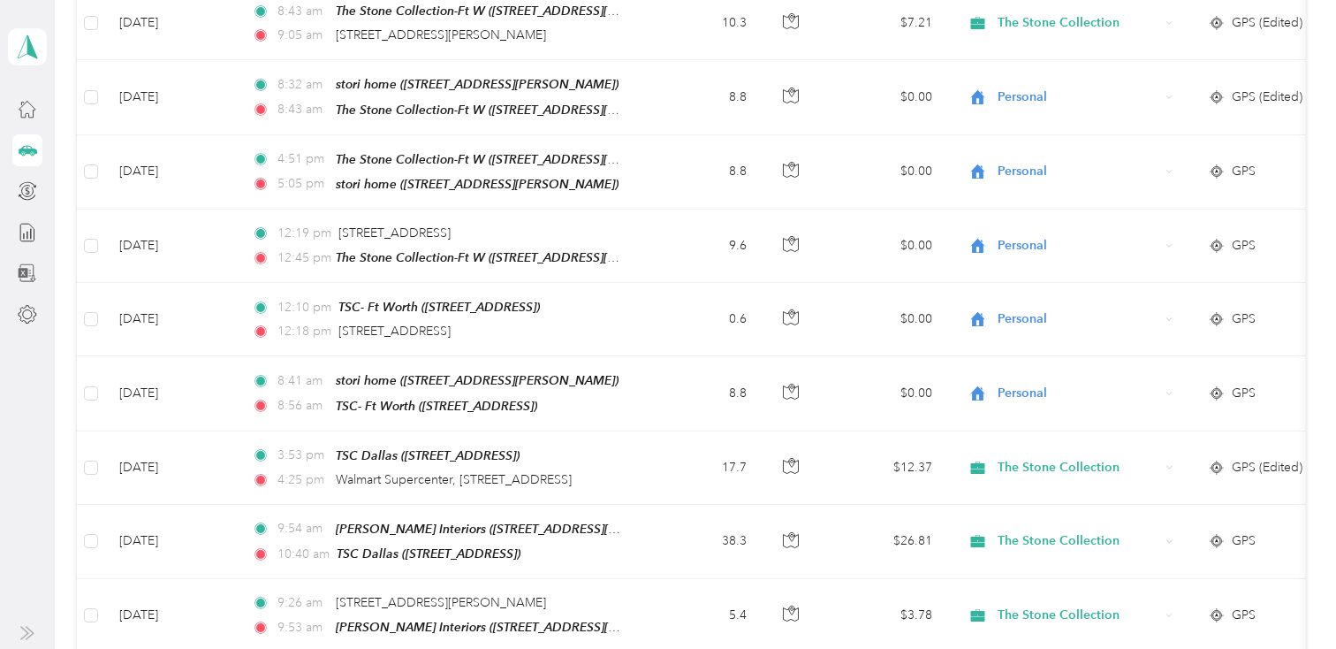
scroll to position [3615, 0]
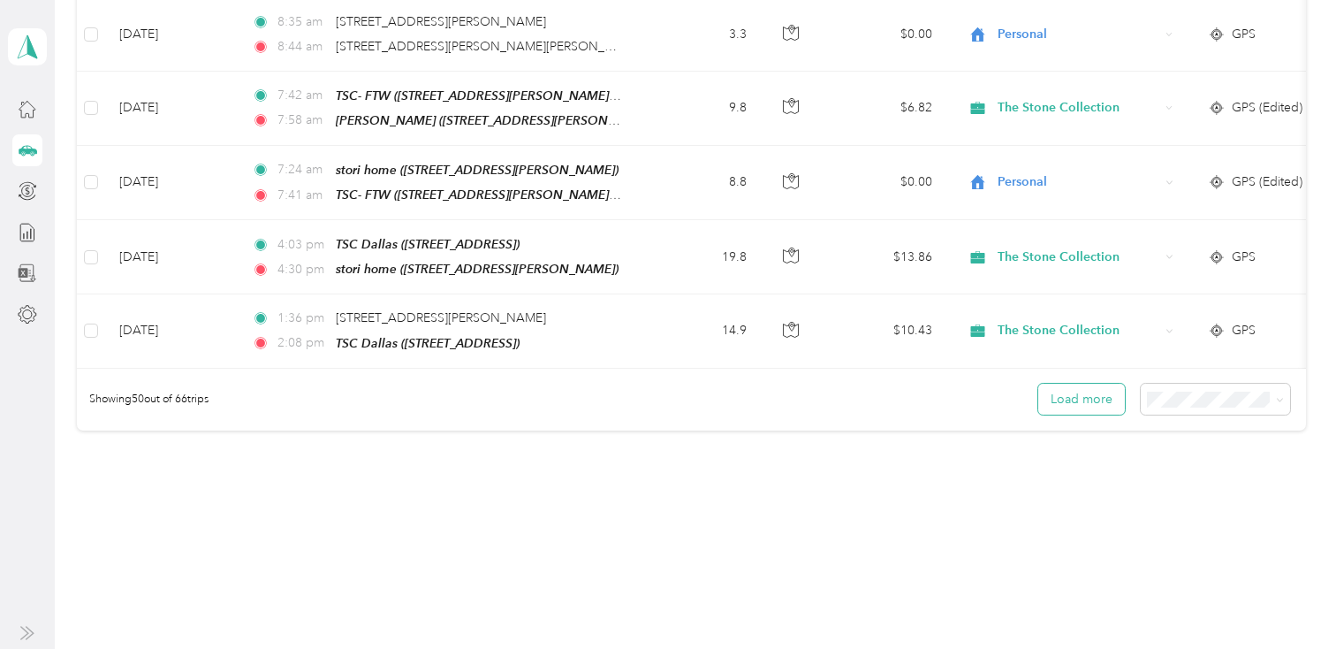
click at [1088, 383] on button "Load more" at bounding box center [1081, 398] width 87 height 31
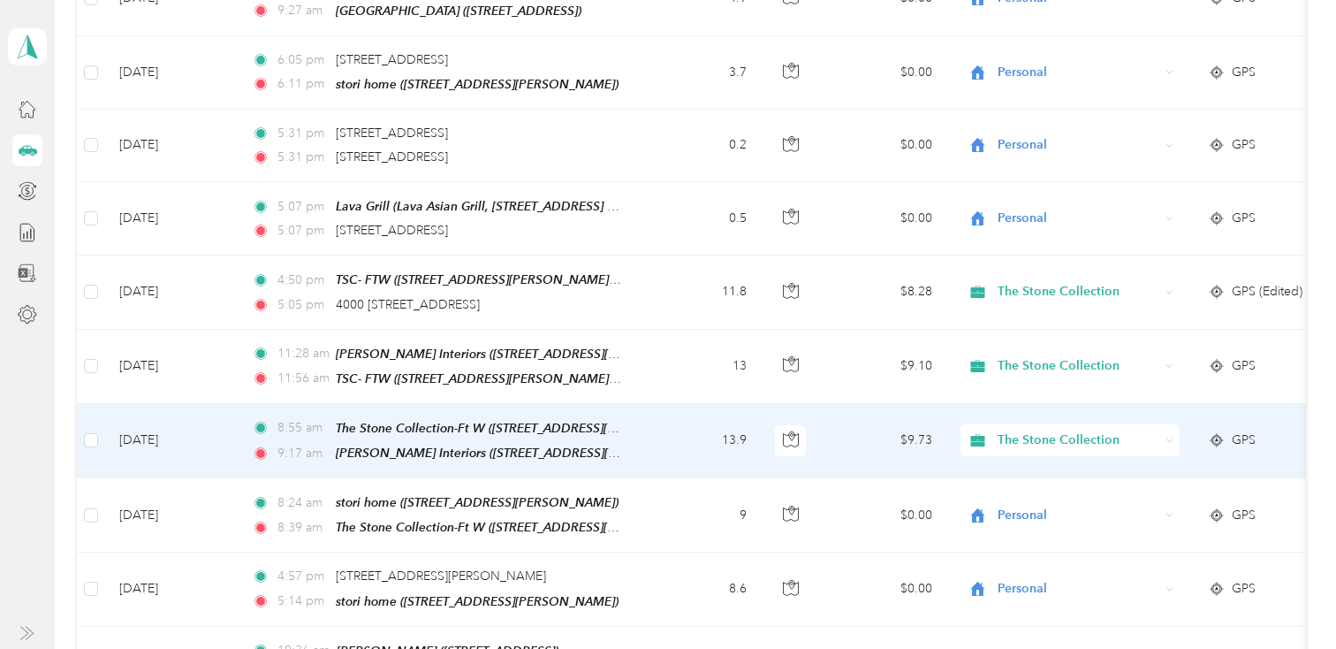
scroll to position [4218, 0]
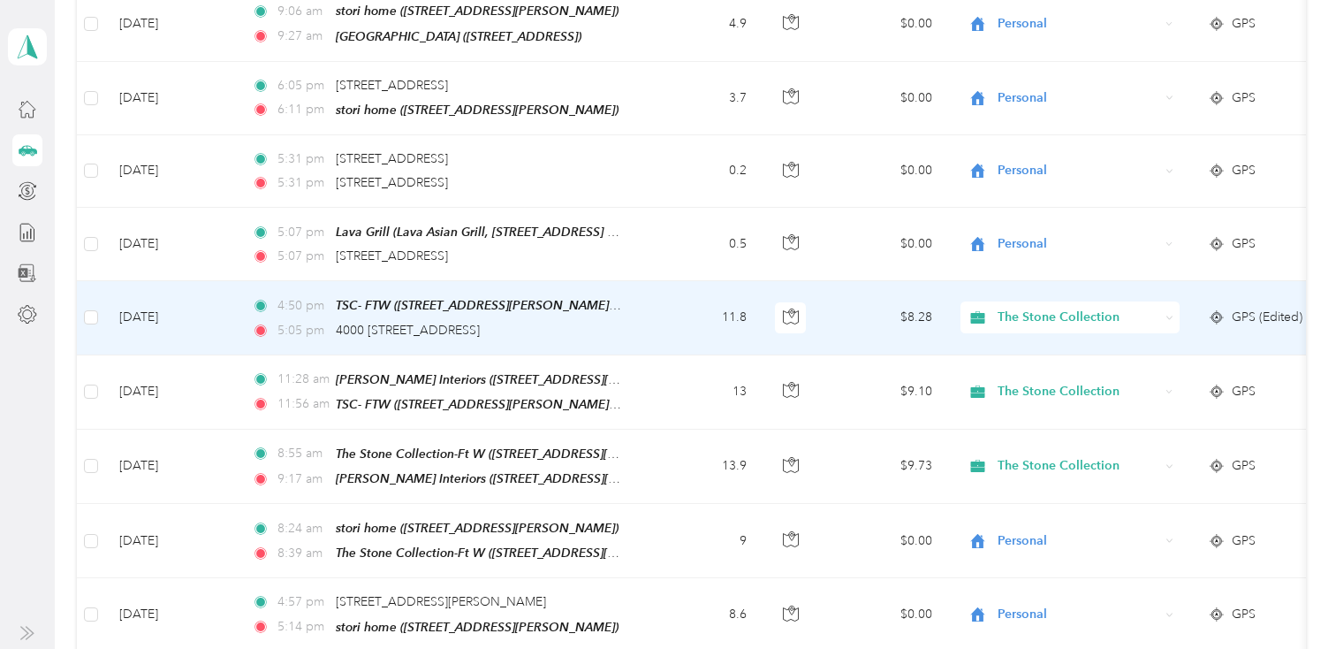
click at [654, 296] on td "11.8" at bounding box center [702, 317] width 117 height 73
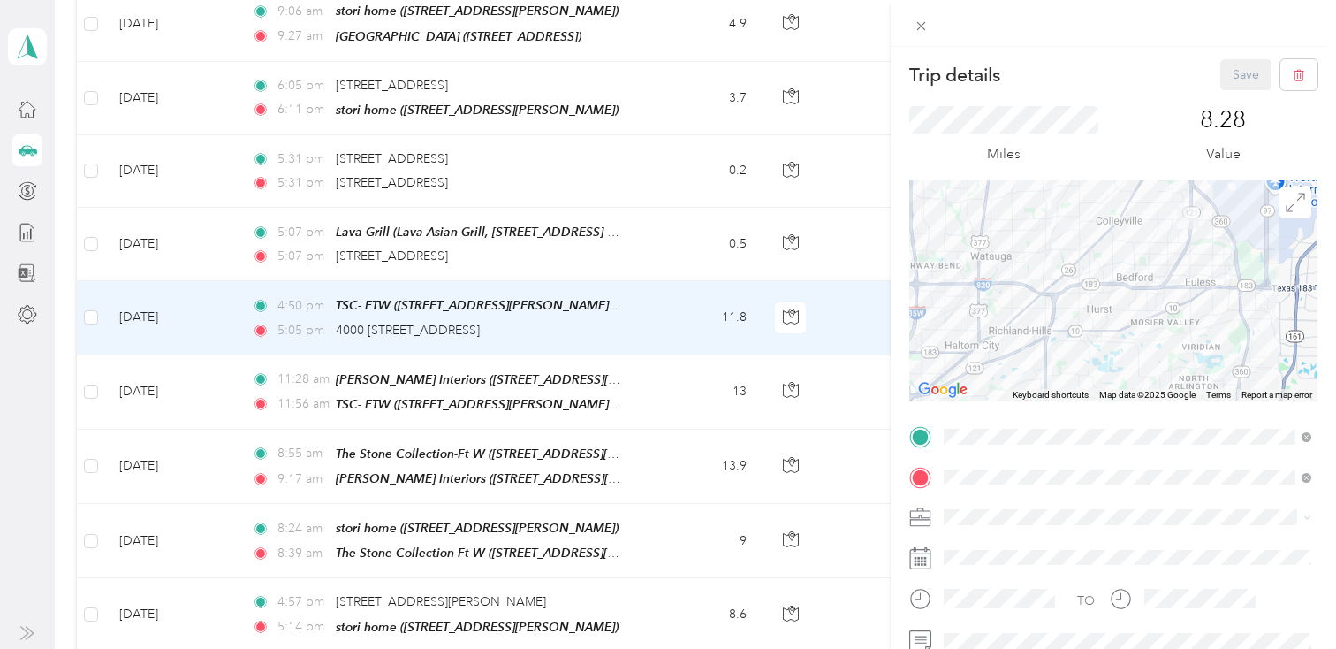
click at [654, 297] on div "Trip details Save This trip cannot be edited because it is either under review,…" at bounding box center [668, 324] width 1336 height 649
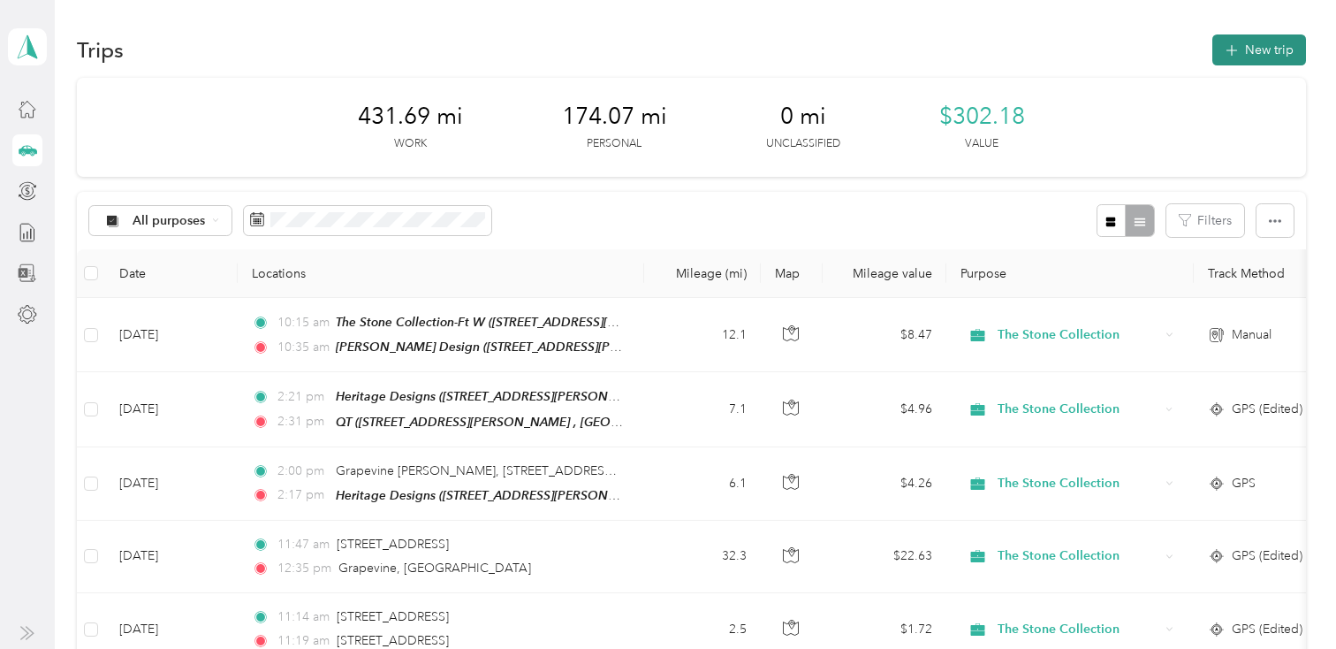
click at [1237, 43] on icon "button" at bounding box center [1231, 51] width 20 height 20
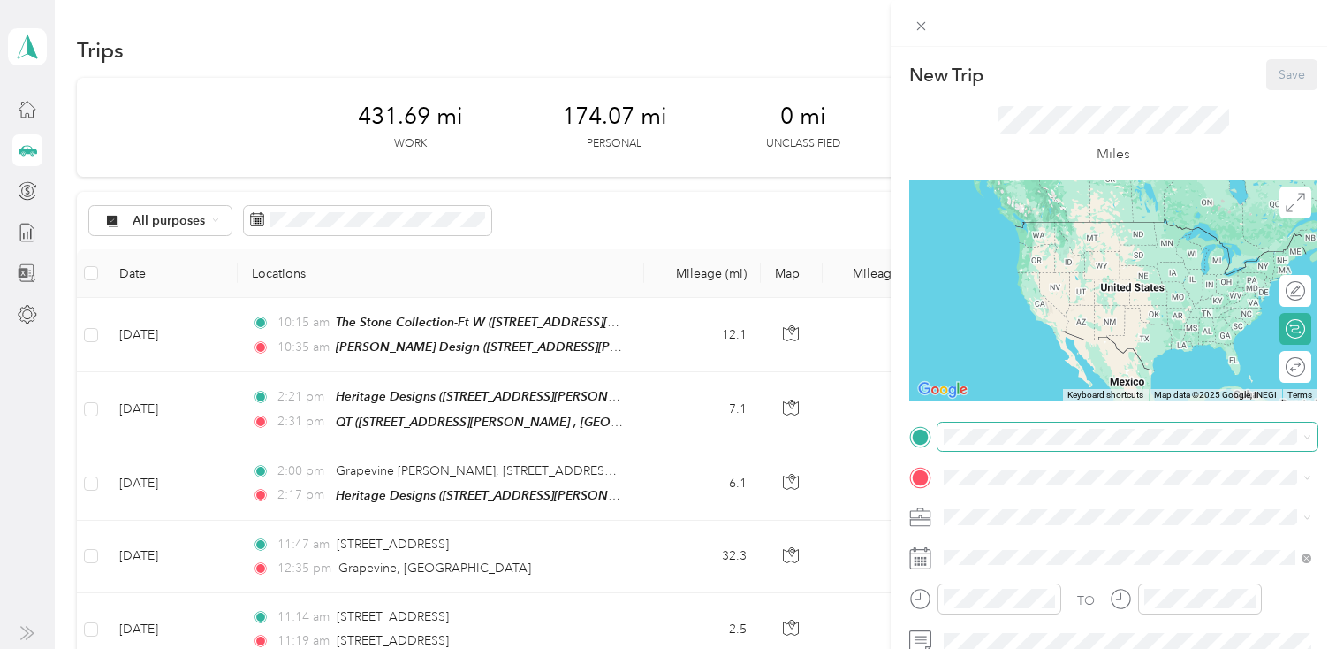
click at [1021, 445] on span at bounding box center [1128, 436] width 380 height 28
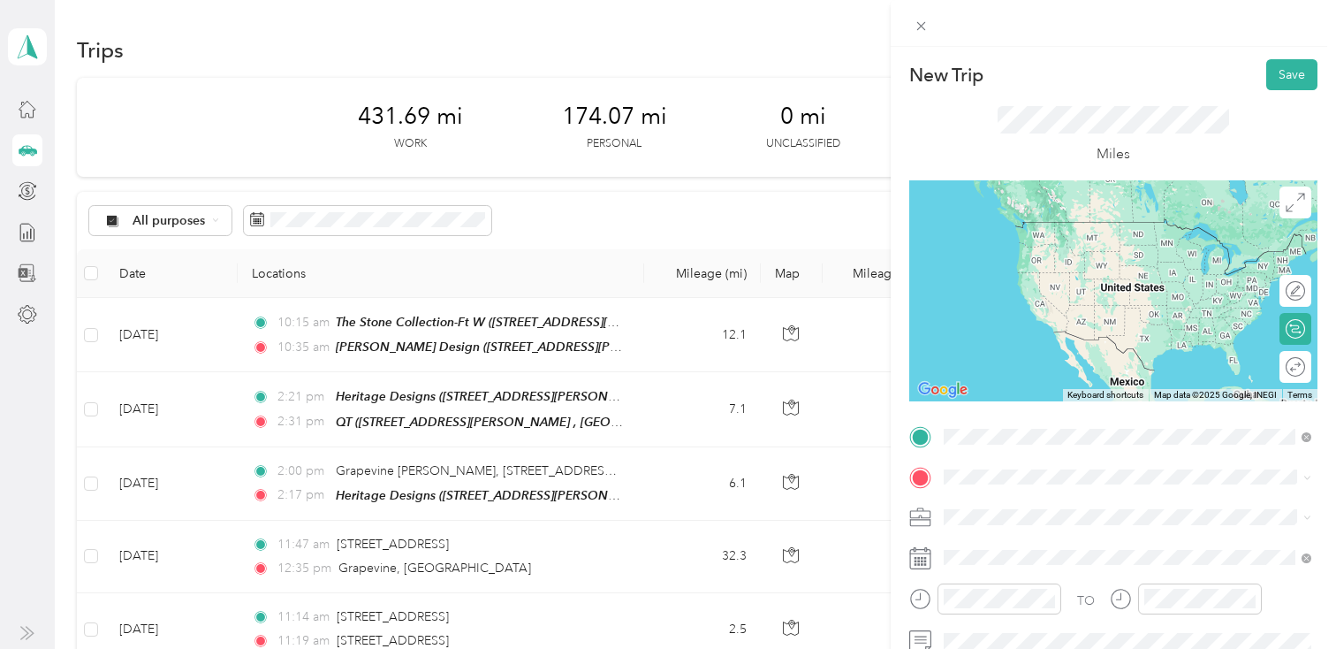
click at [1052, 245] on span "[STREET_ADDRESS][PERSON_NAME]" at bounding box center [1082, 247] width 210 height 15
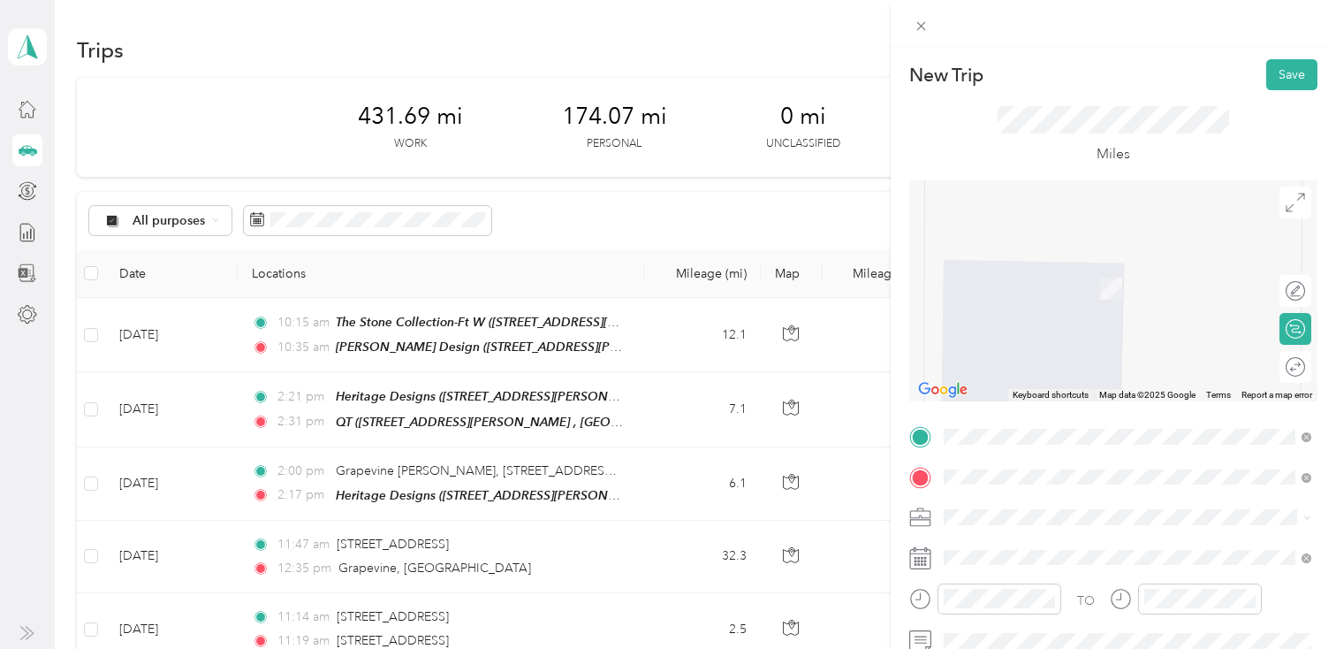
click at [1021, 553] on div "[STREET_ADDRESS][US_STATE]" at bounding box center [1127, 541] width 355 height 24
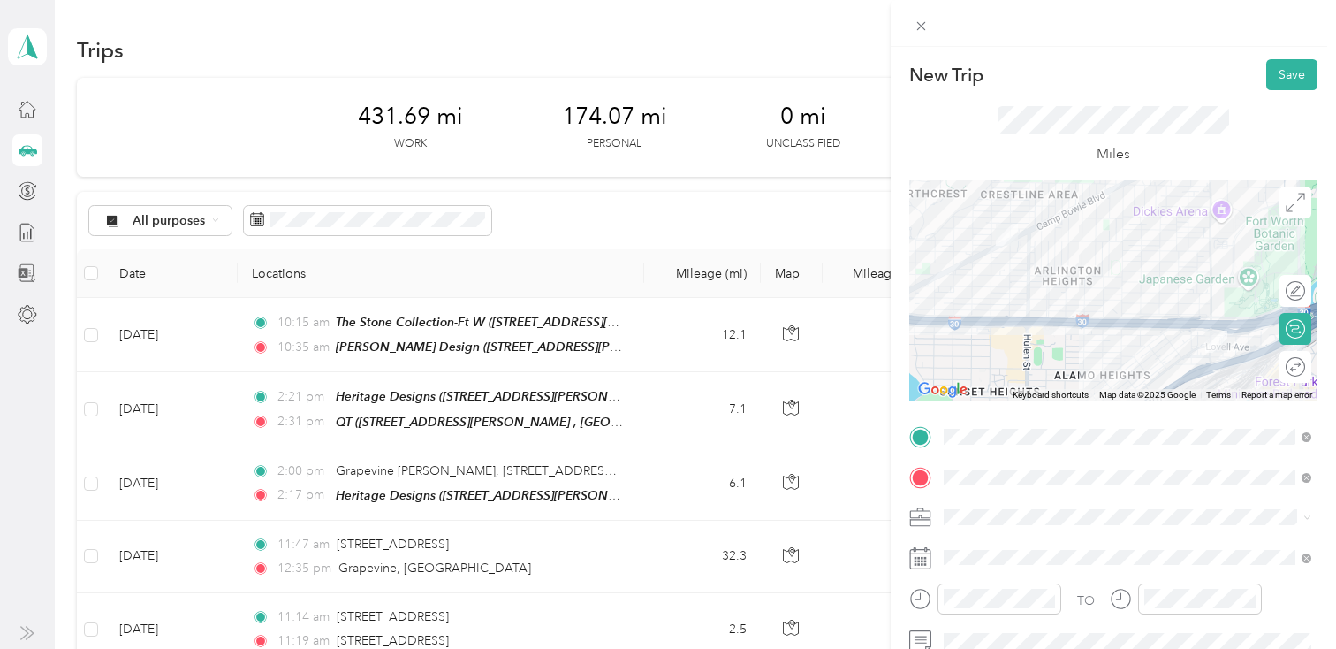
click at [919, 556] on icon at bounding box center [920, 558] width 22 height 22
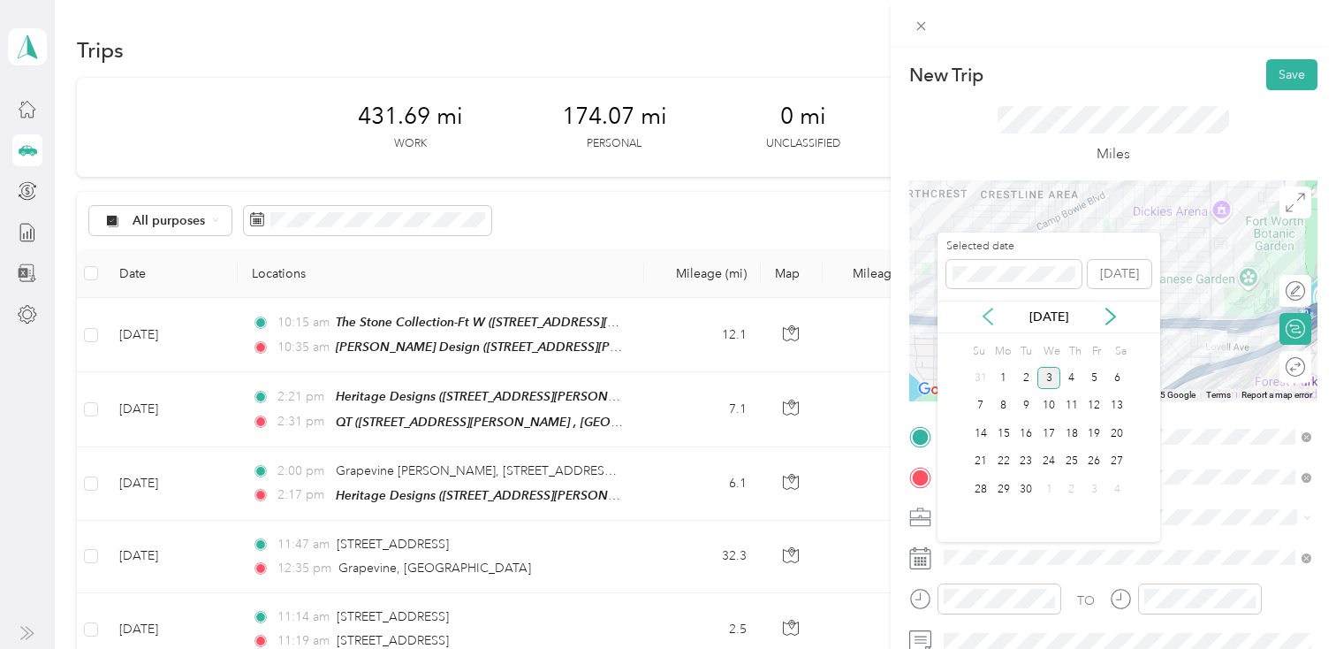
click at [991, 309] on icon at bounding box center [987, 316] width 9 height 16
click at [1097, 485] on div "29" at bounding box center [1094, 489] width 23 height 22
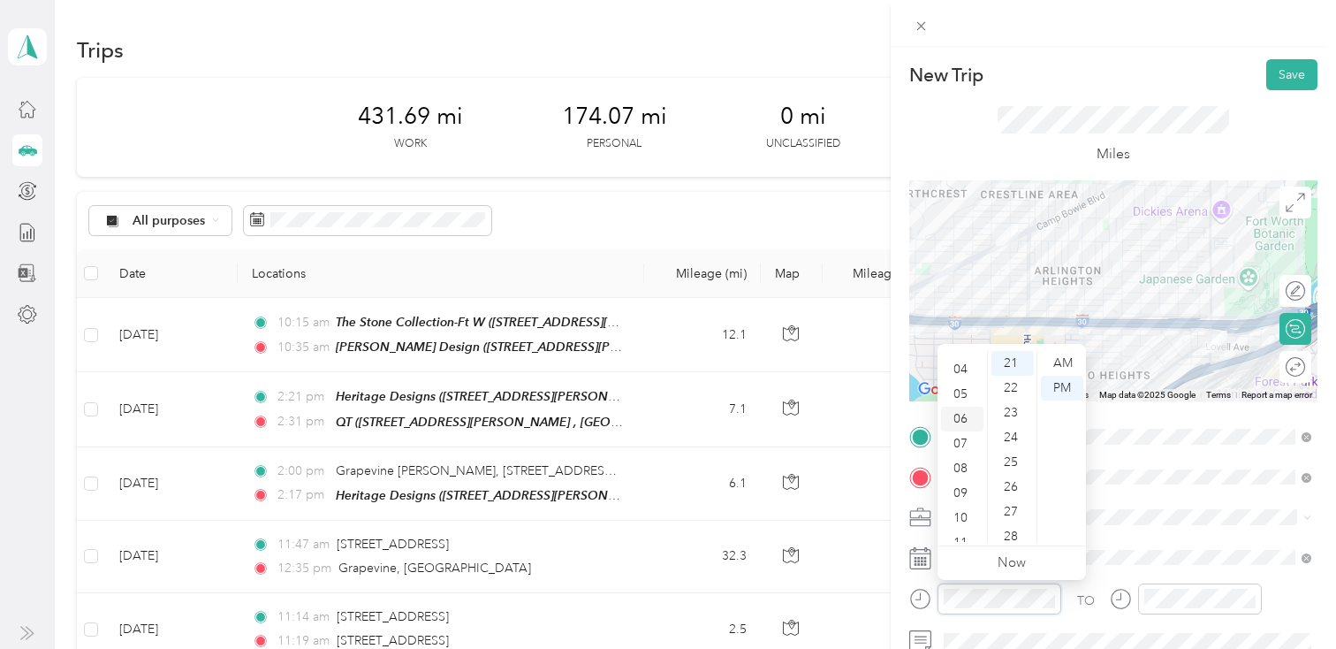
scroll to position [106, 0]
click at [964, 505] on div "10" at bounding box center [962, 504] width 42 height 25
click at [1006, 501] on div "37" at bounding box center [1012, 509] width 42 height 25
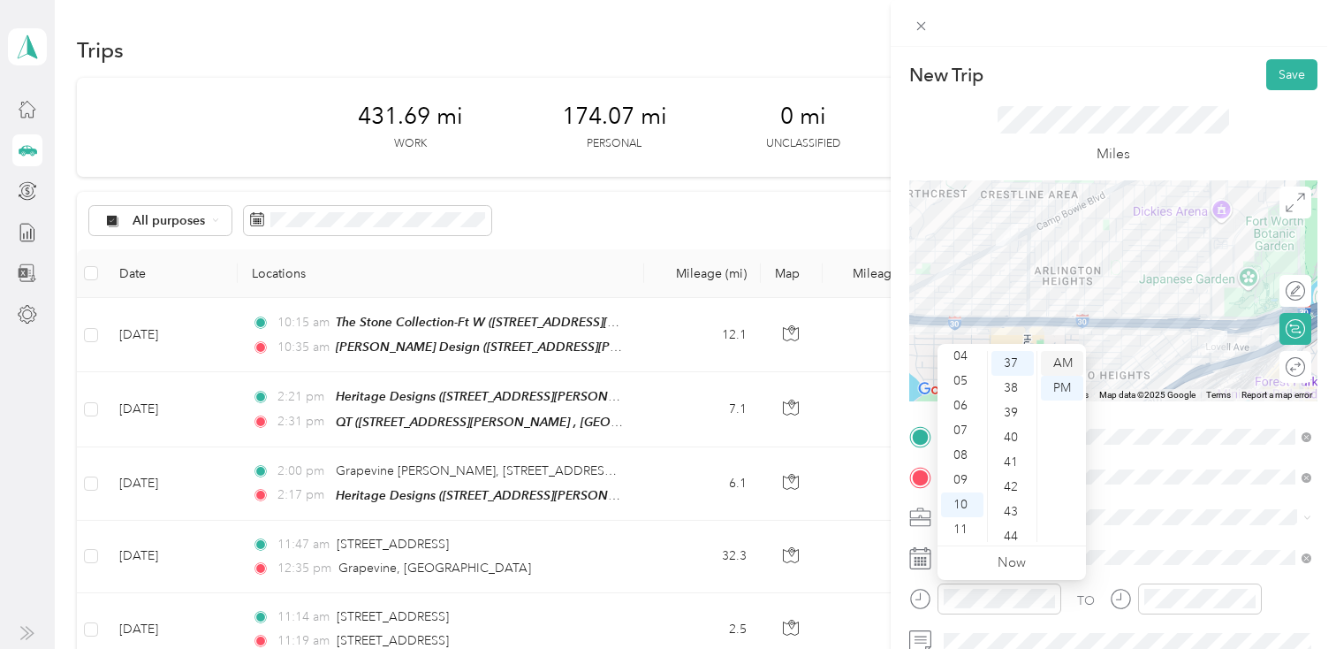
click at [1059, 366] on div "AM" at bounding box center [1062, 363] width 42 height 25
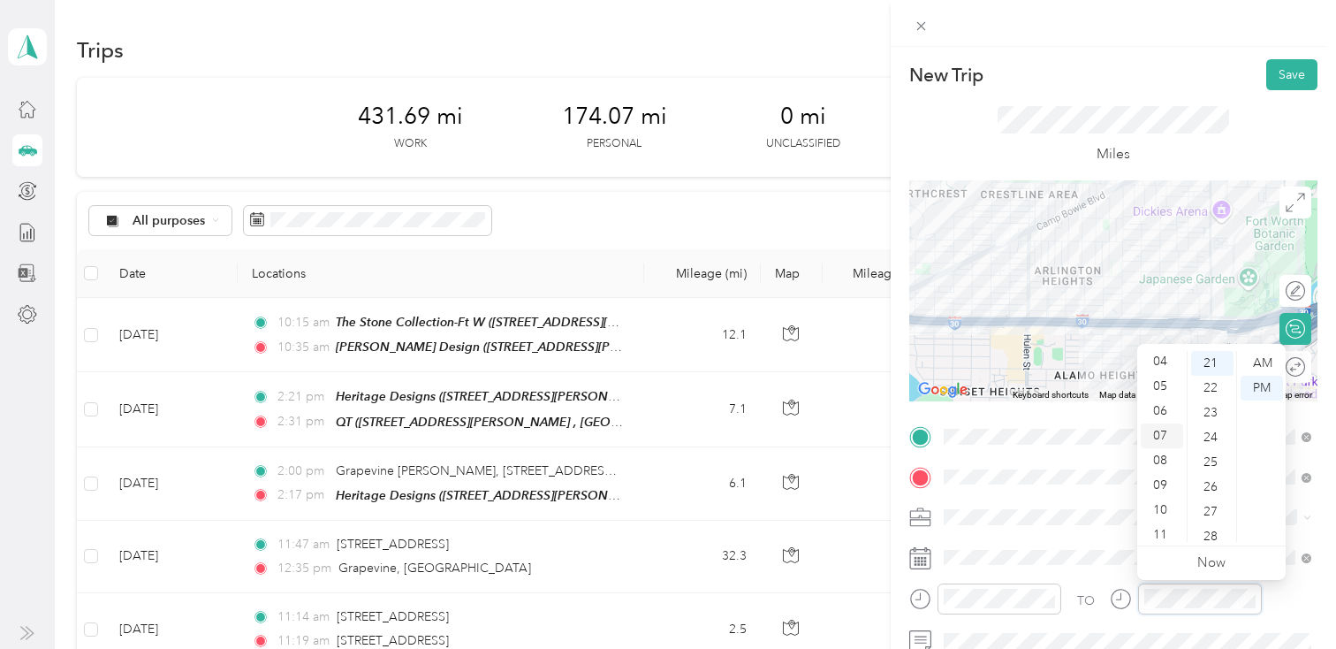
scroll to position [95, 0]
click at [1159, 513] on div "10" at bounding box center [1162, 515] width 42 height 25
click at [1211, 355] on div "50" at bounding box center [1212, 356] width 42 height 25
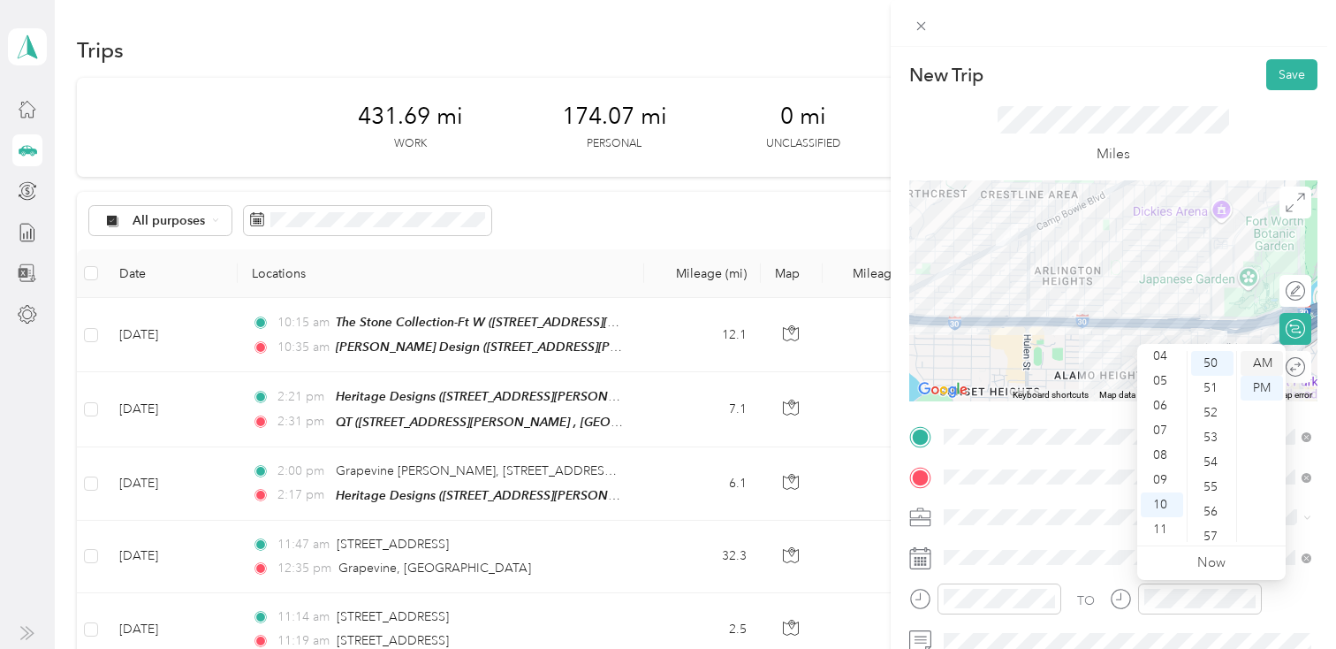
click at [1261, 361] on div "AM" at bounding box center [1262, 363] width 42 height 25
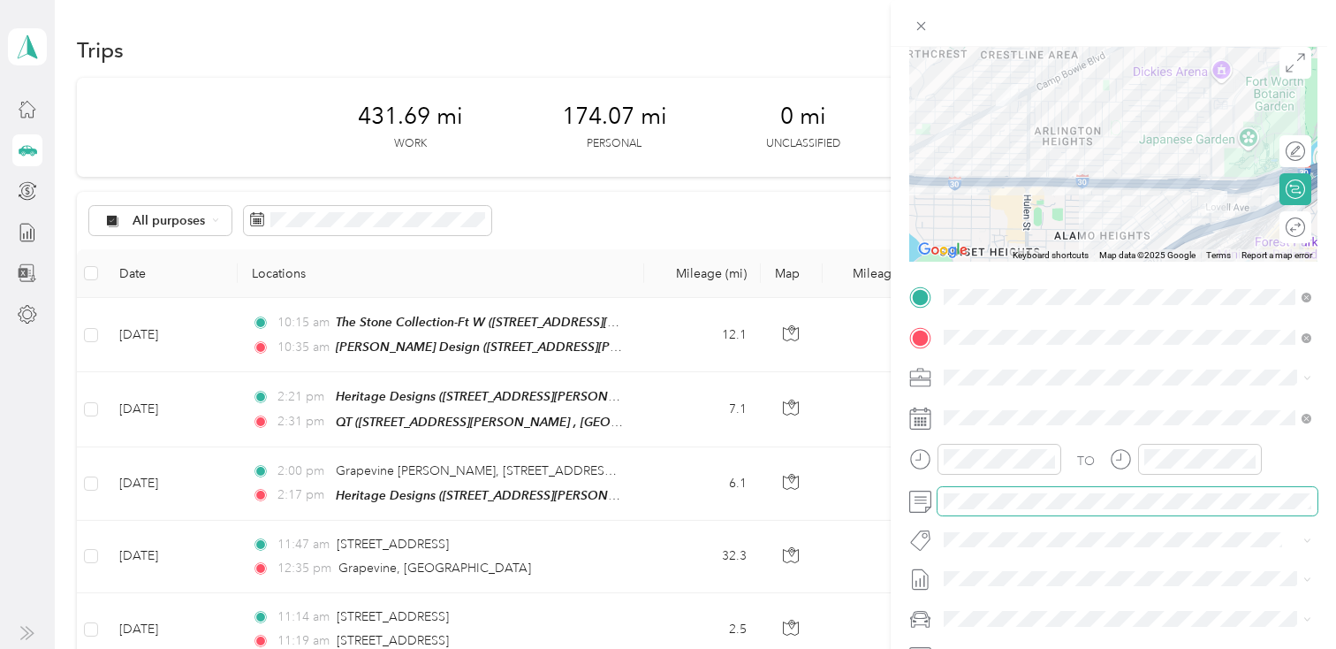
scroll to position [0, 0]
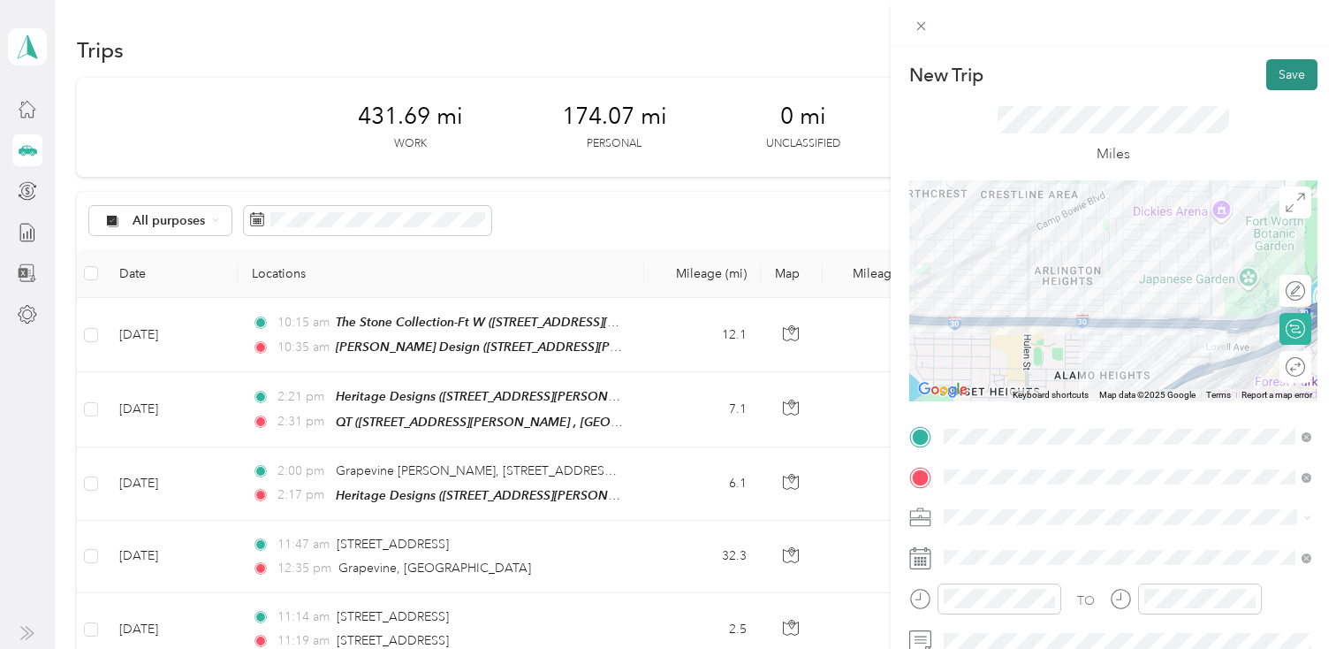
click at [1287, 72] on button "Save" at bounding box center [1291, 74] width 51 height 31
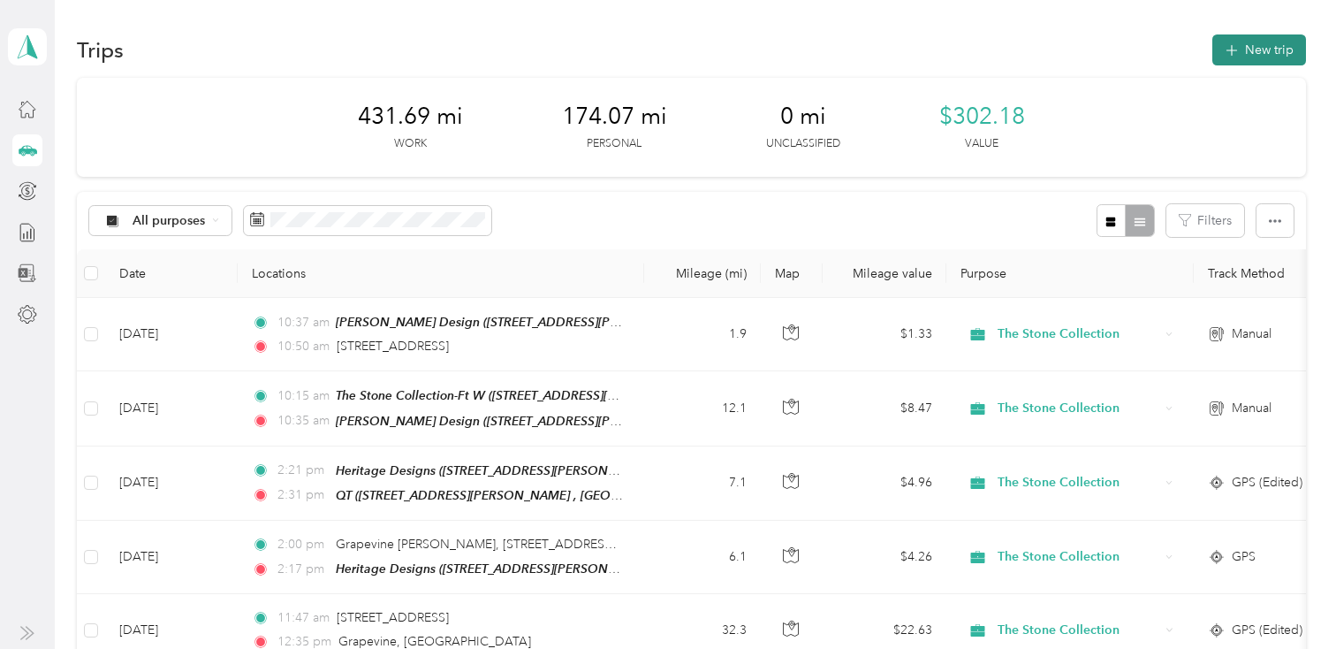
click at [1250, 49] on button "New trip" at bounding box center [1259, 49] width 94 height 31
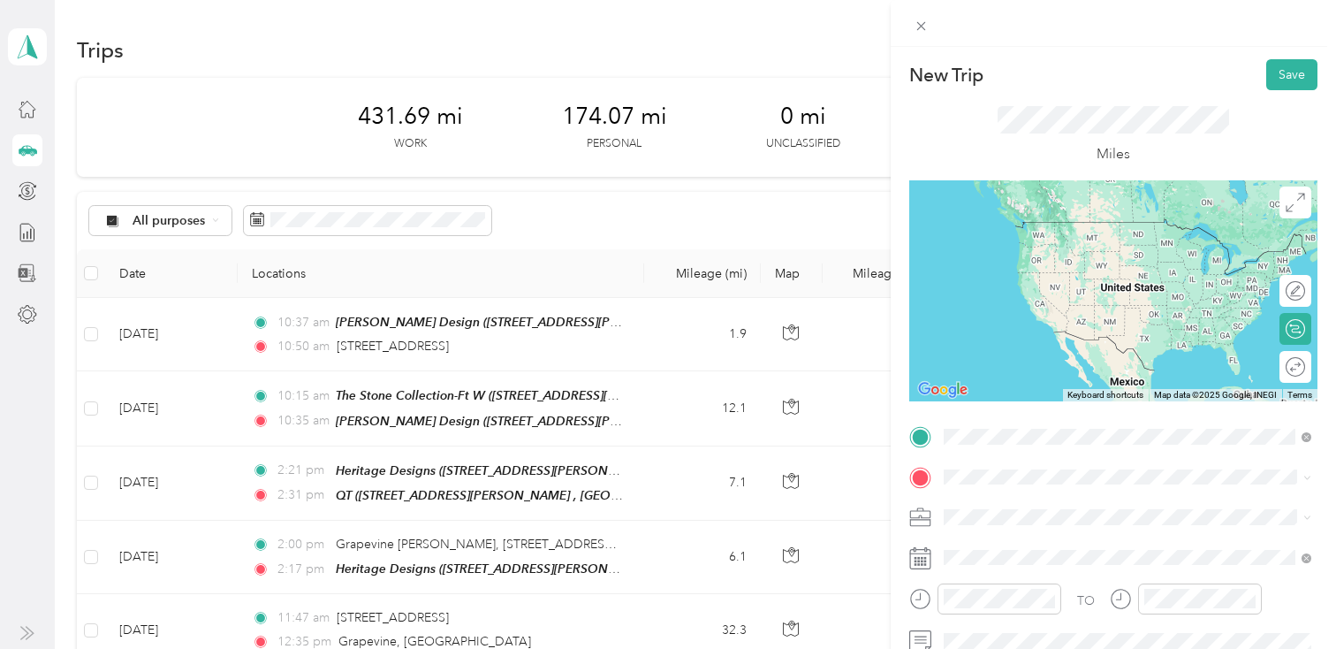
click at [1021, 502] on span "[STREET_ADDRESS][US_STATE]" at bounding box center [1065, 500] width 177 height 16
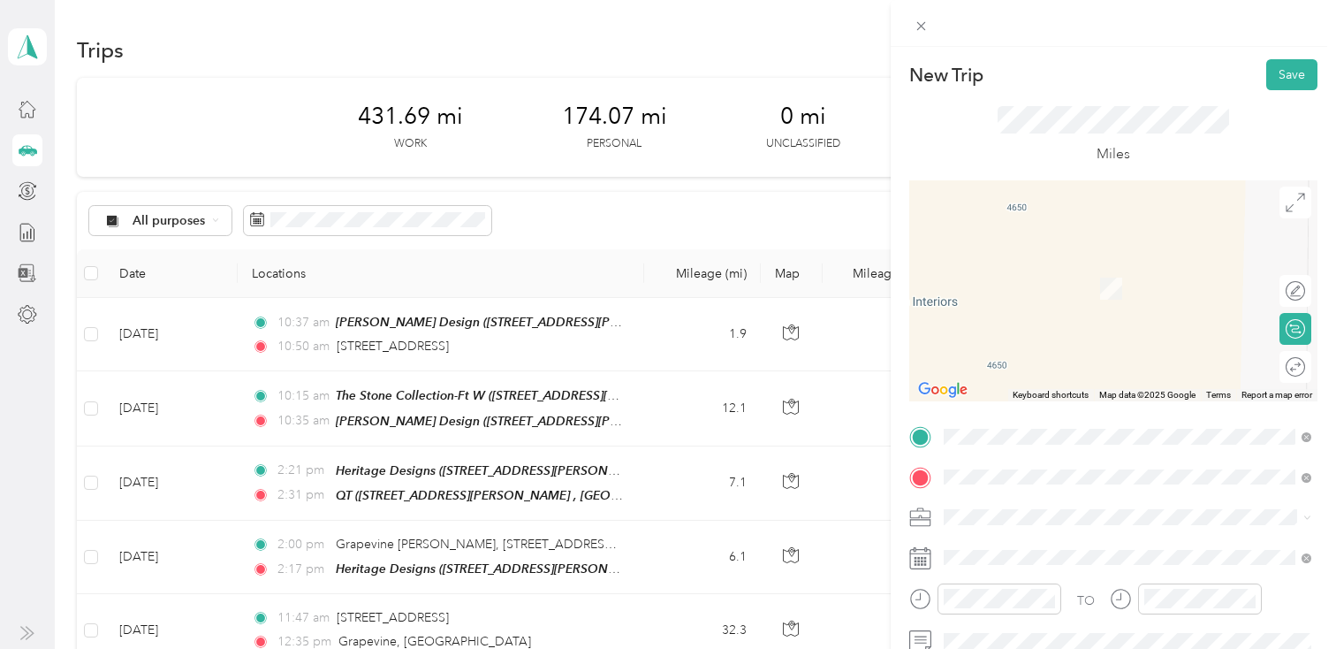
click at [1021, 365] on div "TSC- FTW [STREET_ADDRESS][PERSON_NAME], Fort Worth, [GEOGRAPHIC_DATA], [GEOGRAP…" at bounding box center [1141, 352] width 329 height 74
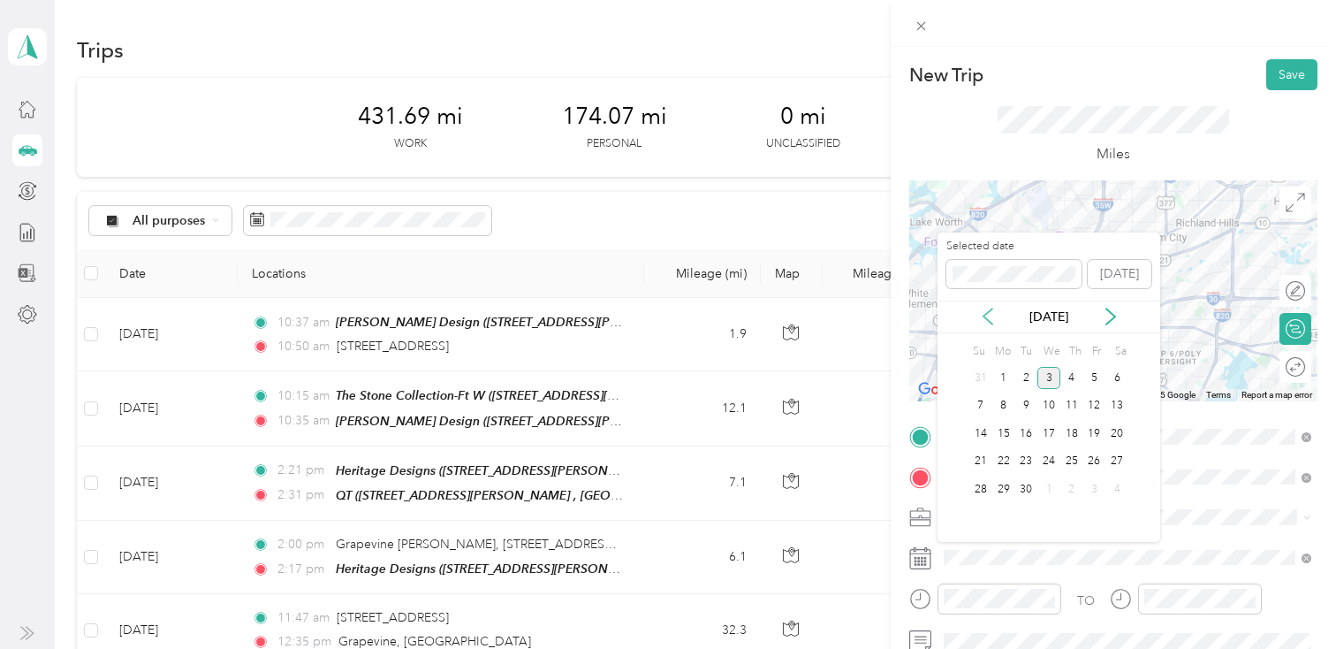
click at [986, 316] on icon at bounding box center [988, 316] width 18 height 18
click at [1091, 484] on div "29" at bounding box center [1094, 489] width 23 height 22
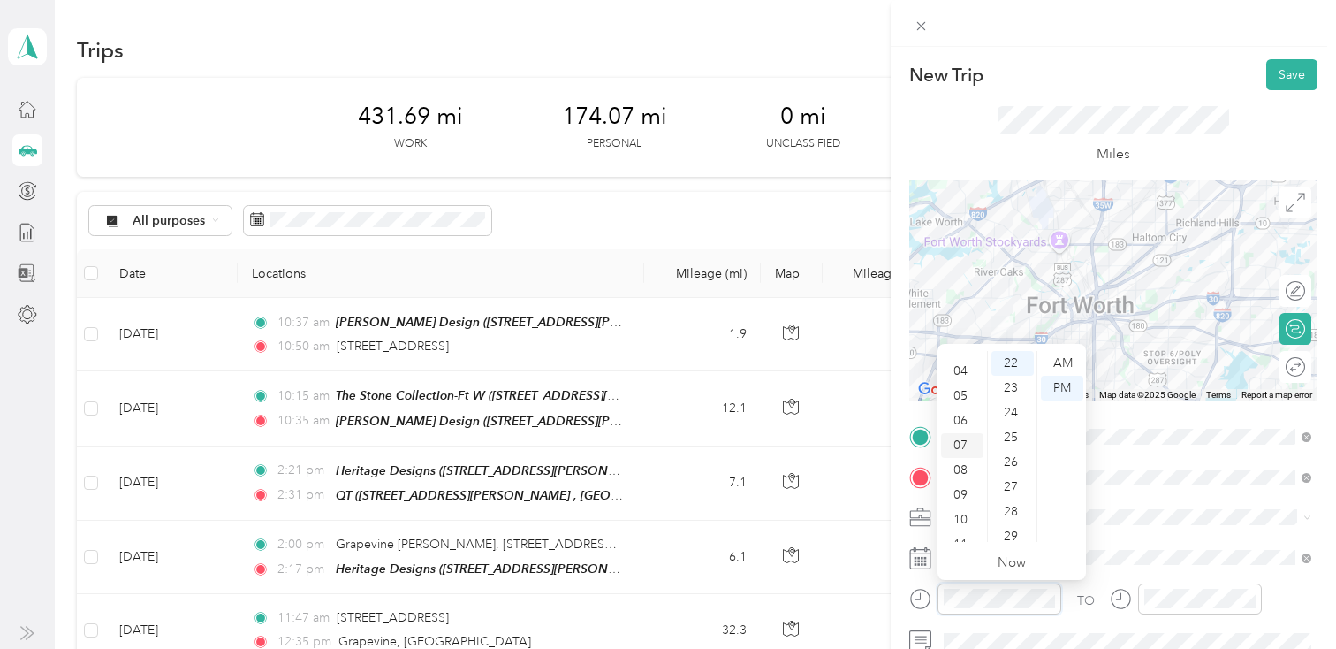
scroll to position [106, 0]
click at [970, 522] on div "11" at bounding box center [962, 529] width 42 height 25
click at [1019, 377] on div "15" at bounding box center [1012, 380] width 42 height 25
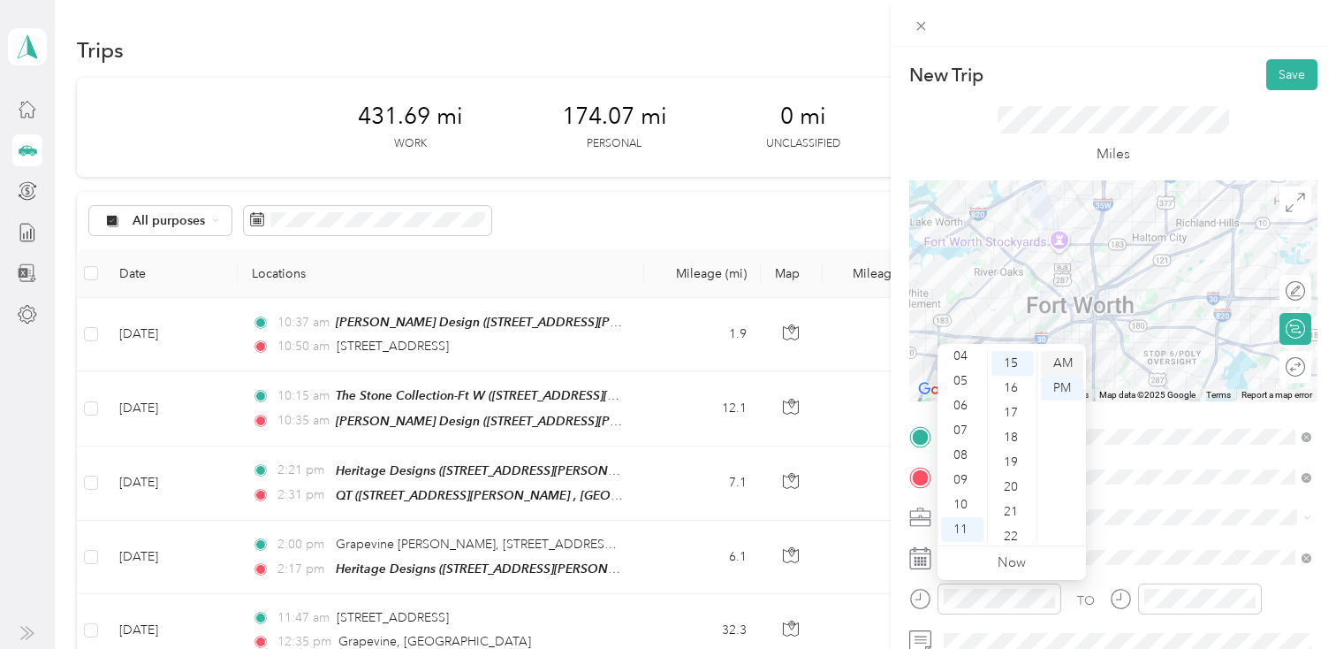
click at [1052, 357] on div "AM" at bounding box center [1062, 363] width 42 height 25
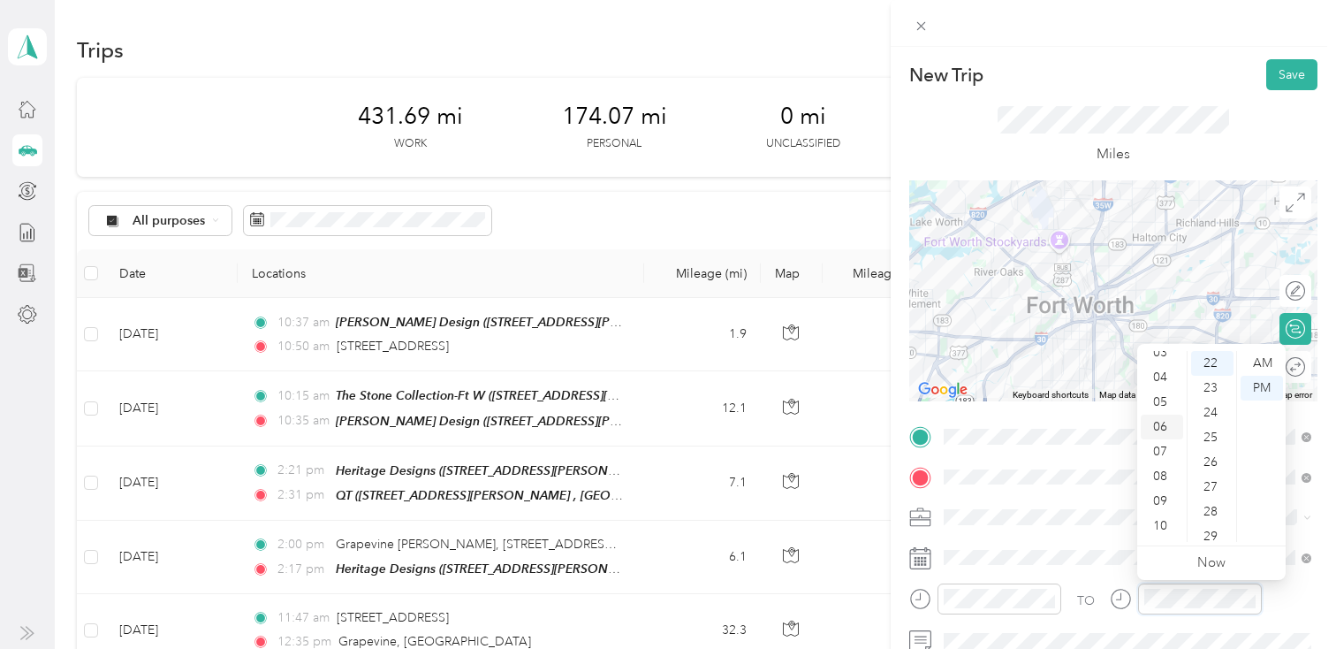
scroll to position [106, 0]
click at [1170, 526] on div "11" at bounding box center [1162, 529] width 42 height 25
click at [1216, 520] on div "35" at bounding box center [1212, 519] width 42 height 25
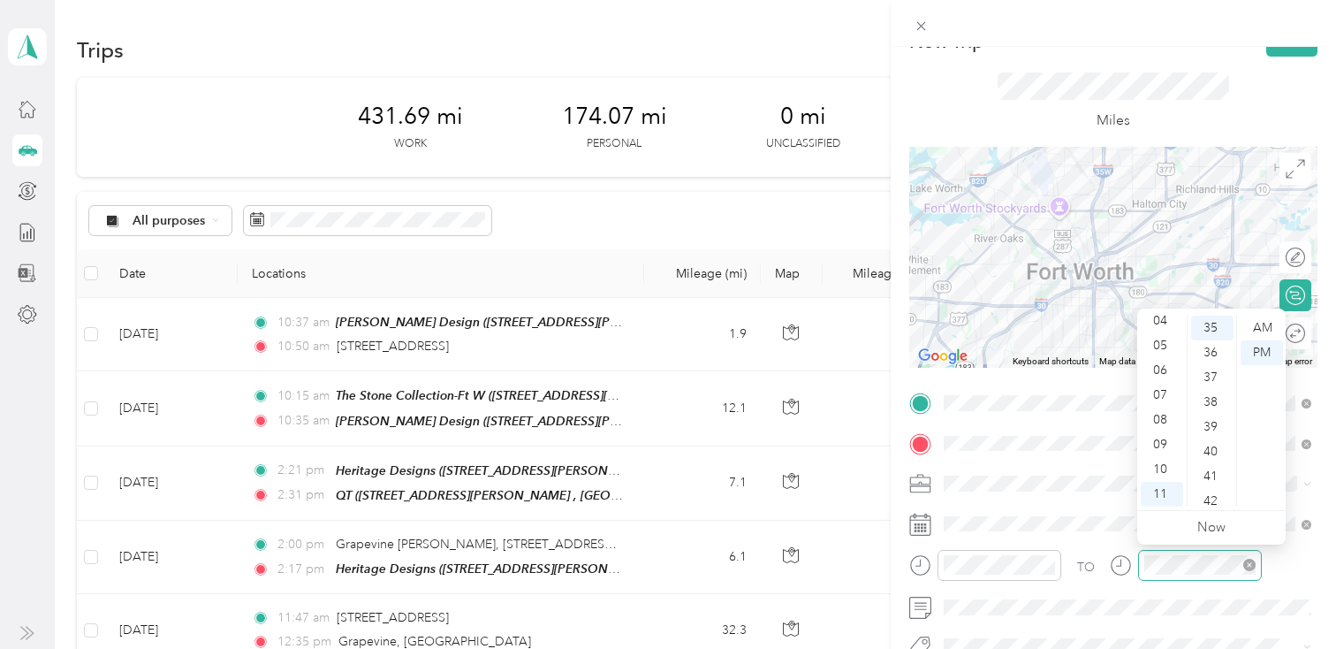
scroll to position [35, 0]
click at [1250, 326] on div "AM" at bounding box center [1262, 327] width 42 height 25
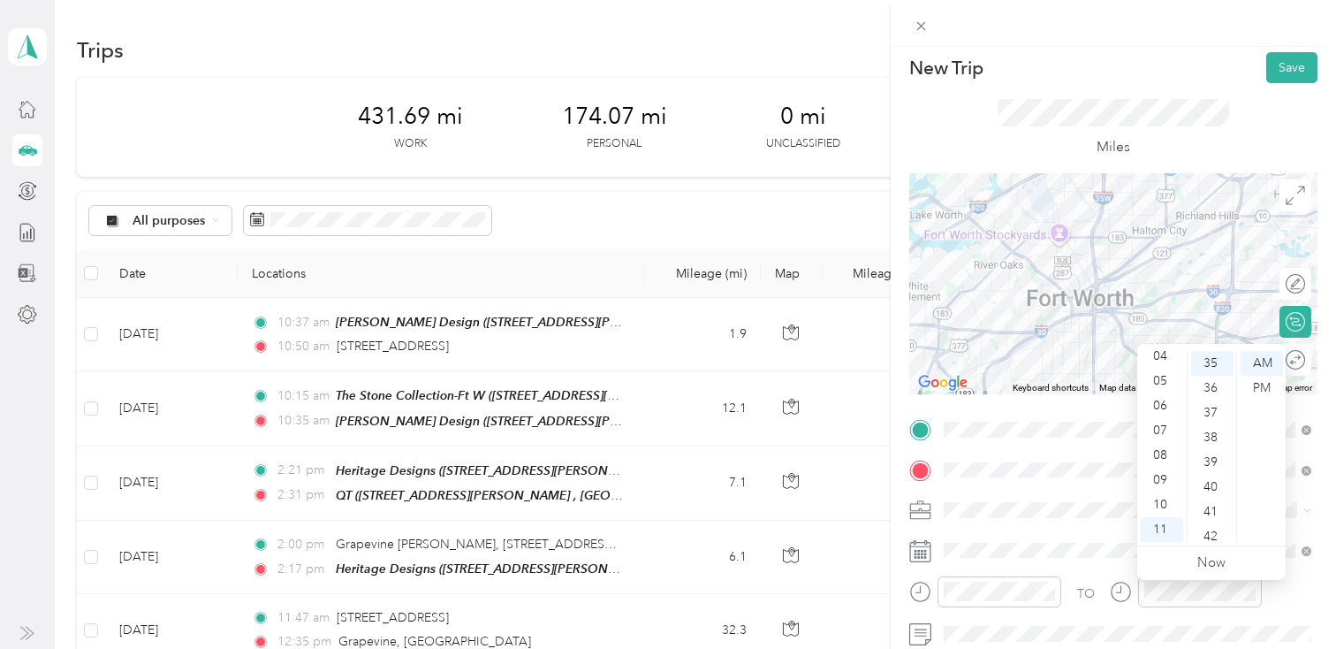
scroll to position [0, 0]
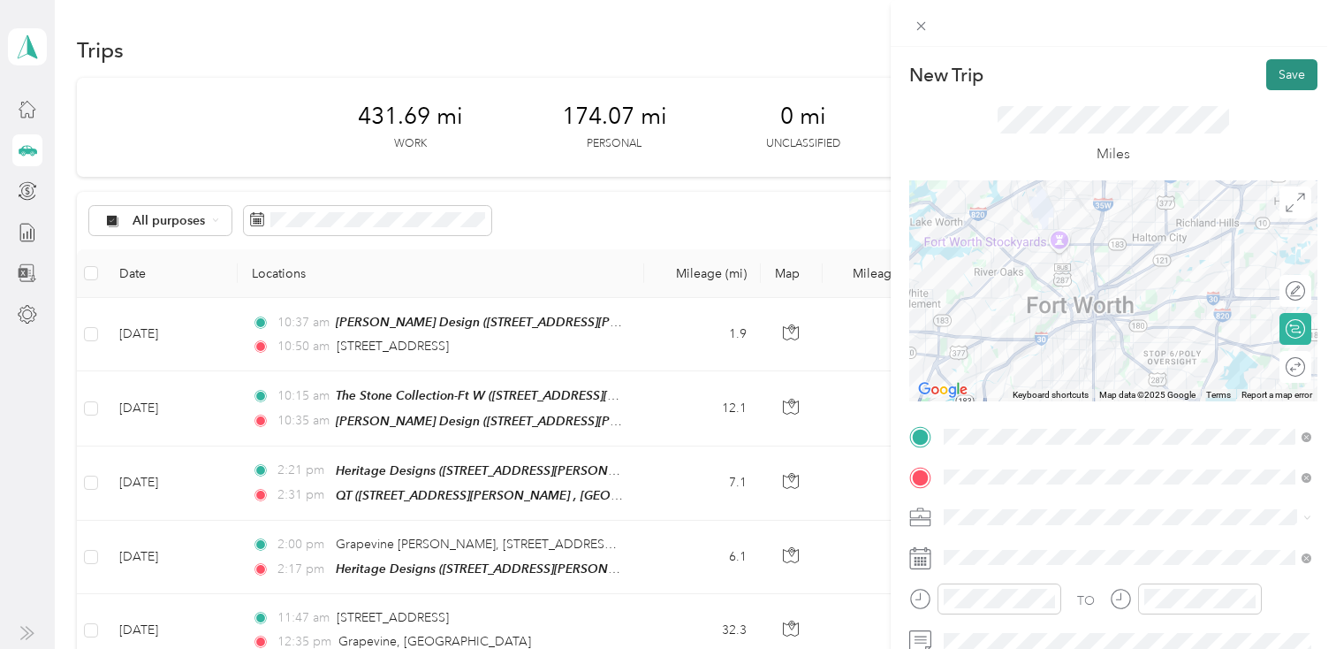
click at [1281, 72] on button "Save" at bounding box center [1291, 74] width 51 height 31
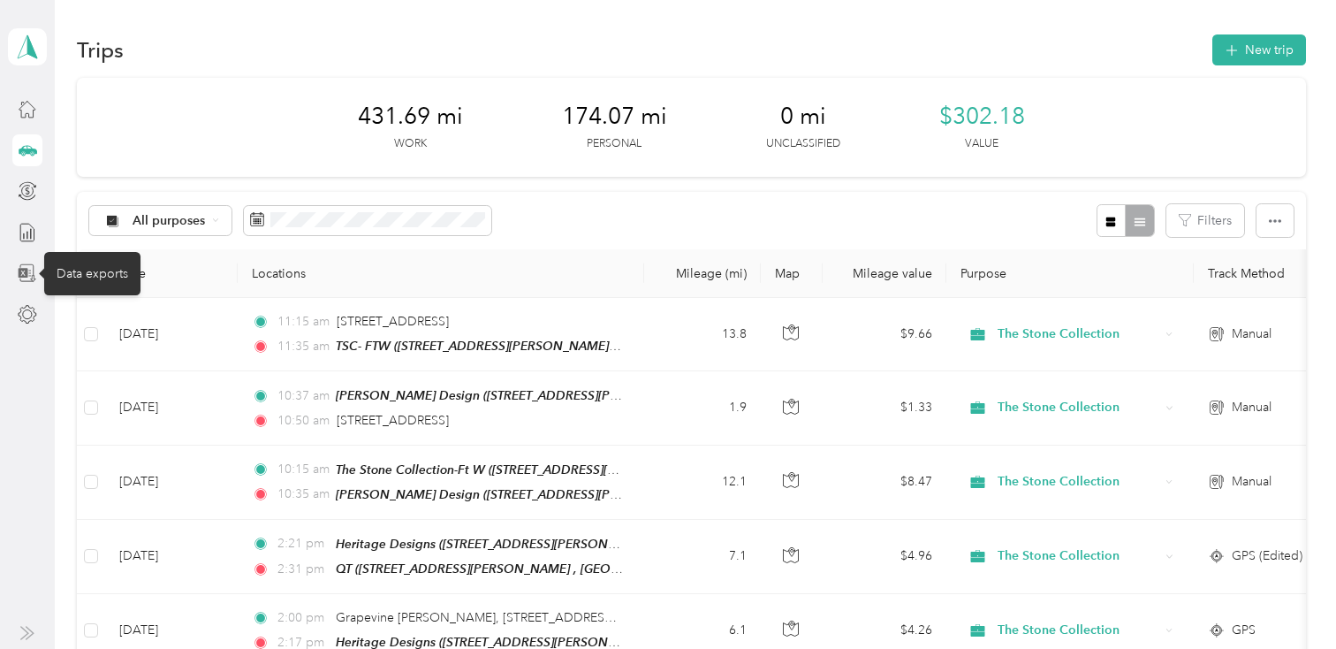
click at [115, 271] on div "Data exports" at bounding box center [92, 273] width 96 height 43
click at [95, 276] on div "Data exports" at bounding box center [92, 273] width 96 height 43
click at [22, 272] on icon at bounding box center [24, 273] width 10 height 10
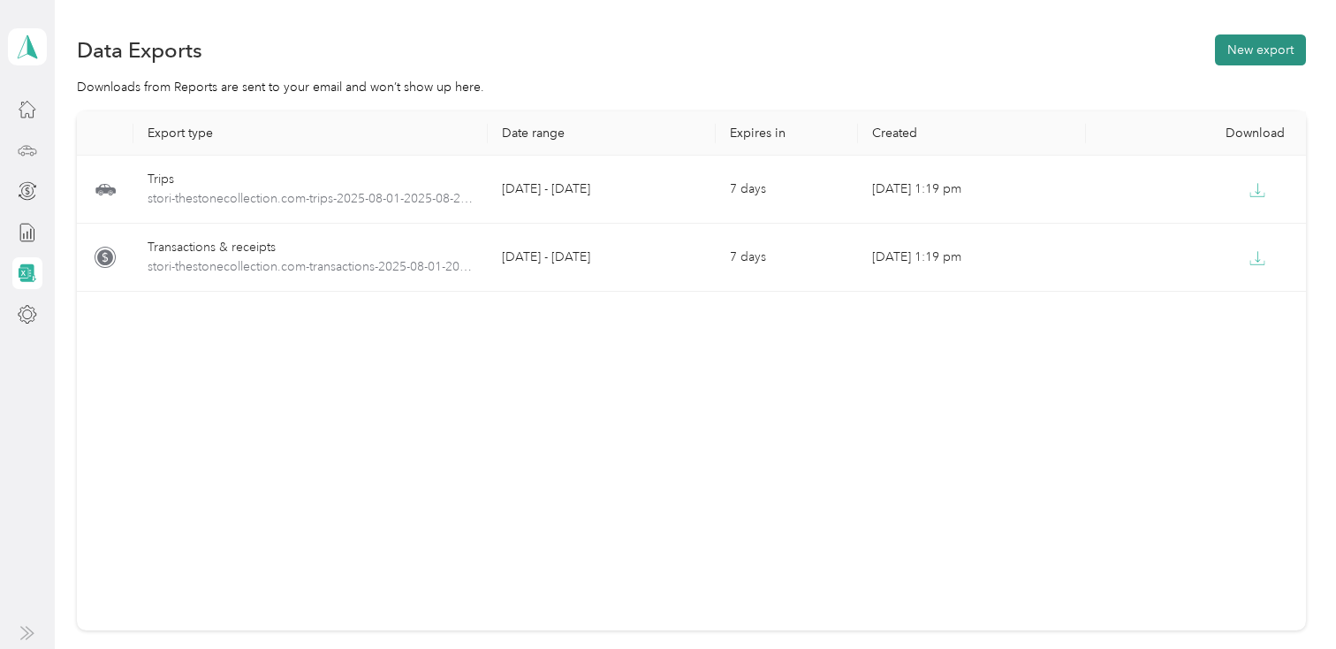
click at [1274, 39] on button "New export" at bounding box center [1260, 49] width 91 height 31
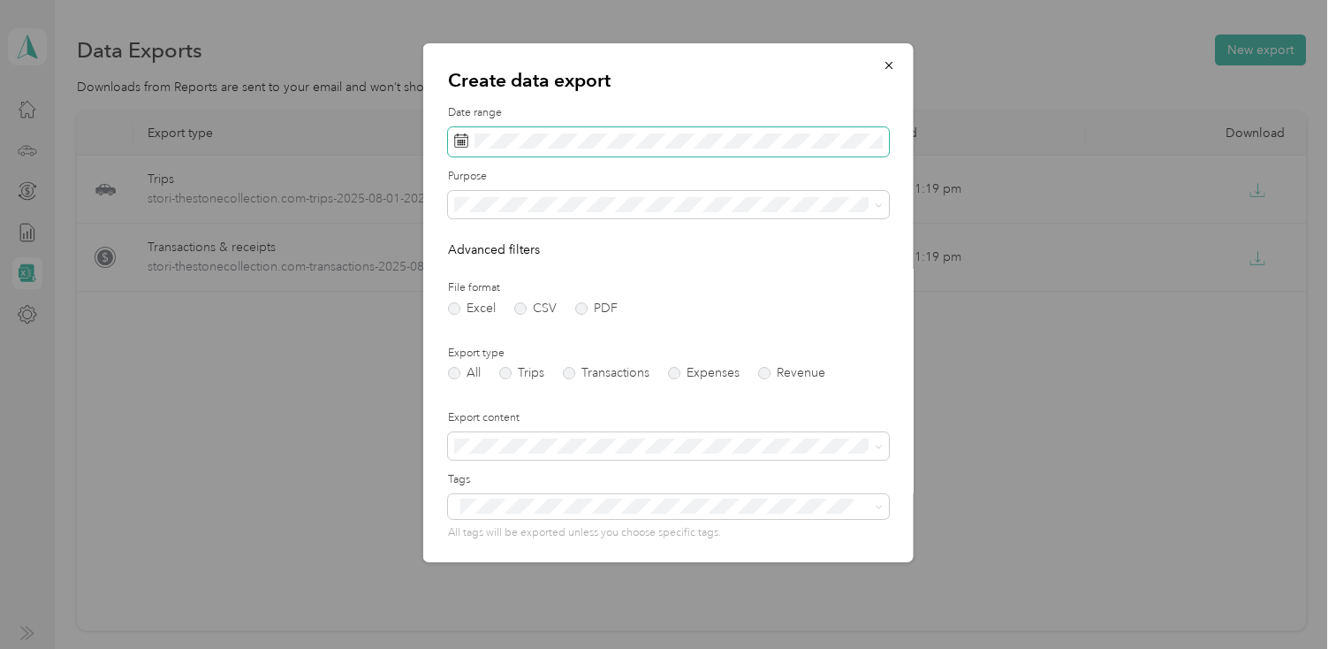
click at [460, 140] on icon at bounding box center [461, 140] width 14 height 14
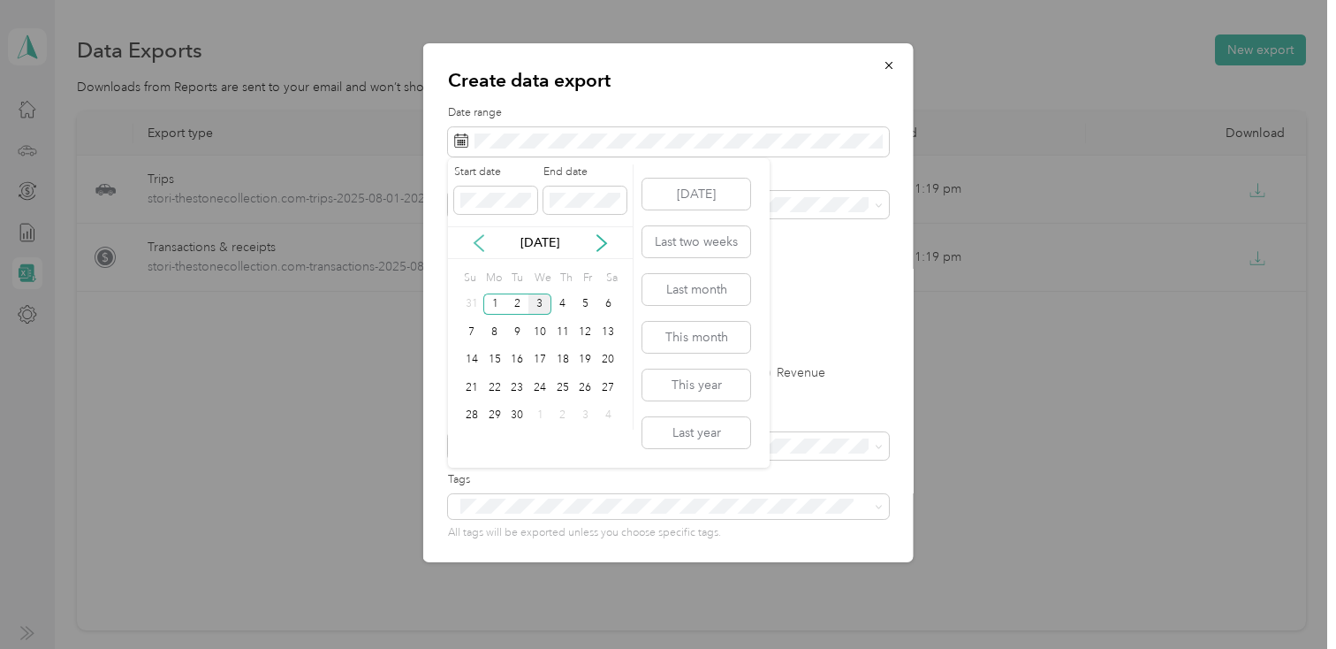
click at [475, 247] on icon at bounding box center [479, 243] width 18 height 18
click at [584, 302] on div "1" at bounding box center [585, 304] width 23 height 22
click at [588, 415] on div "29" at bounding box center [585, 416] width 23 height 22
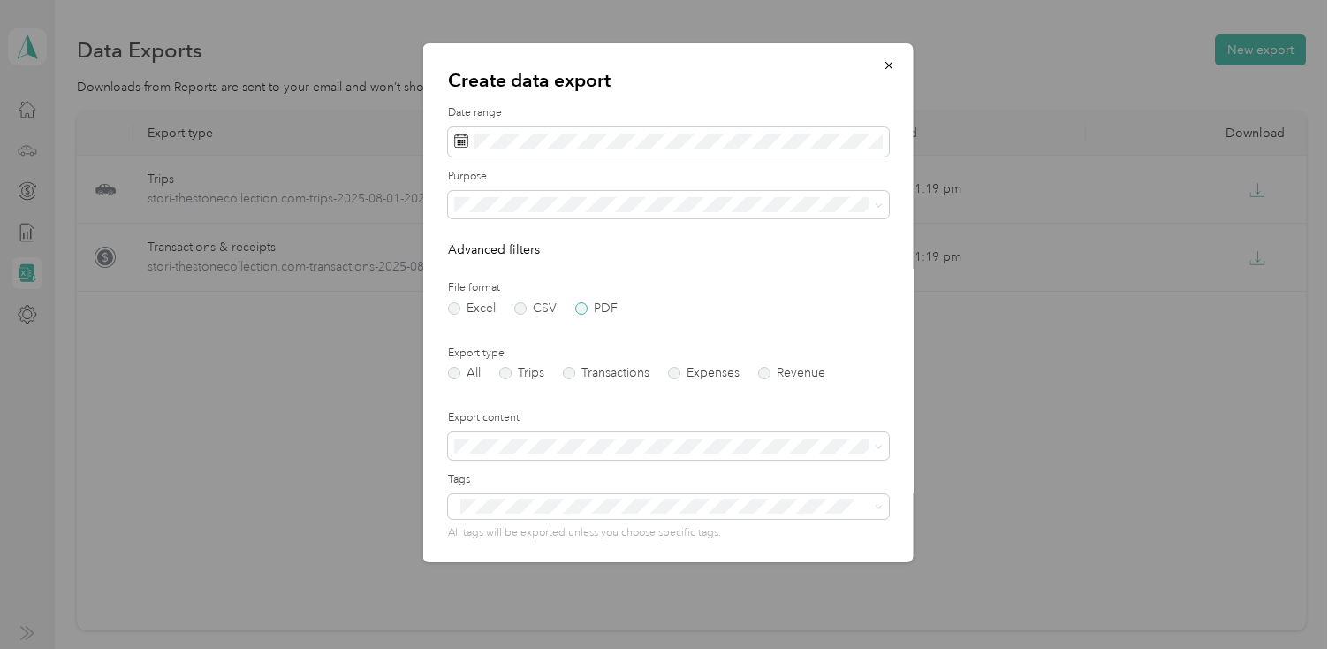
click at [577, 309] on label "PDF" at bounding box center [596, 308] width 42 height 12
click at [570, 212] on span at bounding box center [668, 205] width 441 height 28
click at [526, 268] on span "The Stone Collection" at bounding box center [519, 266] width 118 height 15
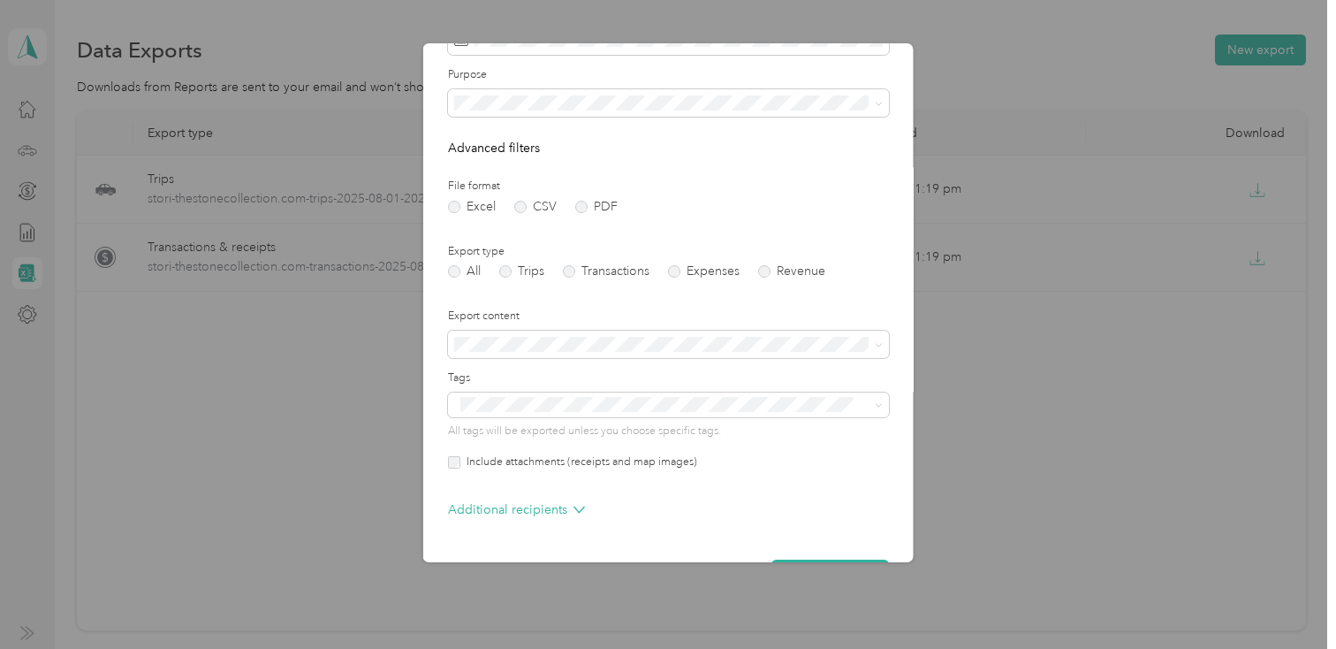
scroll to position [155, 0]
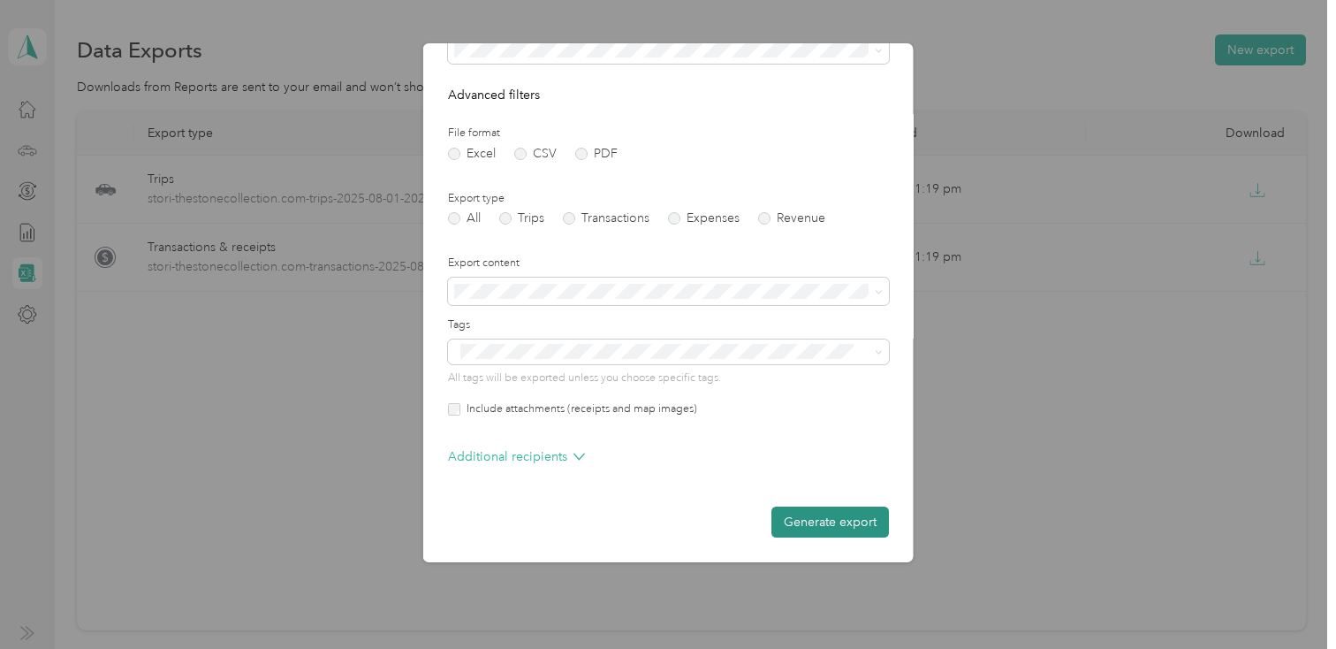
click at [837, 528] on button "Generate export" at bounding box center [830, 521] width 118 height 31
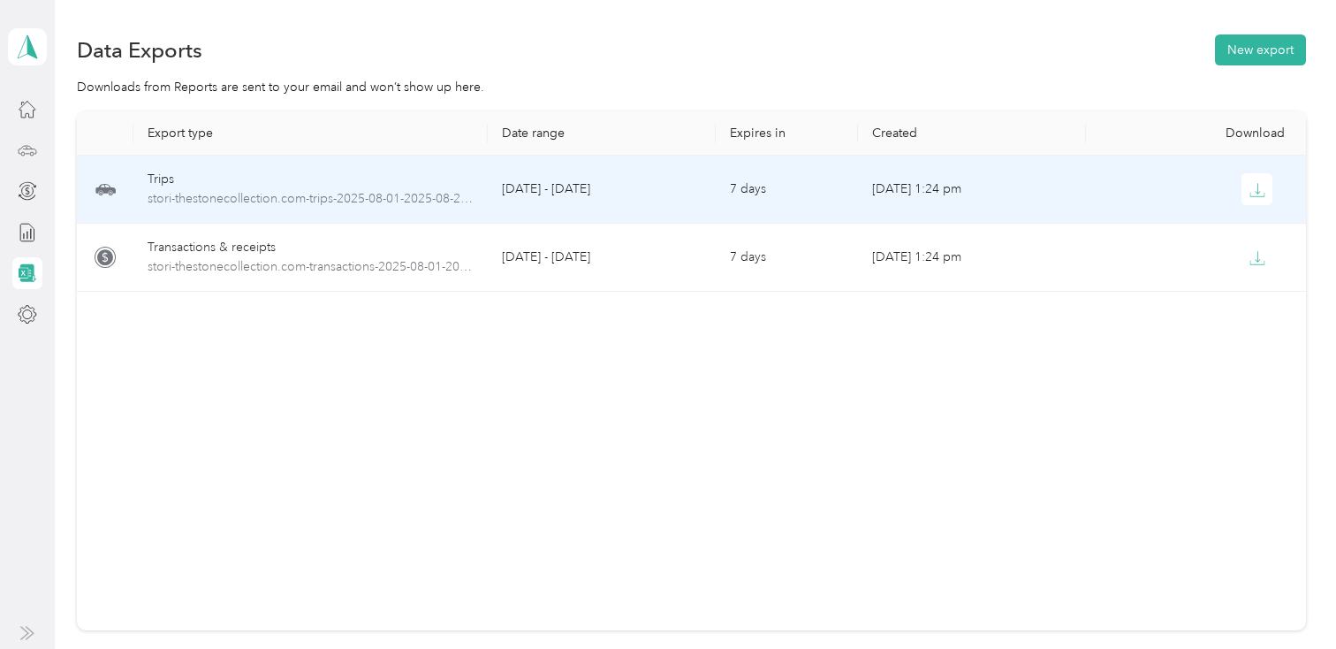
click at [1273, 190] on div at bounding box center [1200, 189] width 200 height 32
click at [1249, 187] on icon "button" at bounding box center [1257, 190] width 16 height 16
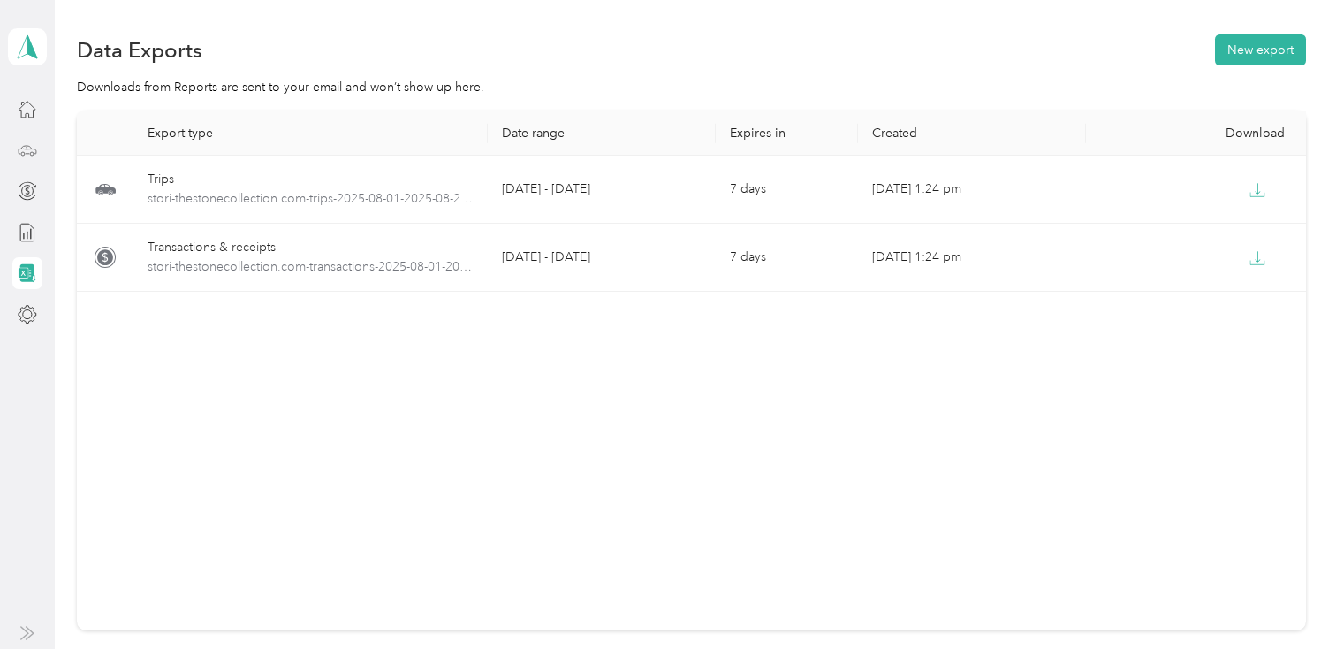
click at [23, 264] on icon at bounding box center [28, 273] width 17 height 19
click at [1252, 48] on button "New export" at bounding box center [1260, 49] width 91 height 31
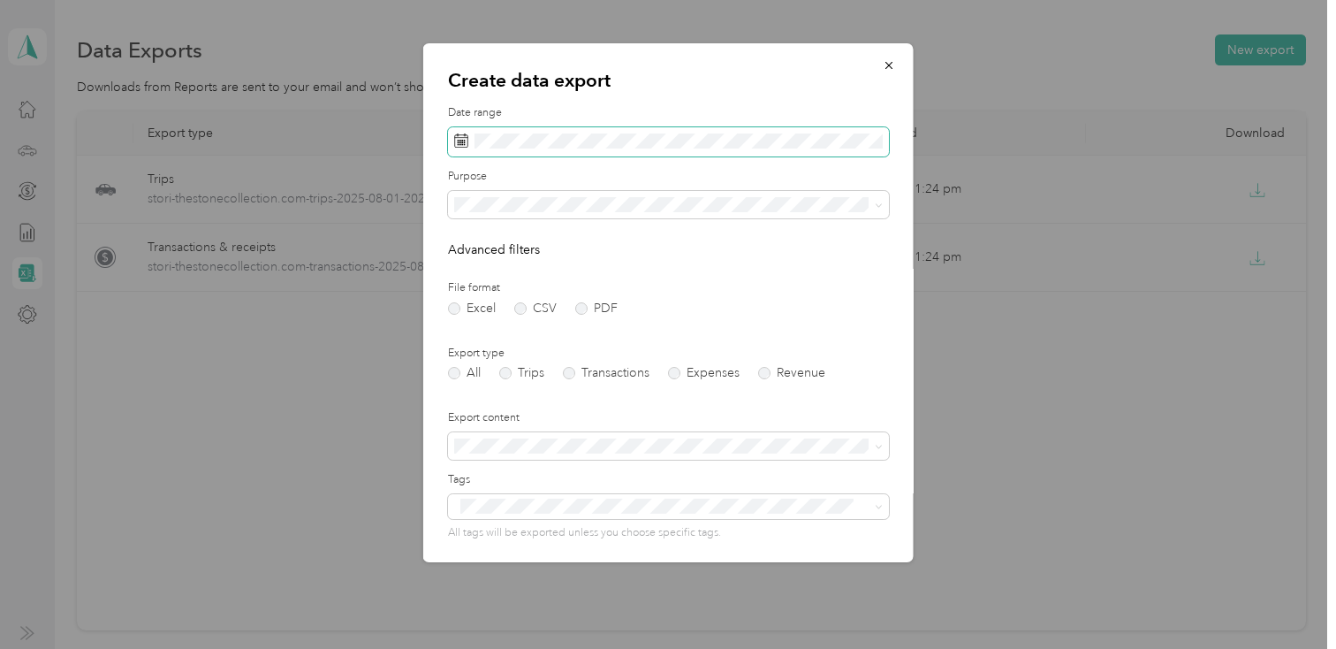
click at [462, 148] on span at bounding box center [461, 142] width 14 height 18
click at [456, 140] on icon at bounding box center [461, 140] width 14 height 14
click at [467, 144] on icon at bounding box center [461, 140] width 14 height 14
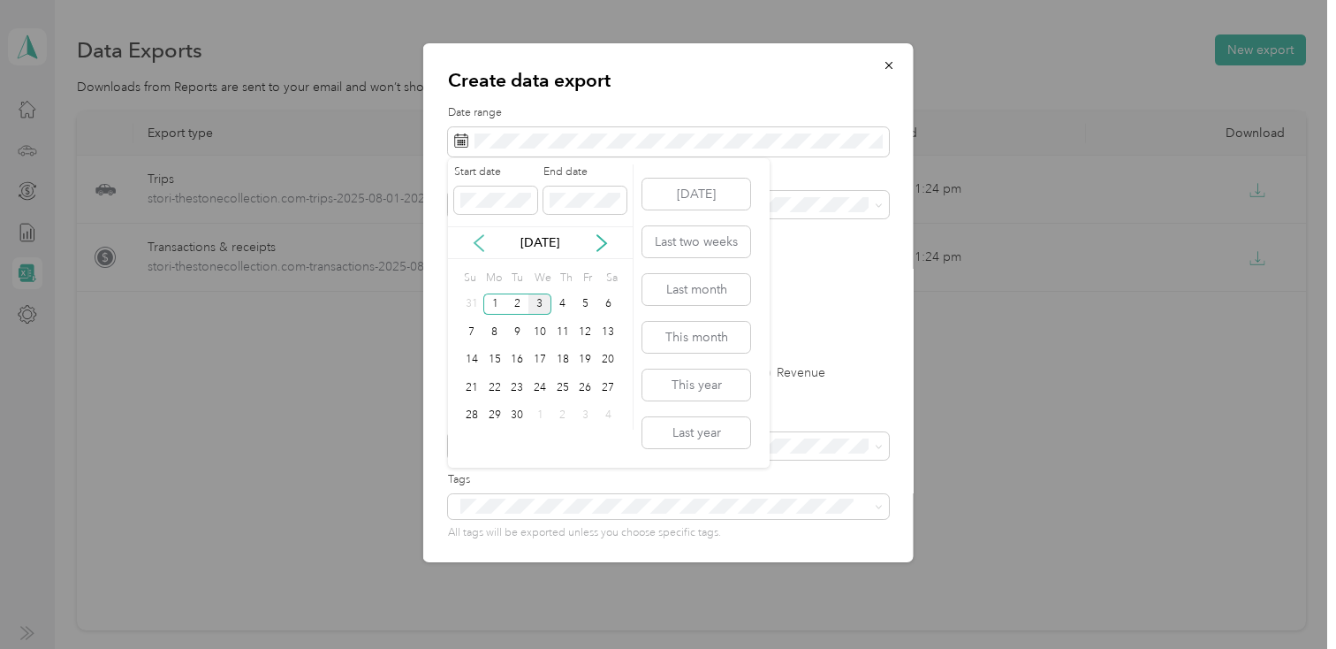
click at [482, 239] on icon at bounding box center [479, 243] width 18 height 18
click at [588, 304] on div "1" at bounding box center [585, 304] width 23 height 22
click at [583, 414] on div "29" at bounding box center [585, 416] width 23 height 22
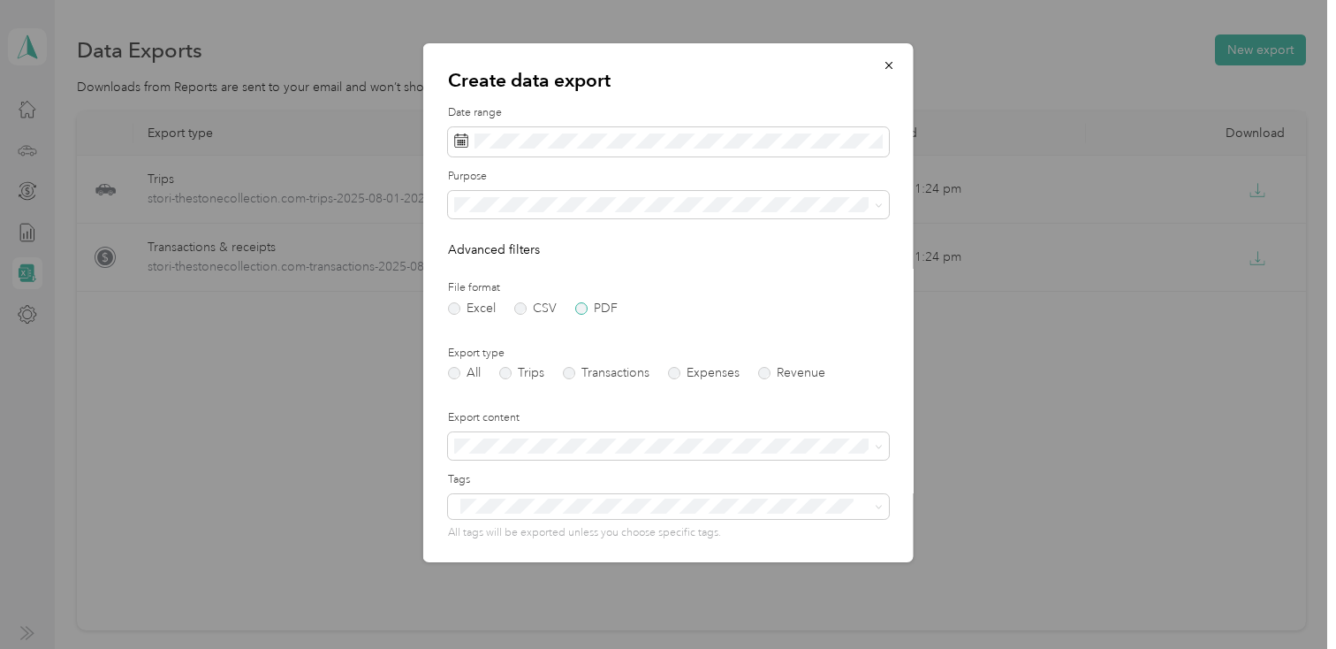
click at [586, 304] on label "PDF" at bounding box center [596, 308] width 42 height 12
click at [573, 191] on span at bounding box center [668, 205] width 441 height 28
click at [556, 264] on span "The Stone Collection" at bounding box center [519, 266] width 118 height 15
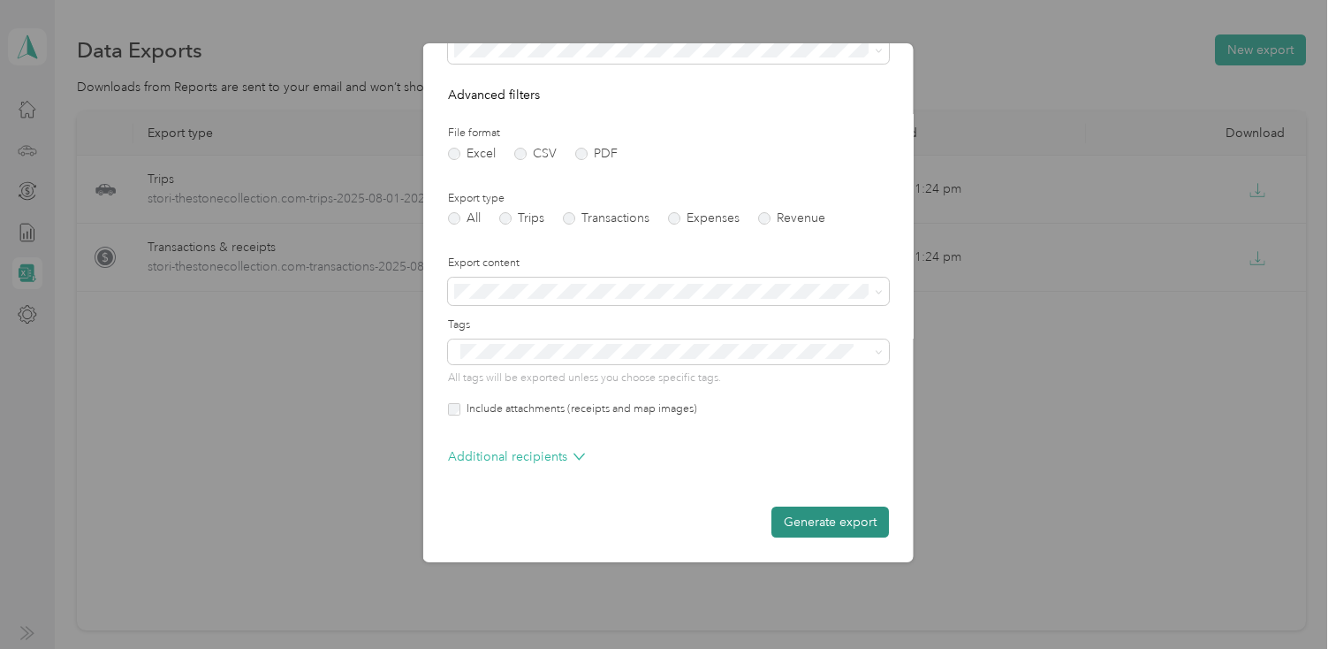
click at [831, 529] on button "Generate export" at bounding box center [830, 521] width 118 height 31
